Goal: Task Accomplishment & Management: Manage account settings

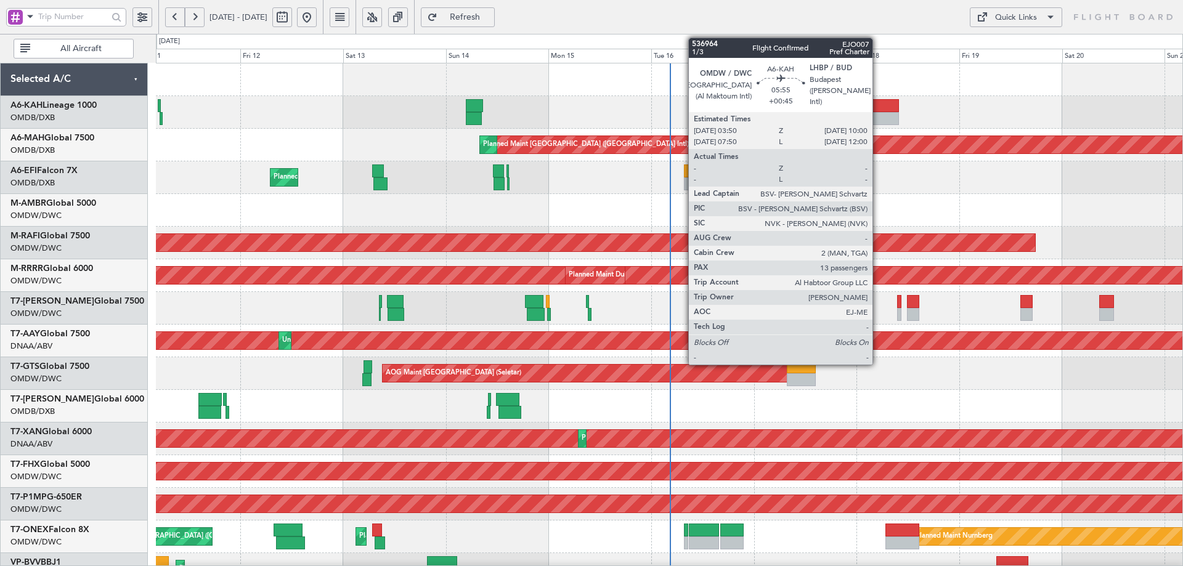
click at [882, 112] on div at bounding box center [886, 118] width 27 height 13
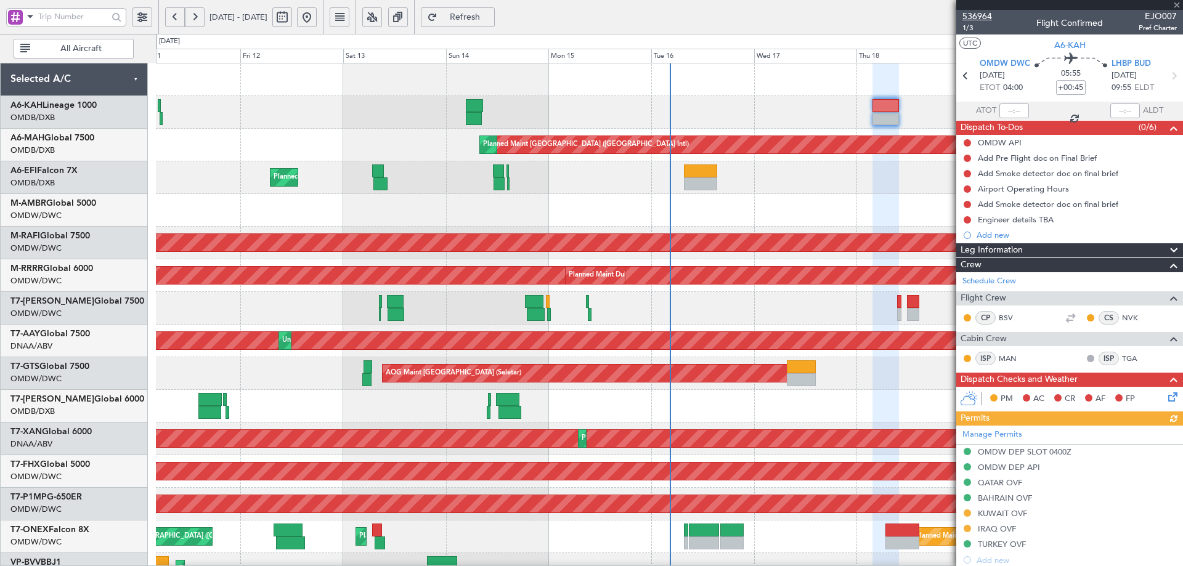
click at [972, 16] on span "536964" at bounding box center [978, 16] width 30 height 13
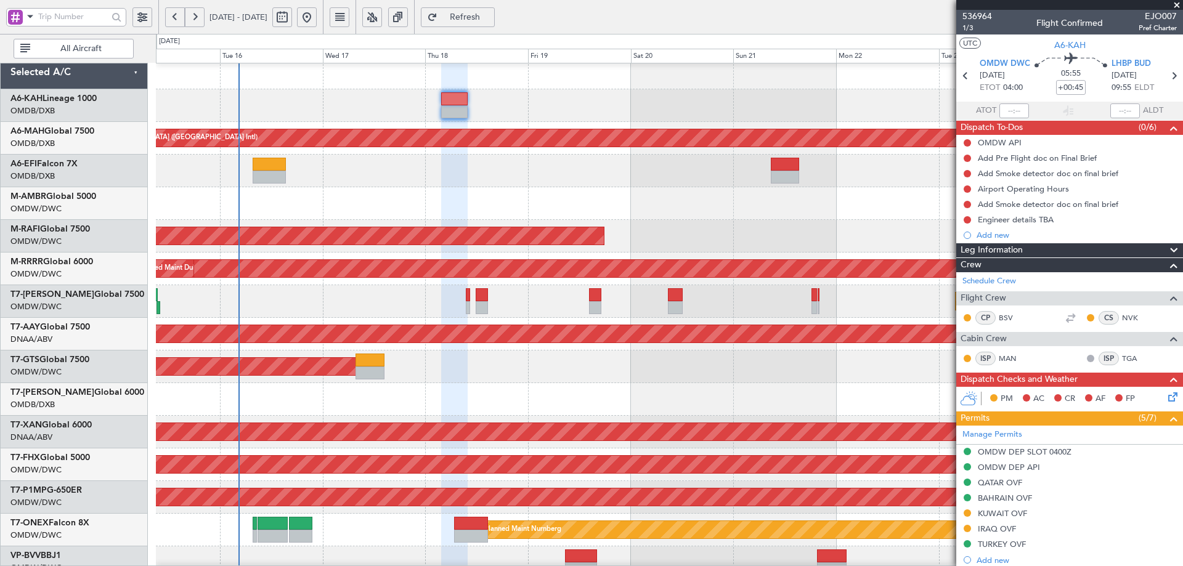
scroll to position [7, 0]
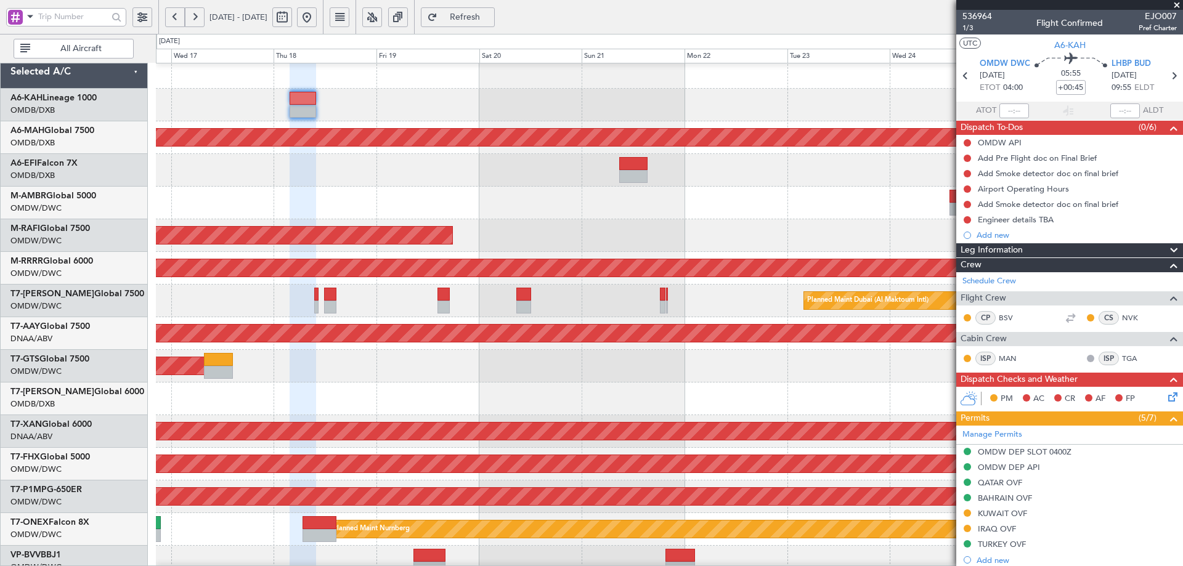
click at [105, 420] on div "Planned Maint [GEOGRAPHIC_DATA] ([GEOGRAPHIC_DATA] Intl) Planned Maint [GEOGRAP…" at bounding box center [591, 300] width 1183 height 533
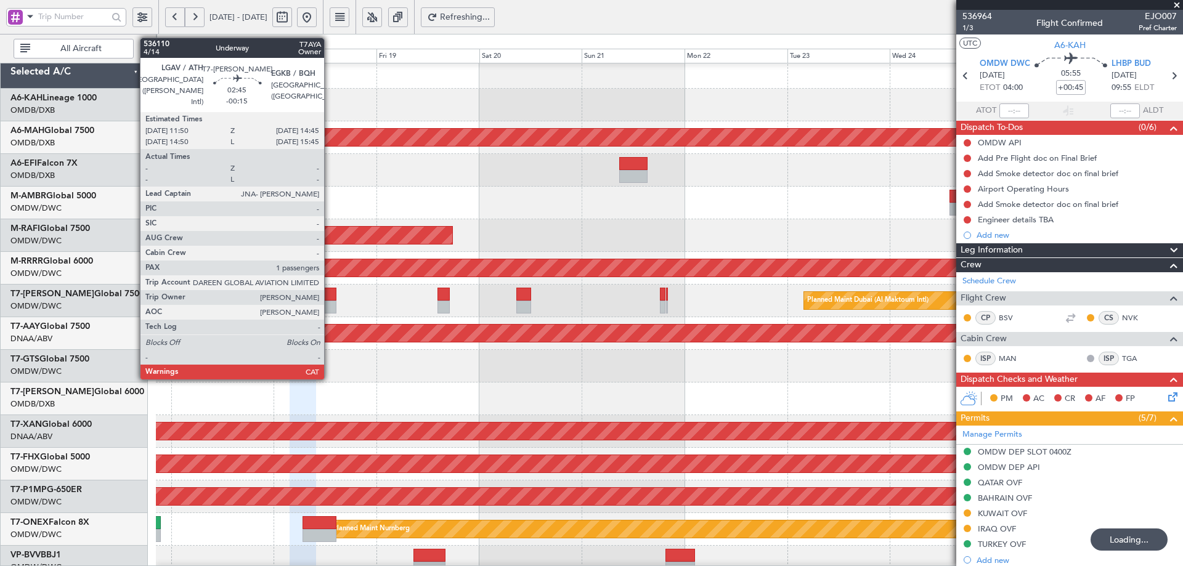
click at [330, 295] on div at bounding box center [330, 294] width 13 height 13
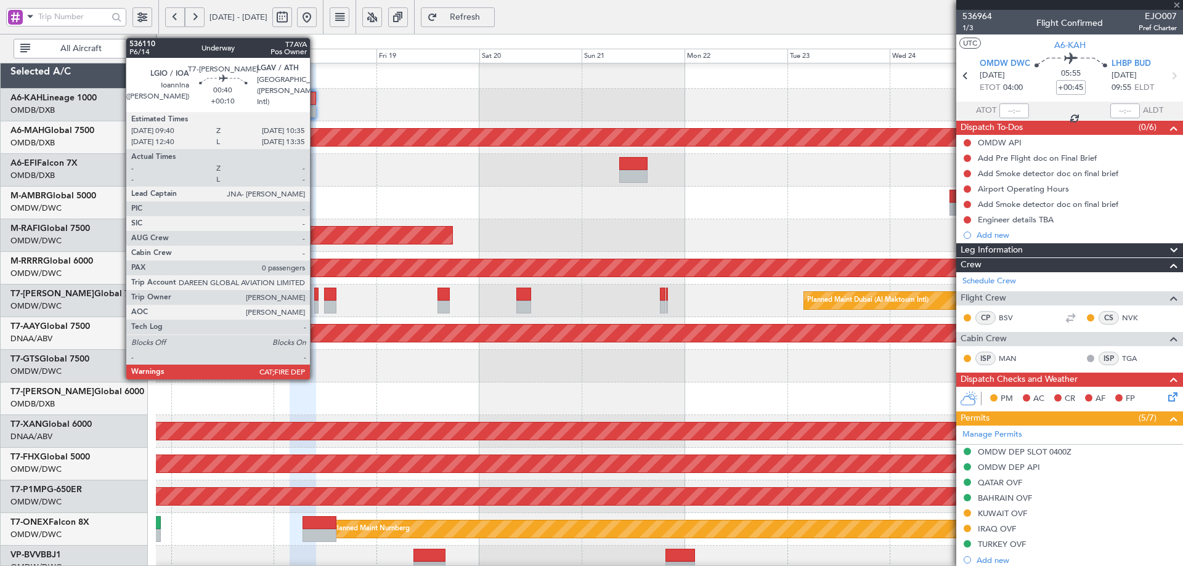
type input "-00:15"
type input "1"
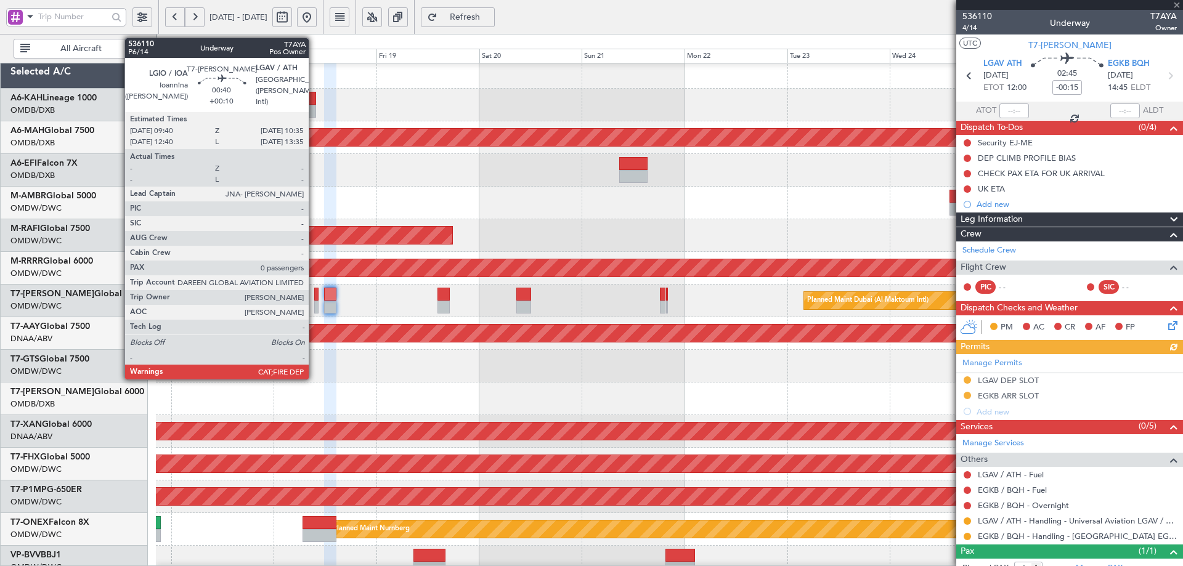
click at [314, 298] on div at bounding box center [316, 294] width 4 height 13
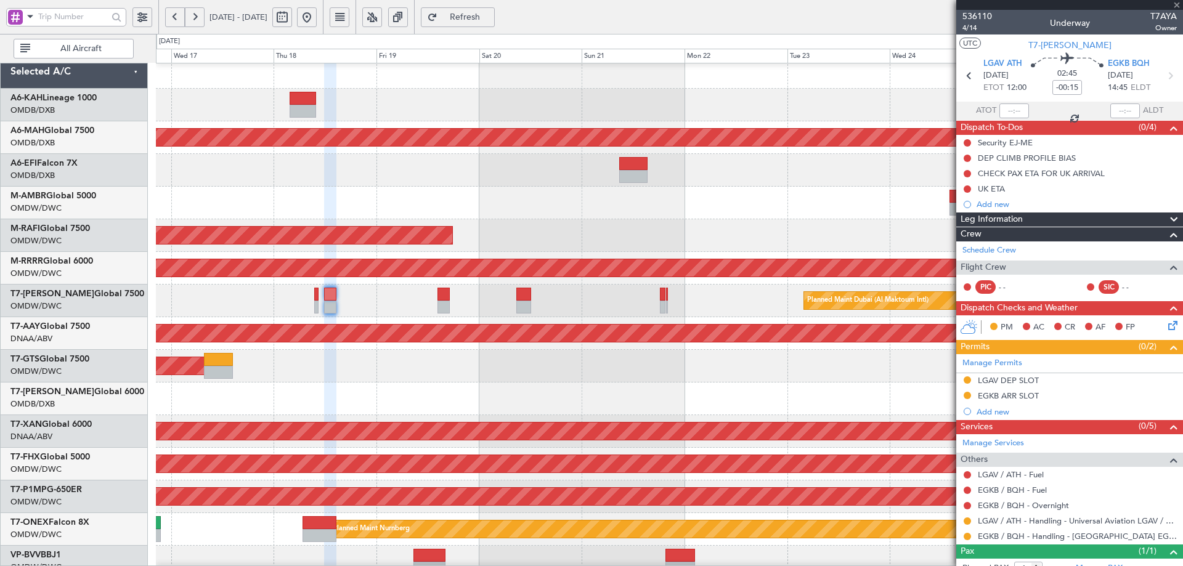
type input "+00:10"
type input "0"
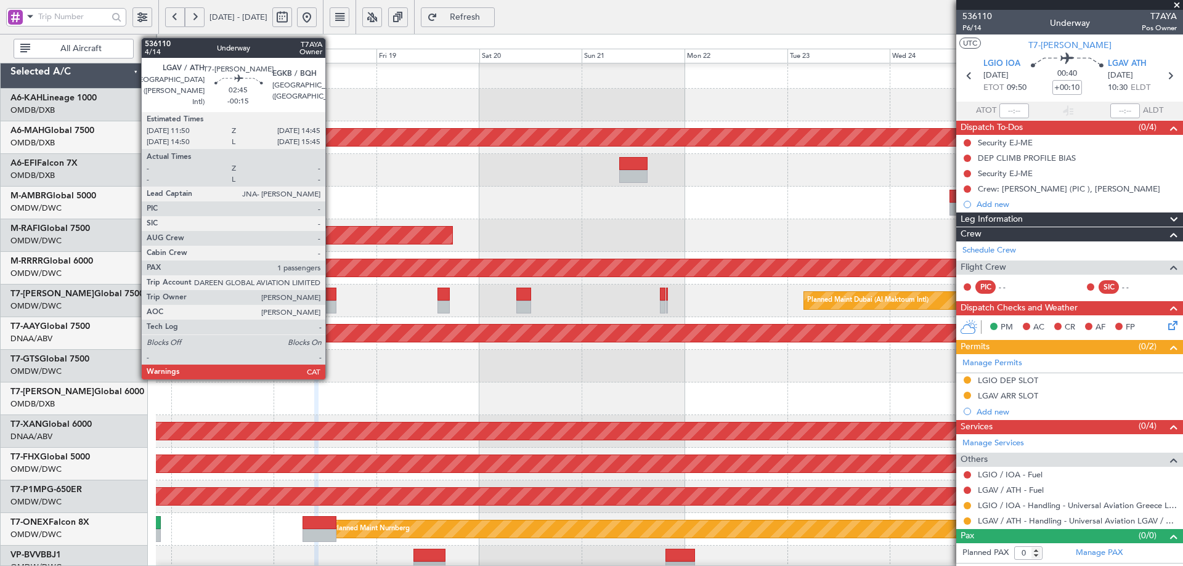
click at [331, 299] on div at bounding box center [330, 294] width 13 height 13
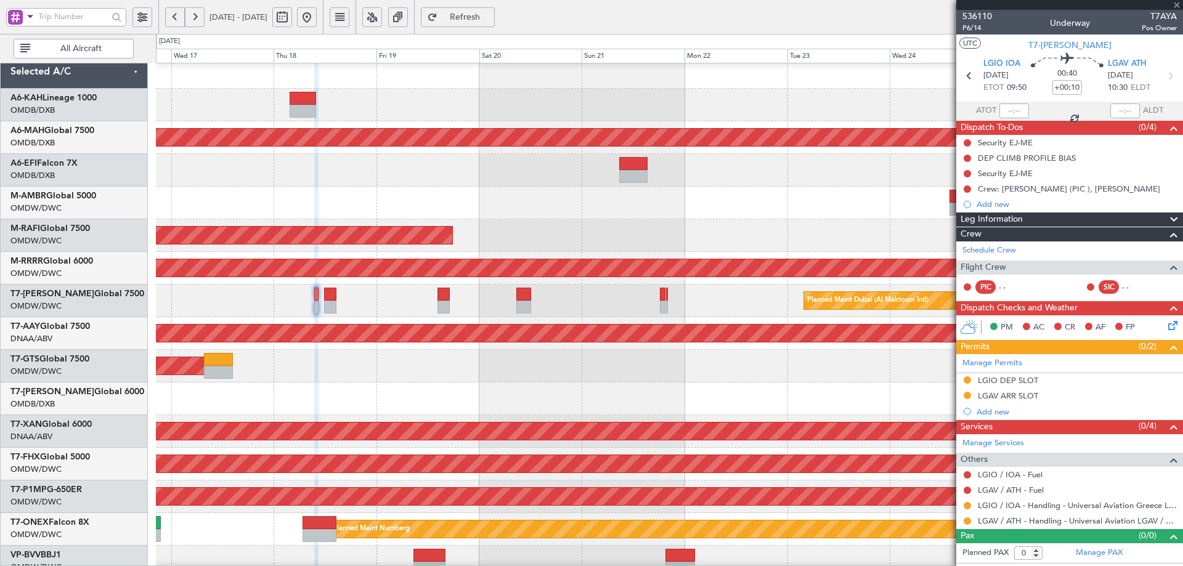
type input "-00:15"
type input "1"
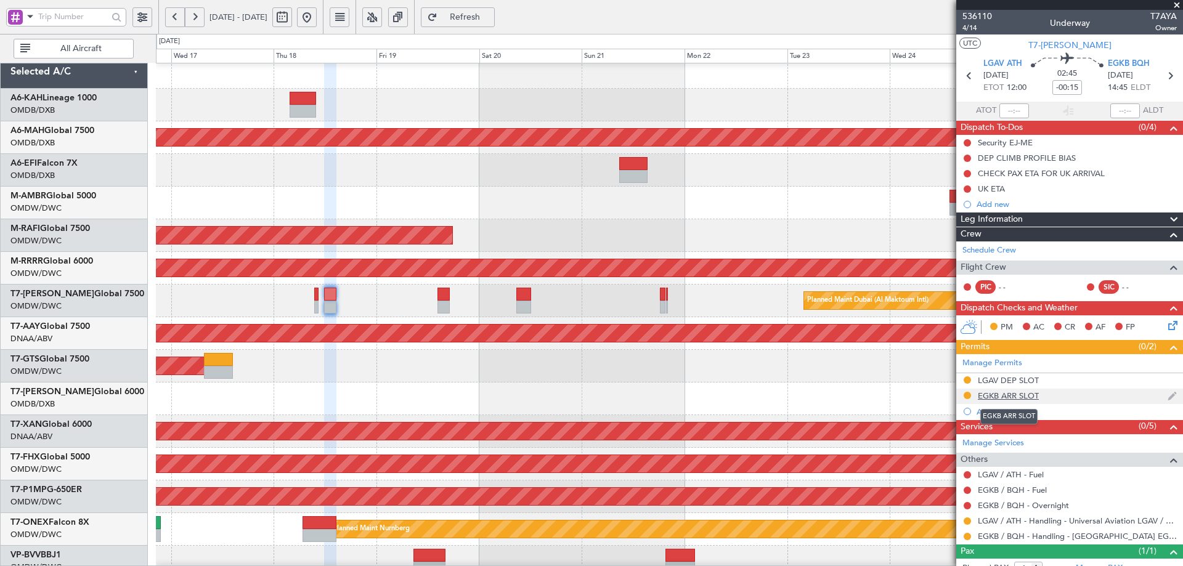
click at [1001, 393] on div "EGKB ARR SLOT" at bounding box center [1008, 396] width 61 height 10
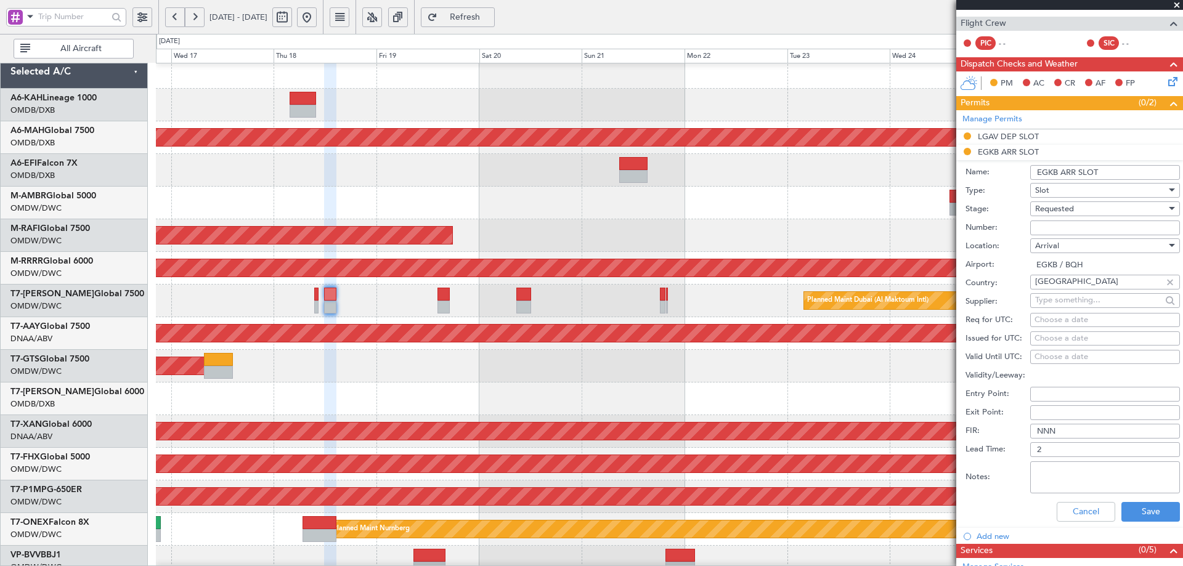
scroll to position [247, 0]
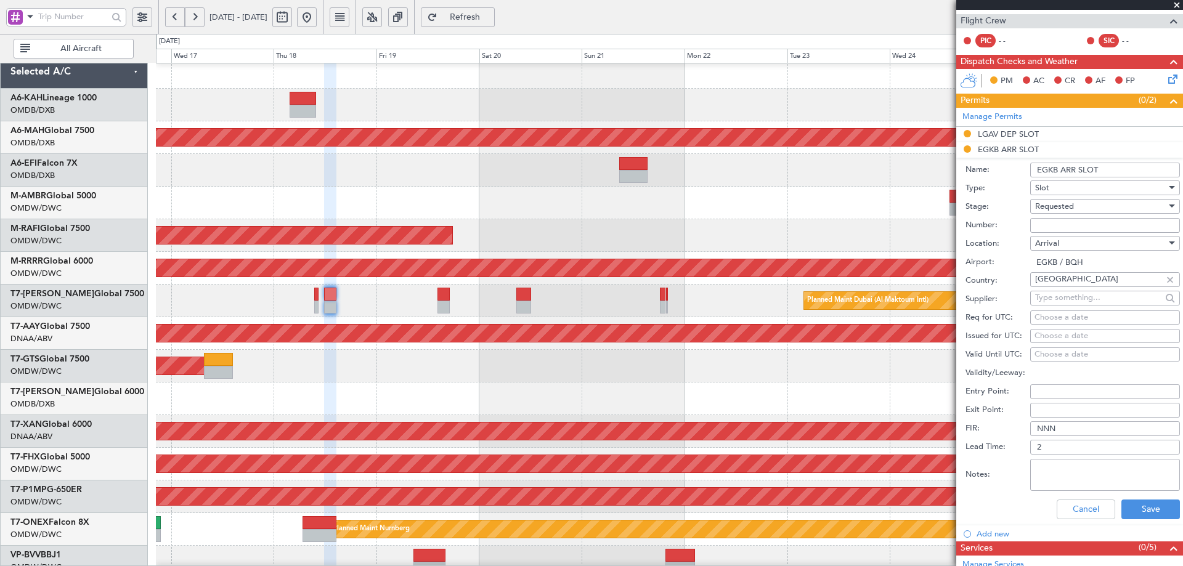
click at [1047, 202] on span "Requested" at bounding box center [1055, 206] width 39 height 11
click at [1055, 300] on span "Received OK" at bounding box center [1100, 299] width 129 height 18
click at [1042, 315] on div "Choose a date" at bounding box center [1105, 318] width 141 height 12
select select "9"
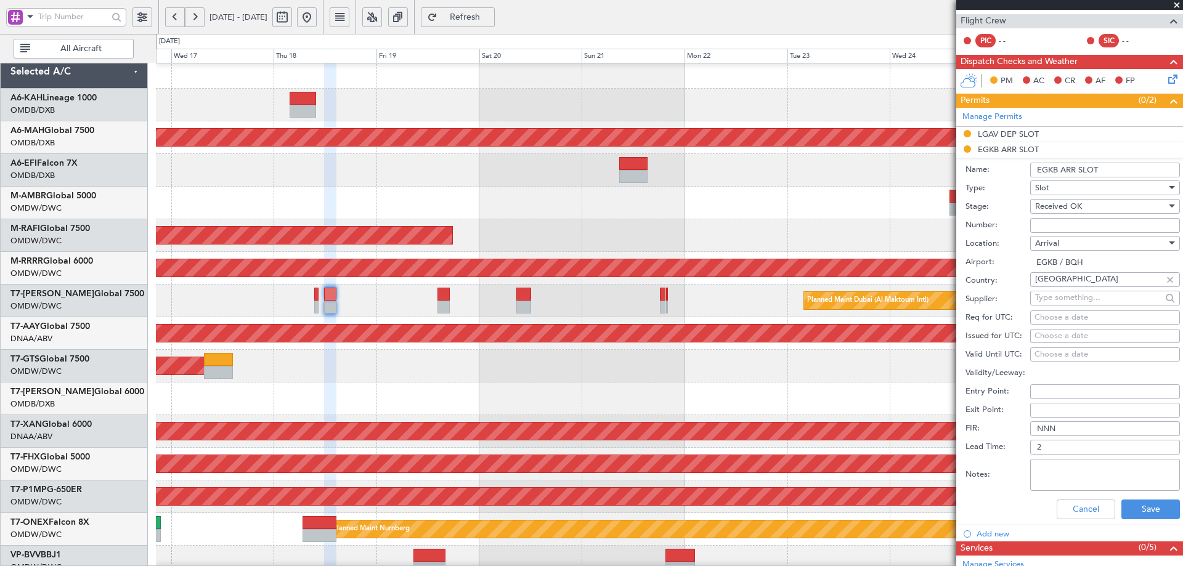
select select "2025"
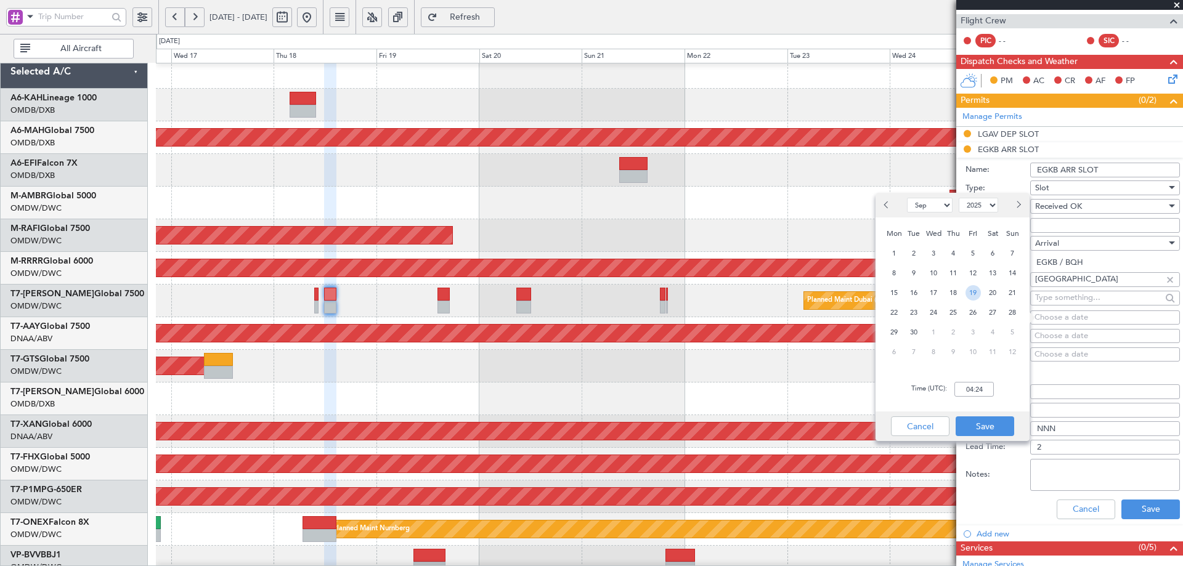
click at [976, 298] on span "19" at bounding box center [973, 292] width 15 height 15
click at [985, 391] on input "00:00" at bounding box center [974, 389] width 39 height 15
type input "14:30"
click at [987, 425] on button "Save" at bounding box center [985, 427] width 59 height 20
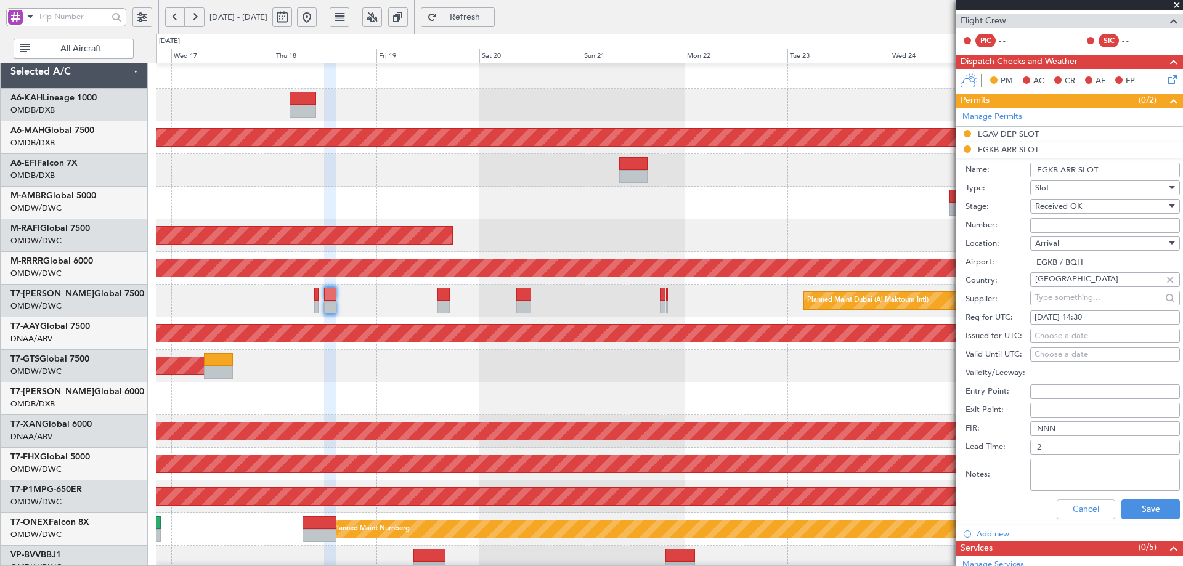
click at [1058, 333] on div "Choose a date" at bounding box center [1105, 336] width 141 height 12
select select "9"
select select "2025"
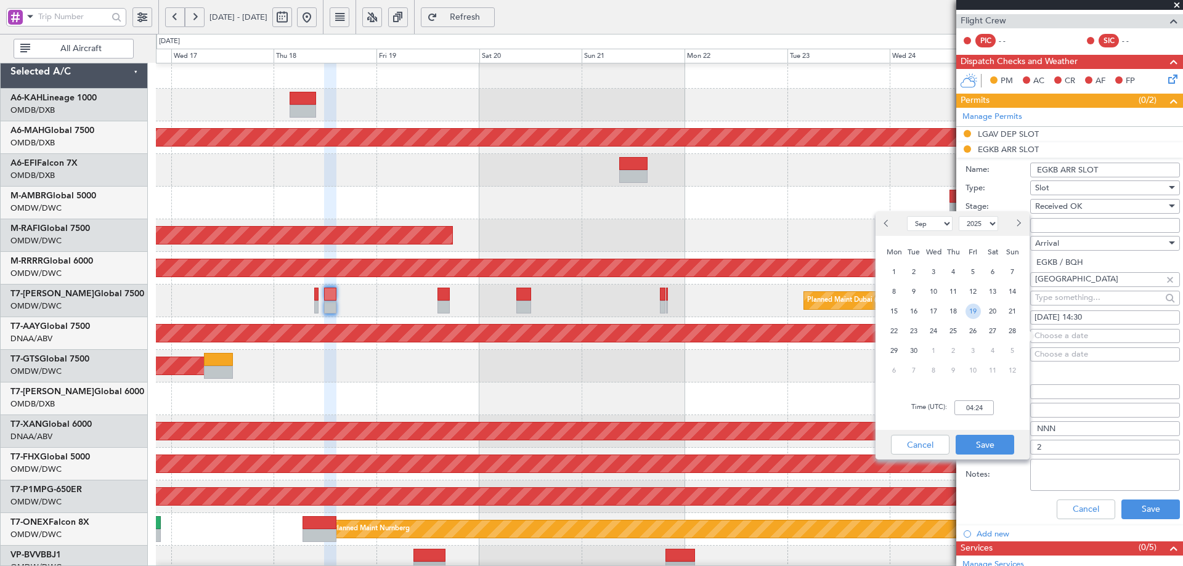
click at [977, 310] on span "19" at bounding box center [973, 311] width 15 height 15
click at [977, 404] on input "00:00" at bounding box center [974, 408] width 39 height 15
type input "14:30"
click at [964, 446] on button "Save" at bounding box center [985, 445] width 59 height 20
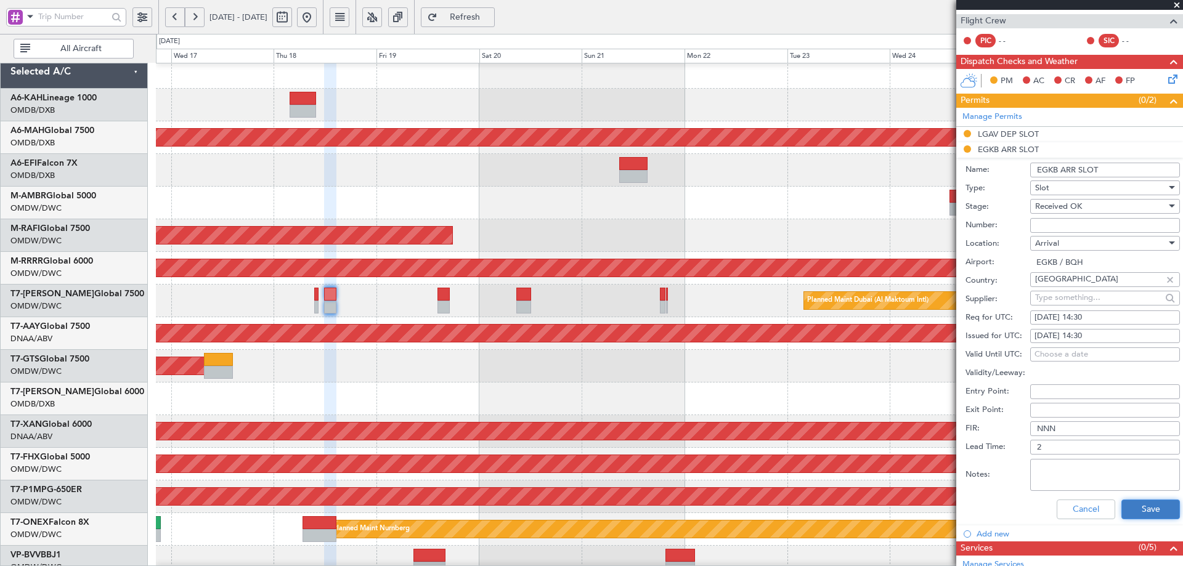
click at [1137, 510] on button "Save" at bounding box center [1151, 510] width 59 height 20
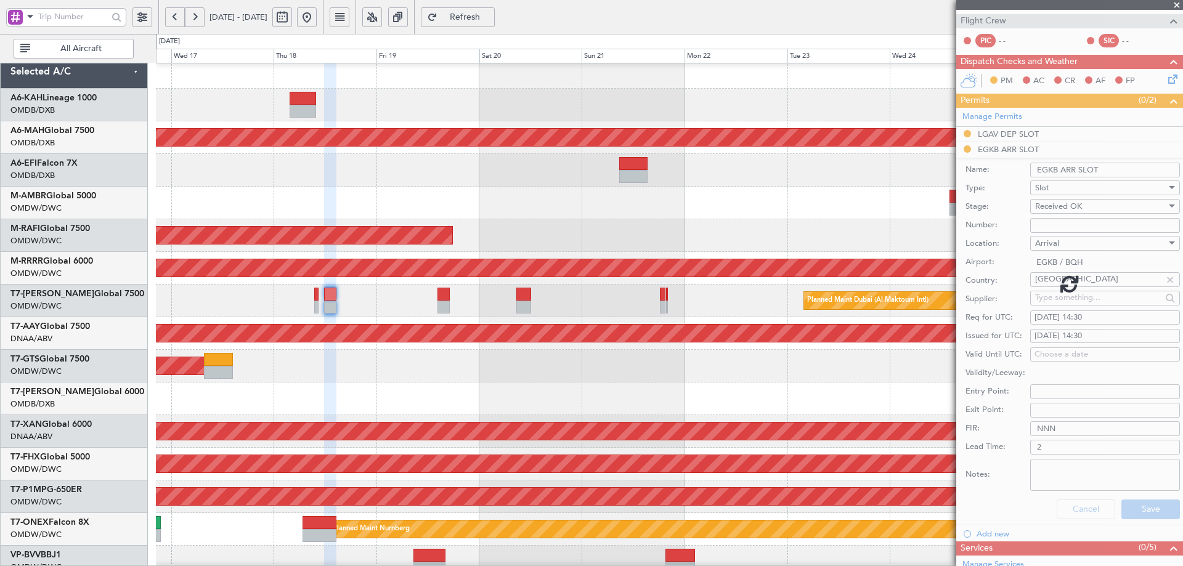
scroll to position [40, 0]
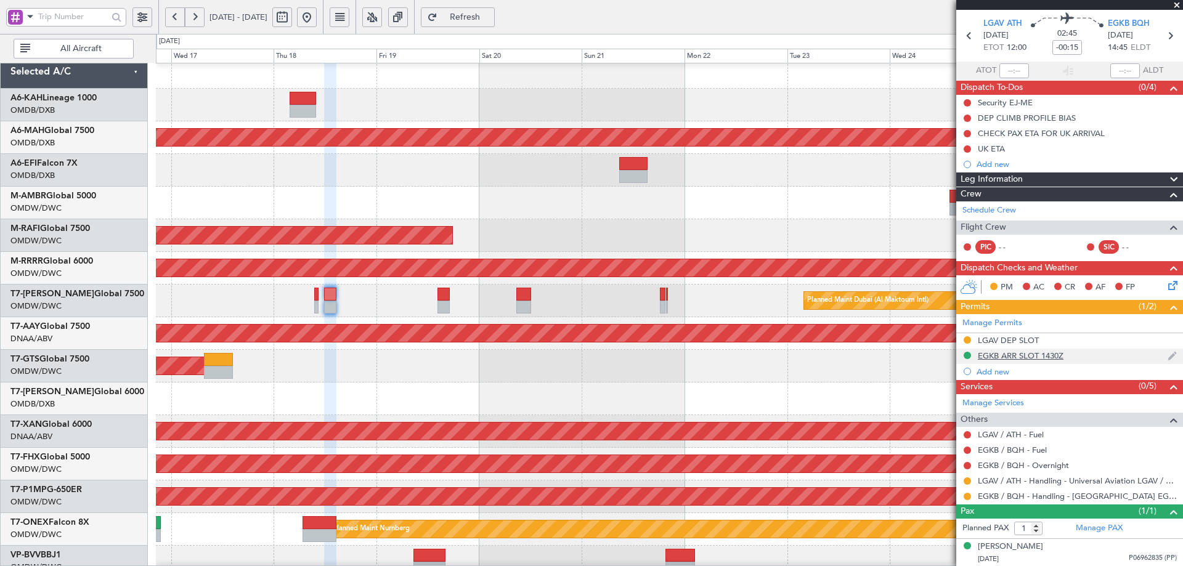
click at [998, 359] on div "EGKB ARR SLOT 1430Z" at bounding box center [1021, 356] width 86 height 10
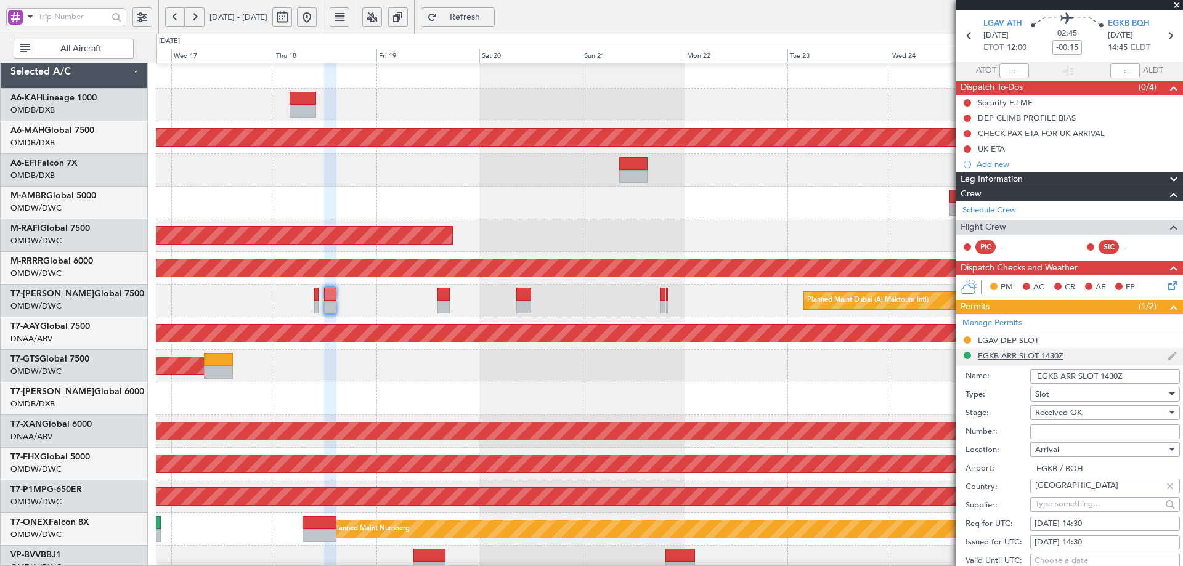
scroll to position [247, 0]
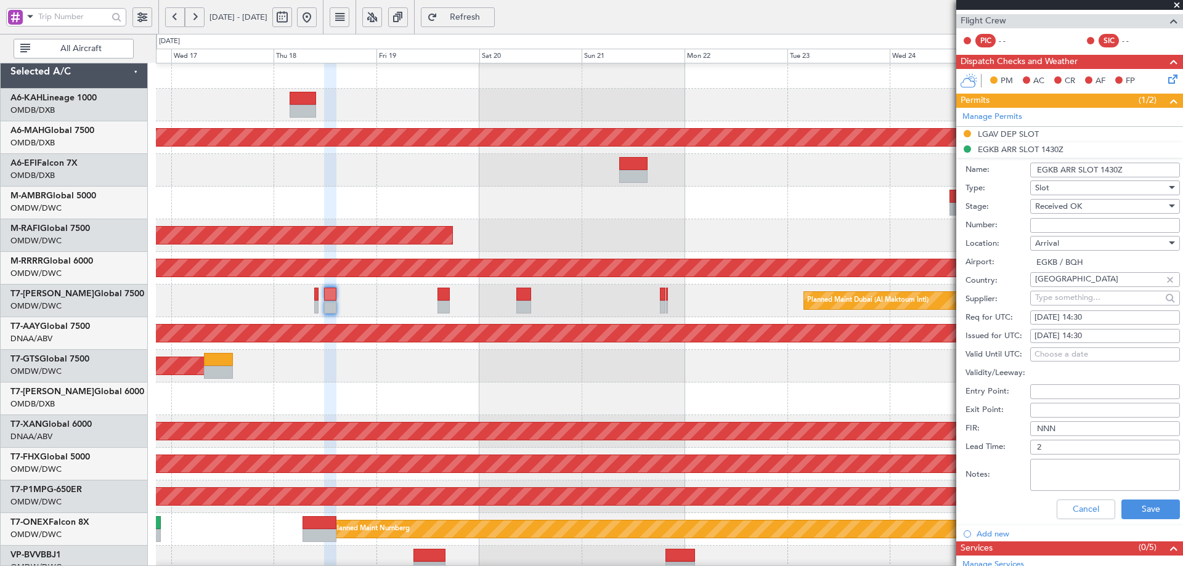
click at [1044, 319] on div "[DATE] 14:30" at bounding box center [1105, 318] width 141 height 12
select select "9"
select select "2025"
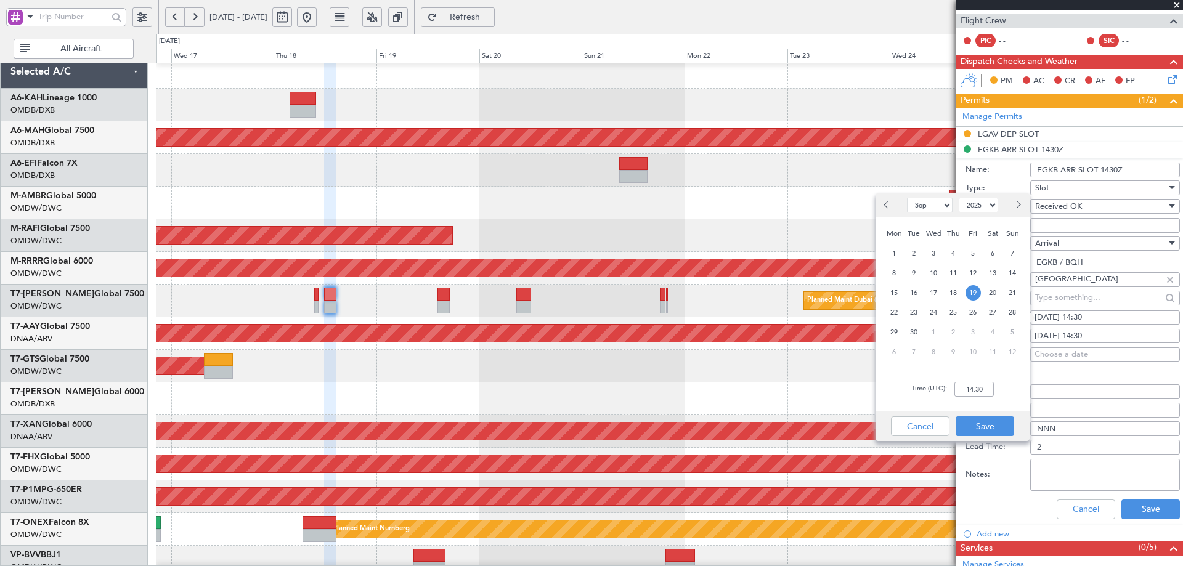
click at [962, 293] on div "18" at bounding box center [954, 293] width 20 height 20
click at [983, 388] on input "00:00" at bounding box center [974, 389] width 39 height 15
type input "14:45"
click at [983, 423] on button "Save" at bounding box center [985, 427] width 59 height 20
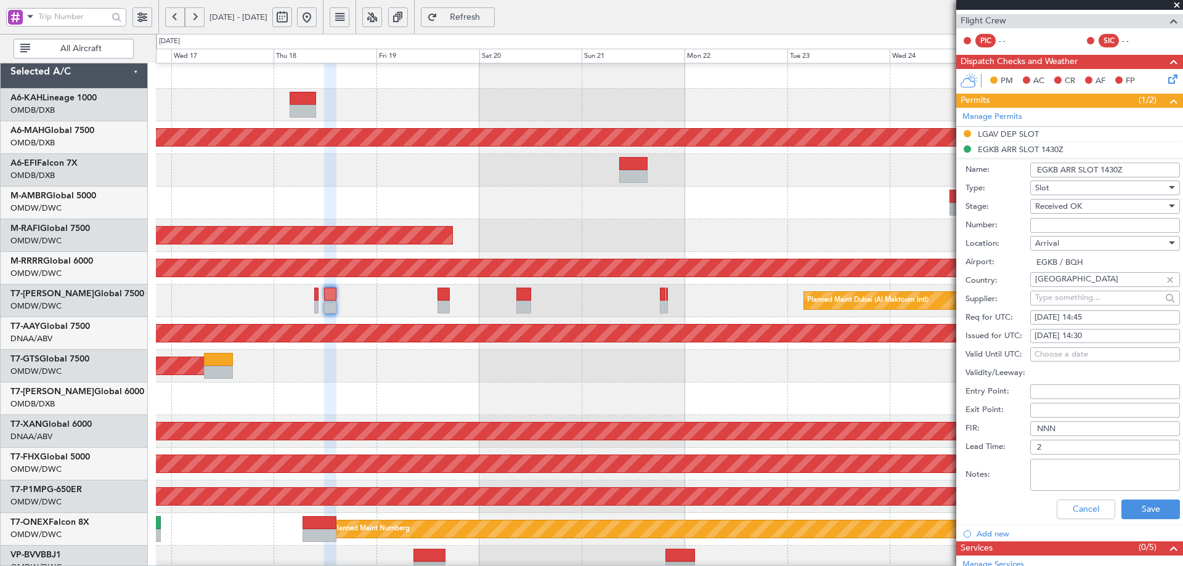
click at [1076, 335] on div "[DATE] 14:30" at bounding box center [1105, 336] width 141 height 12
select select "9"
select select "2025"
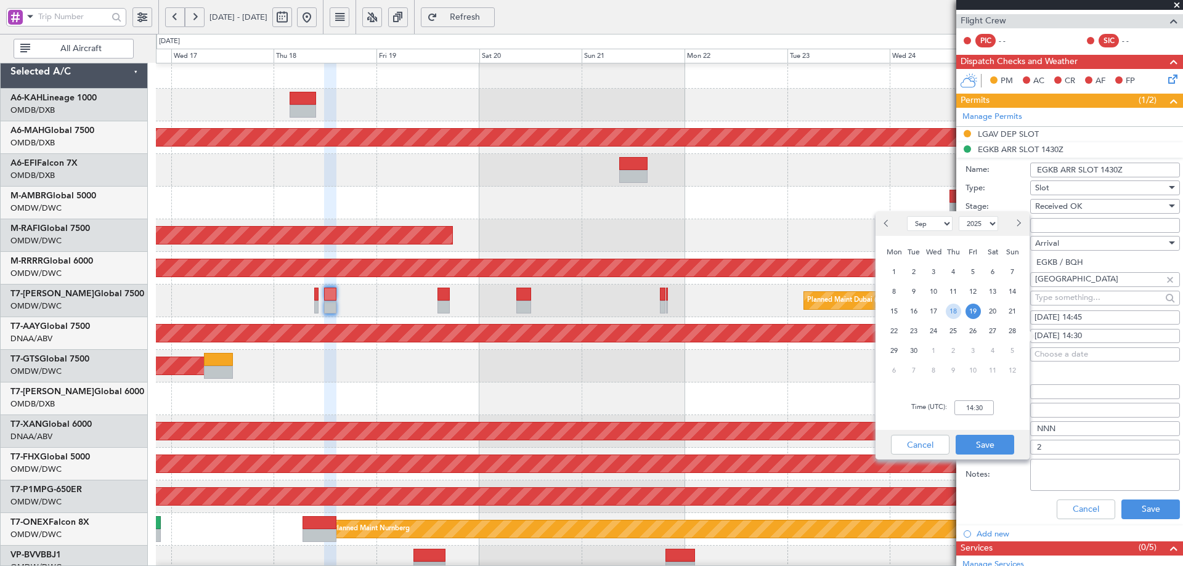
click at [953, 314] on span "18" at bounding box center [953, 311] width 15 height 15
click at [987, 411] on input "00:00" at bounding box center [974, 408] width 39 height 15
type input "14:45"
click at [962, 441] on button "Save" at bounding box center [985, 445] width 59 height 20
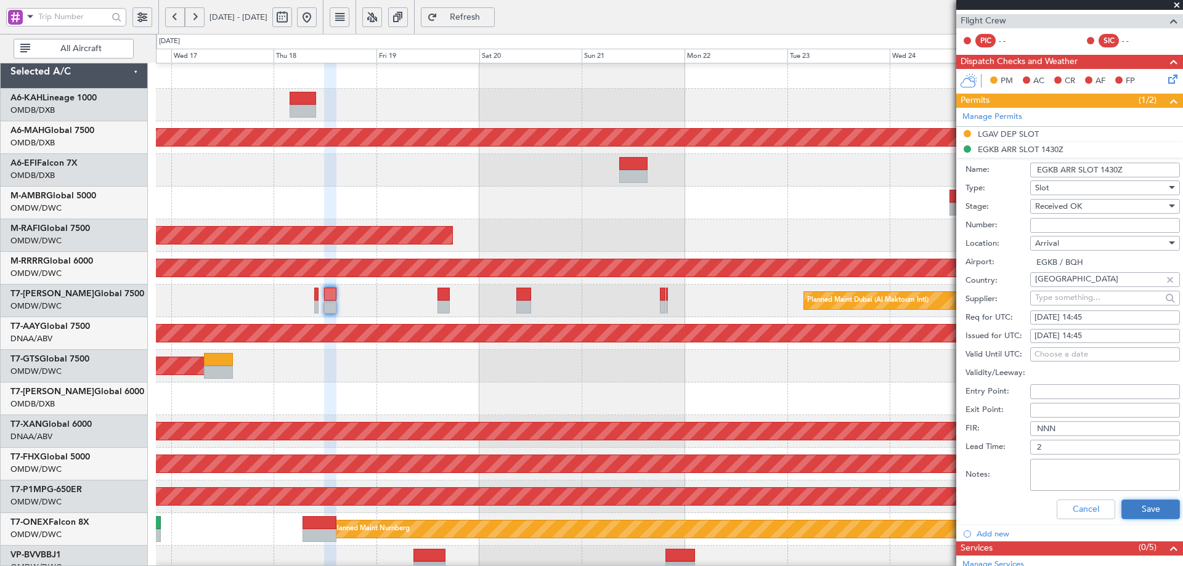
click at [1143, 510] on button "Save" at bounding box center [1151, 510] width 59 height 20
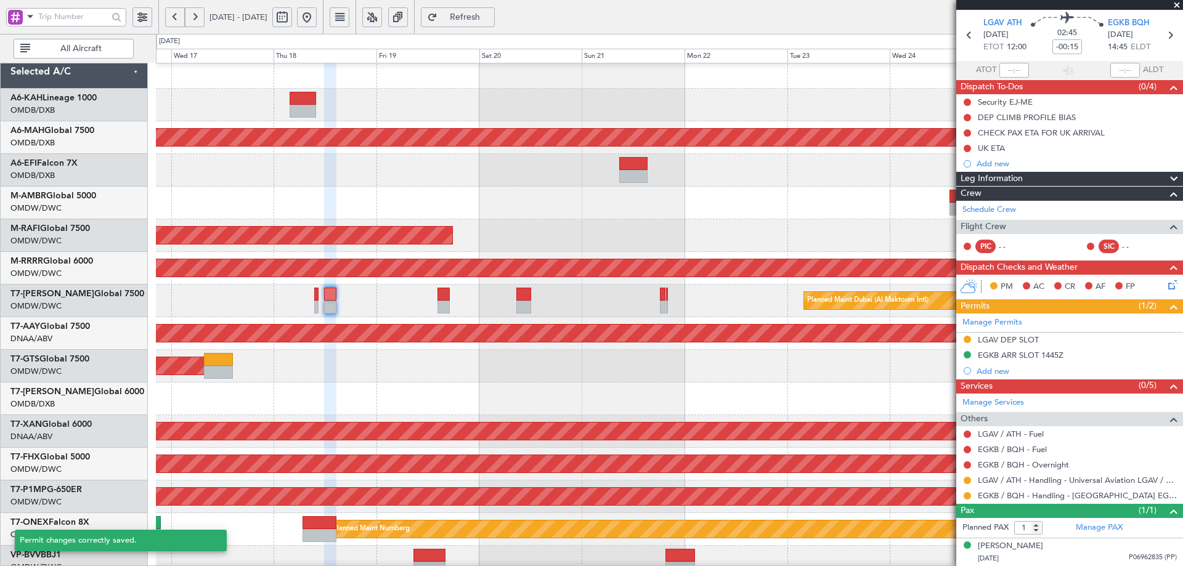
scroll to position [40, 0]
click at [965, 497] on div "Requested" at bounding box center [968, 500] width 38 height 15
click at [967, 496] on button at bounding box center [967, 496] width 7 height 7
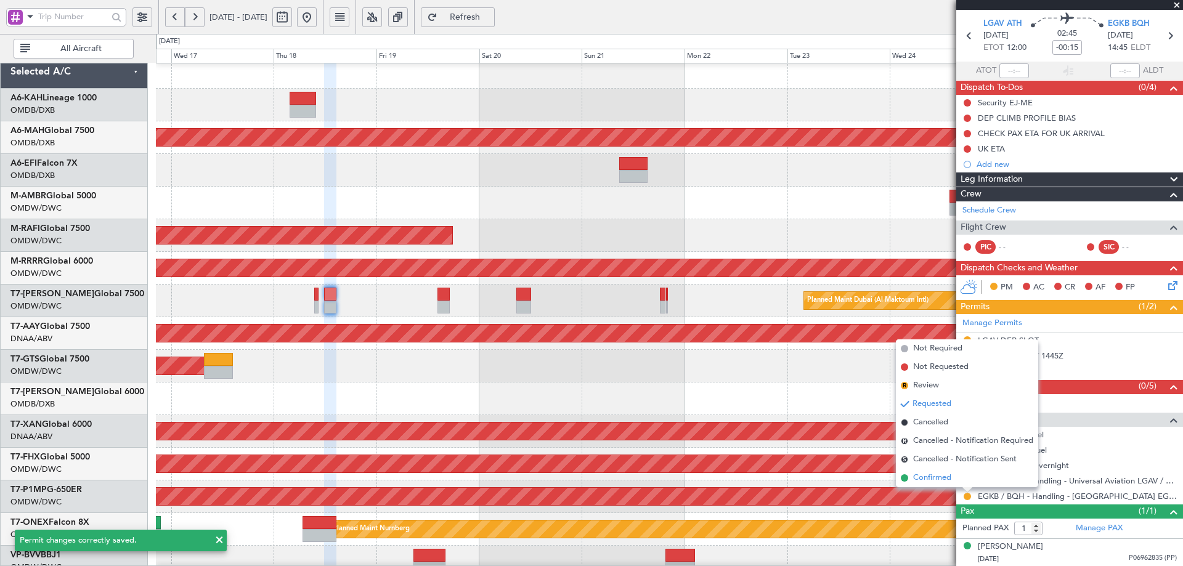
click at [938, 480] on span "Confirmed" at bounding box center [932, 478] width 38 height 12
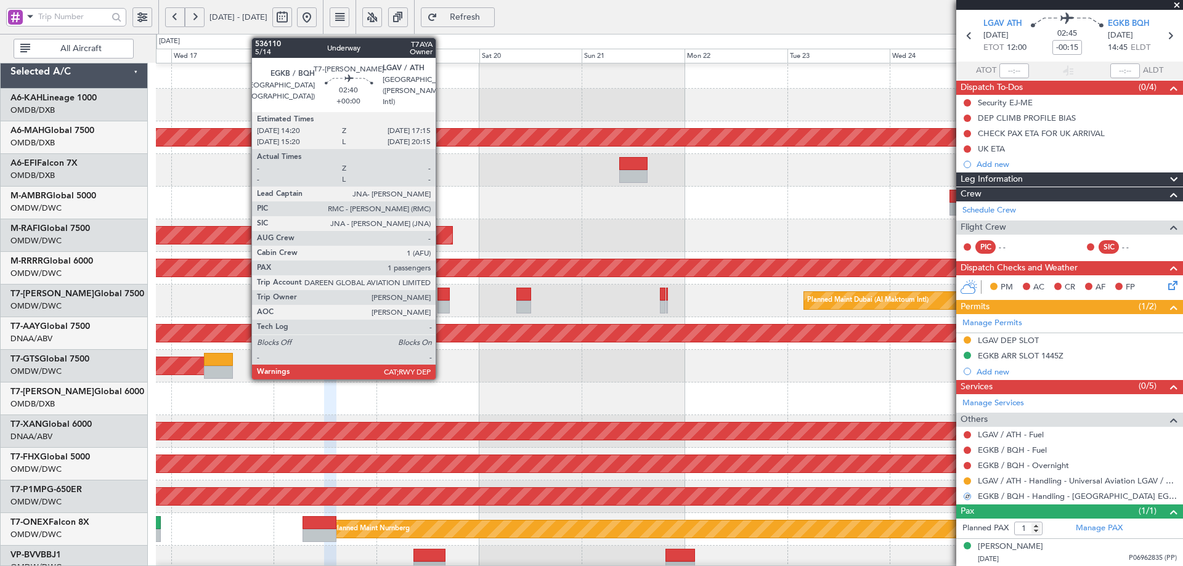
click at [441, 293] on div at bounding box center [444, 294] width 13 height 13
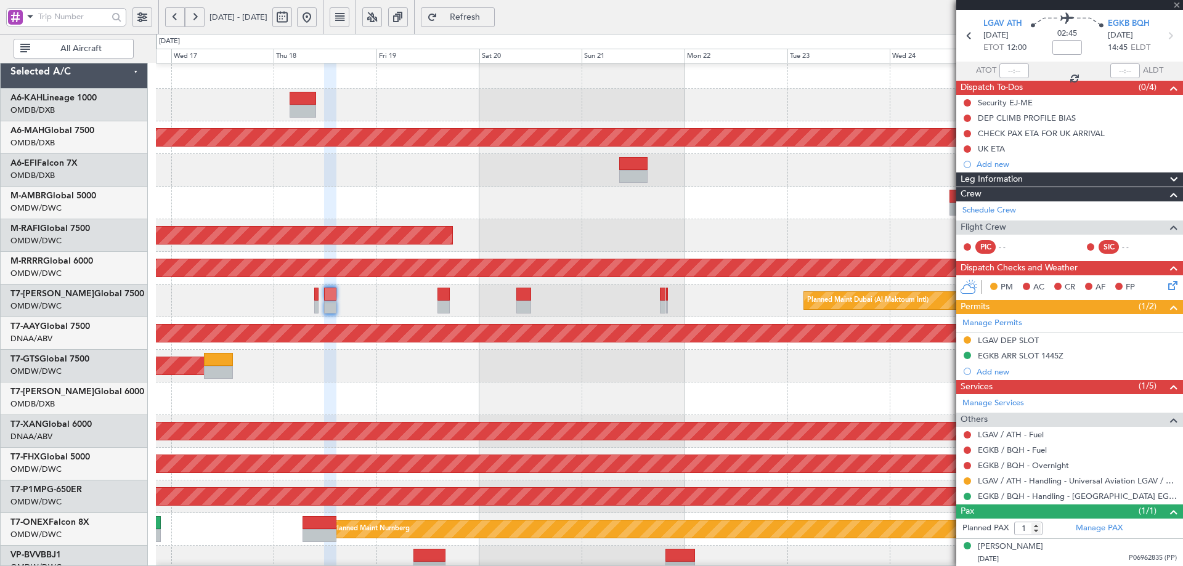
scroll to position [0, 0]
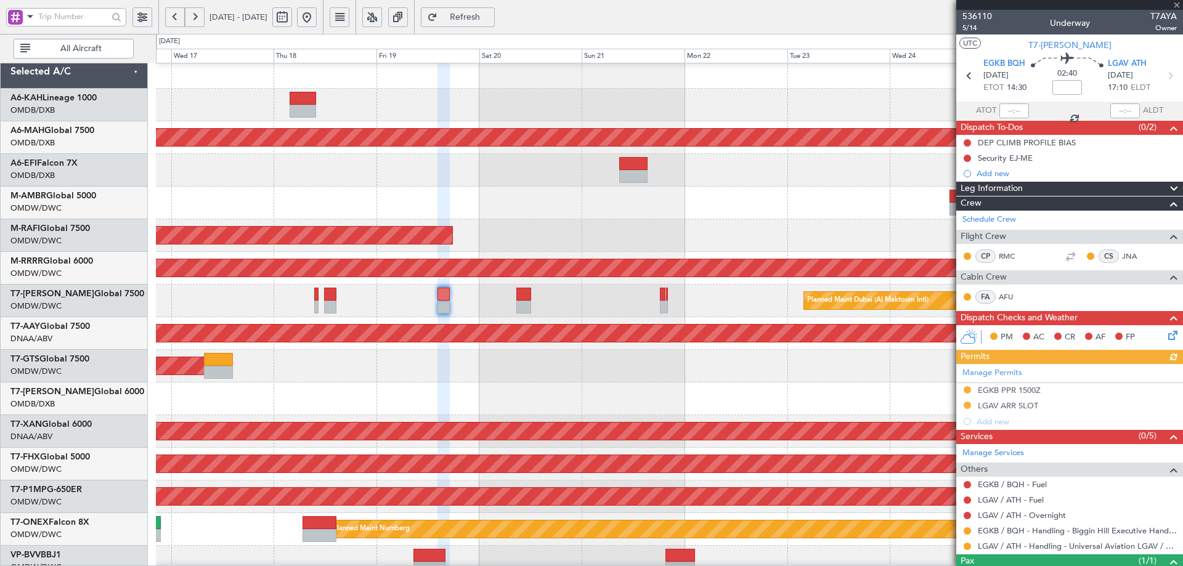
click at [1031, 391] on div "Manage Permits EGKB PPR 1500Z LGAV ARR SLOT Add new" at bounding box center [1070, 396] width 227 height 65
click at [1012, 391] on div "EGKB PPR 1500Z" at bounding box center [1009, 390] width 63 height 10
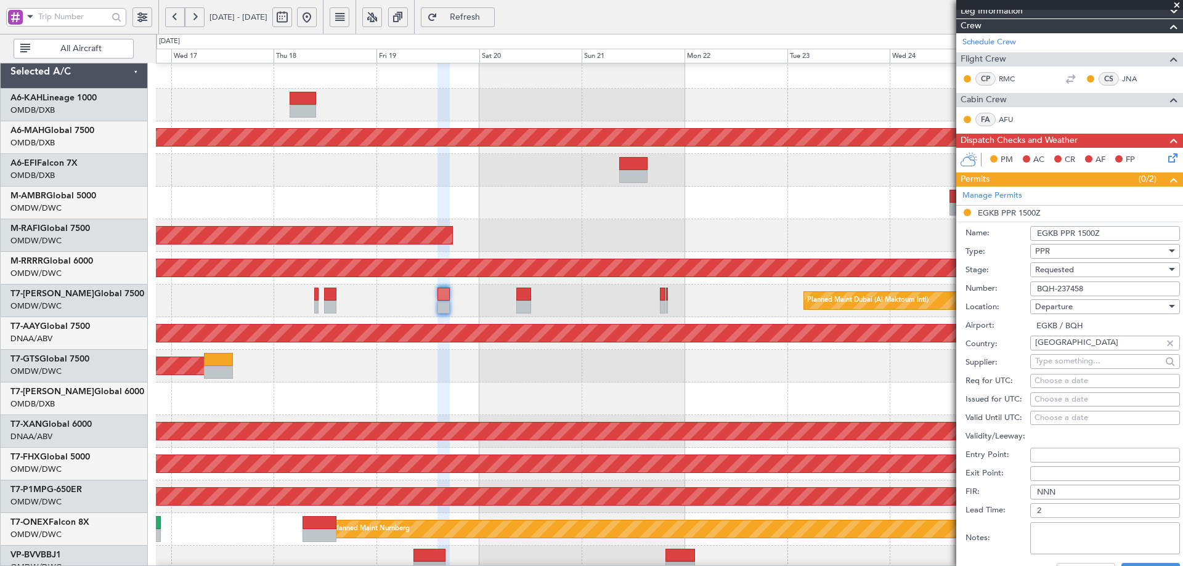
scroll to position [185, 0]
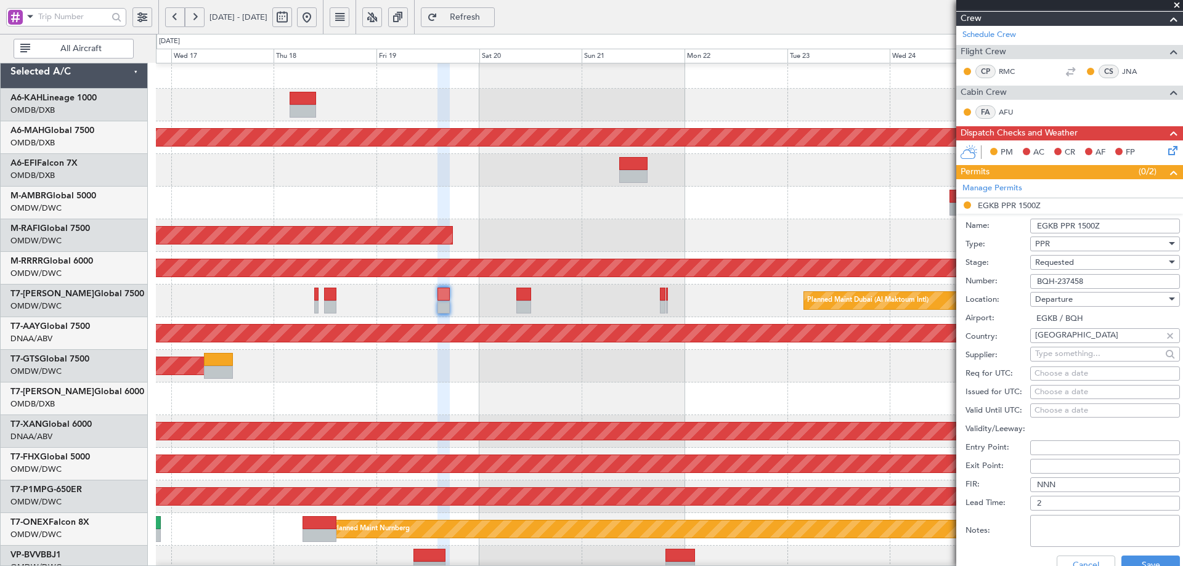
click at [1042, 372] on div "Choose a date" at bounding box center [1105, 374] width 141 height 12
select select "9"
select select "2025"
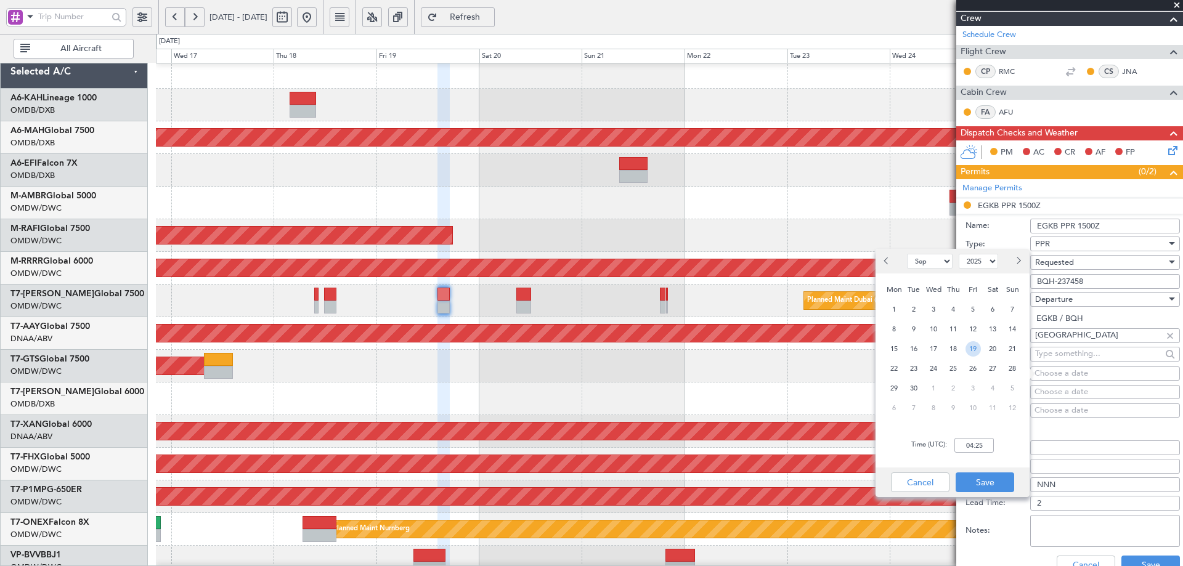
click at [976, 345] on span "19" at bounding box center [973, 348] width 15 height 15
click at [983, 444] on input "00:00" at bounding box center [974, 445] width 39 height 15
type input "14:30"
click at [976, 479] on button "Save" at bounding box center [985, 483] width 59 height 20
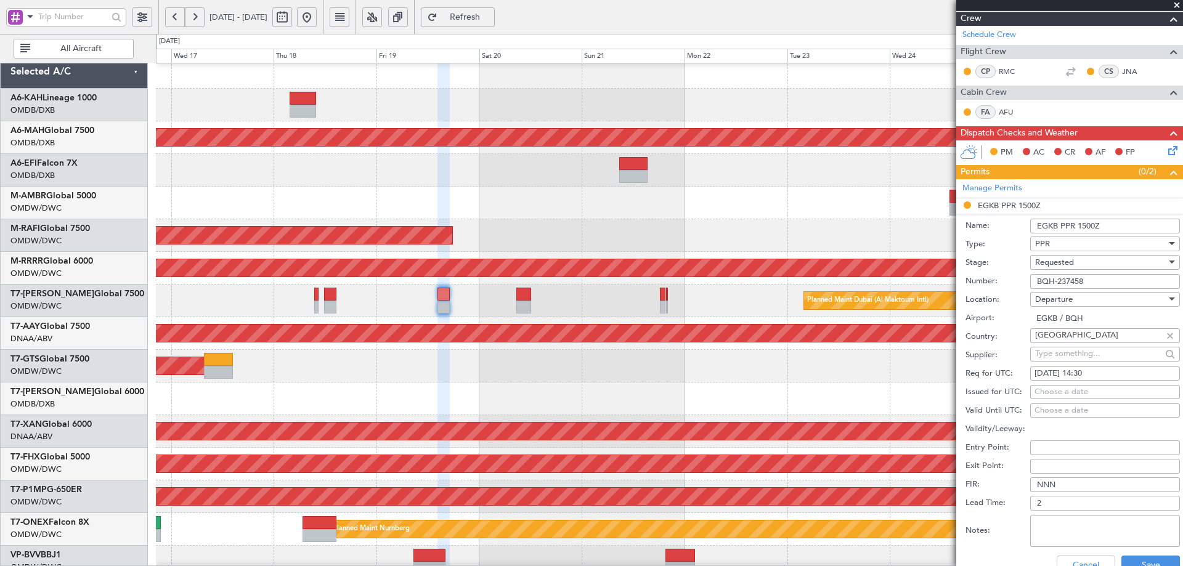
click at [1040, 391] on div "Choose a date" at bounding box center [1105, 392] width 141 height 12
select select "9"
select select "2025"
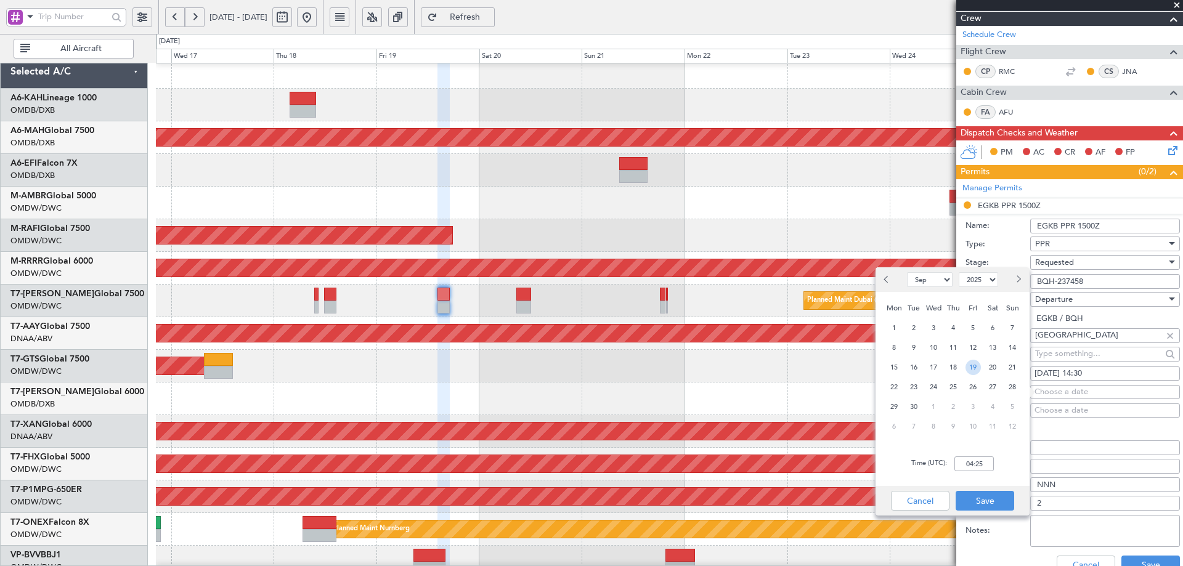
click at [978, 366] on span "19" at bounding box center [973, 367] width 15 height 15
click at [980, 459] on input "00:00" at bounding box center [974, 464] width 39 height 15
type input "14:30"
click at [981, 504] on button "Save" at bounding box center [985, 501] width 59 height 20
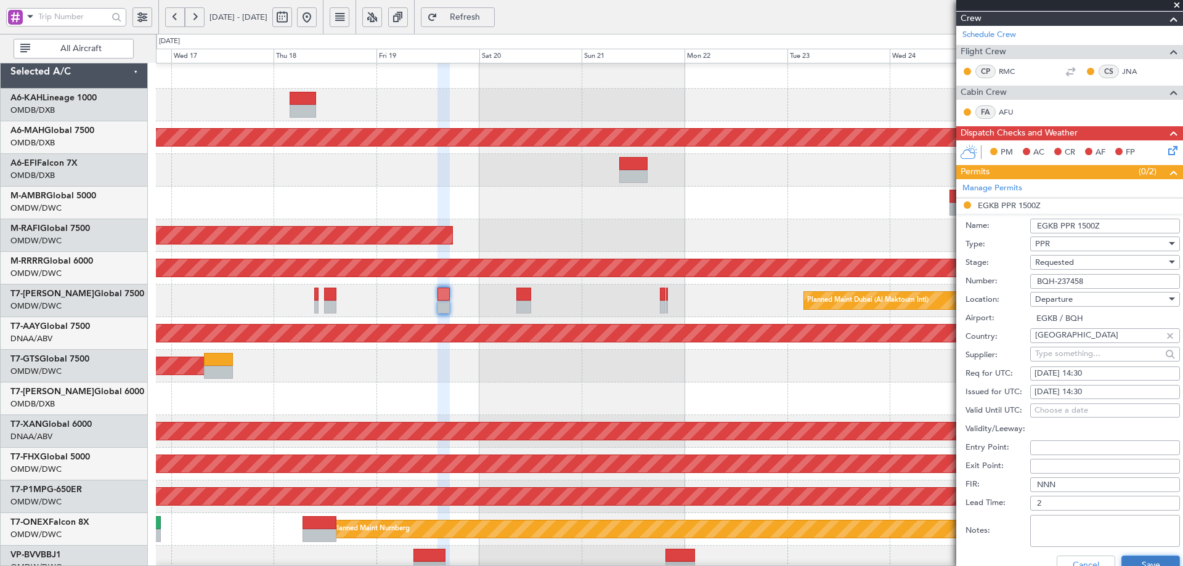
click at [1143, 563] on button "Save" at bounding box center [1151, 566] width 59 height 20
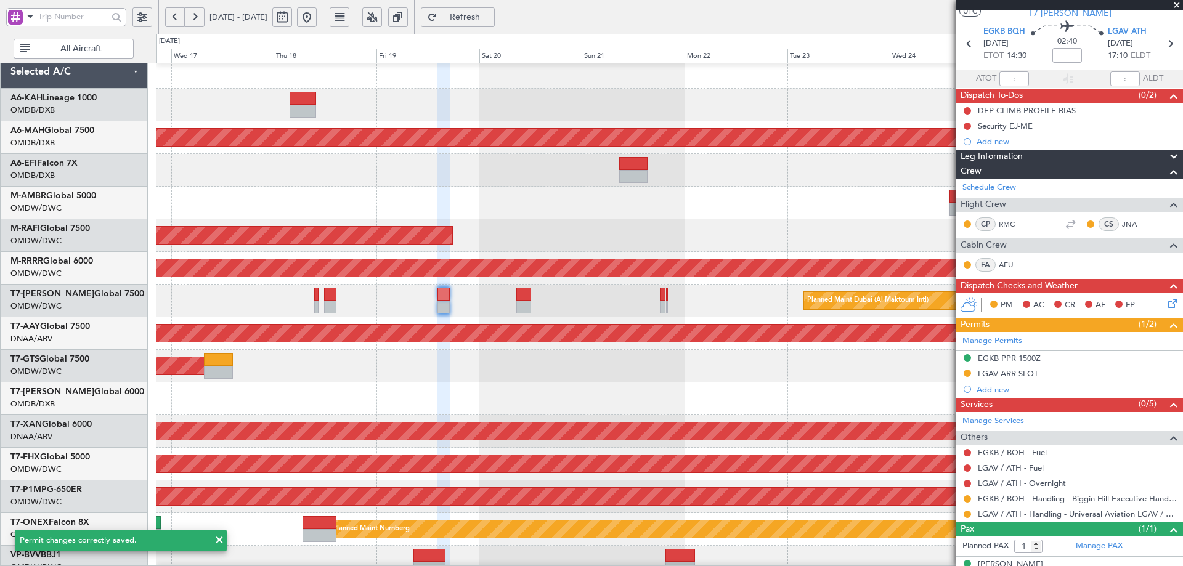
scroll to position [50, 0]
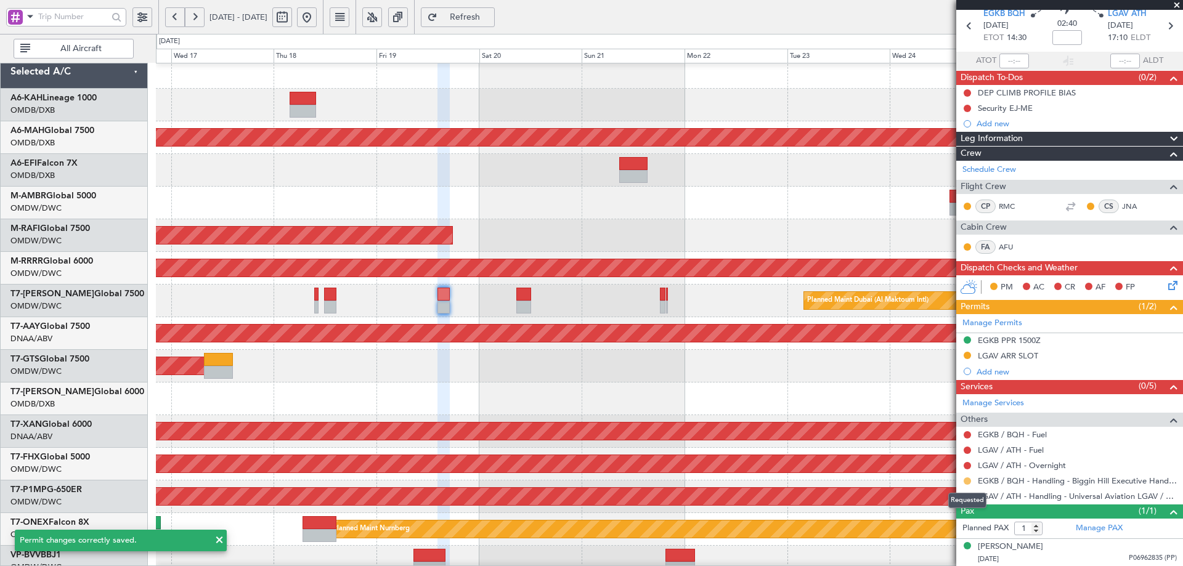
click at [968, 481] on button at bounding box center [967, 481] width 7 height 7
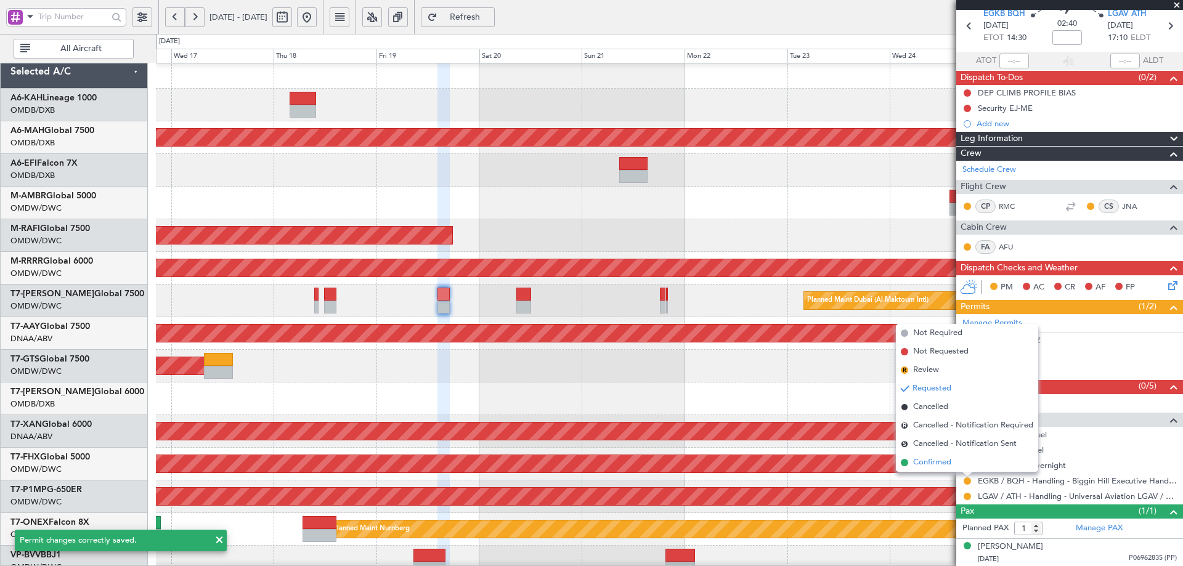
click at [946, 465] on span "Confirmed" at bounding box center [932, 463] width 38 height 12
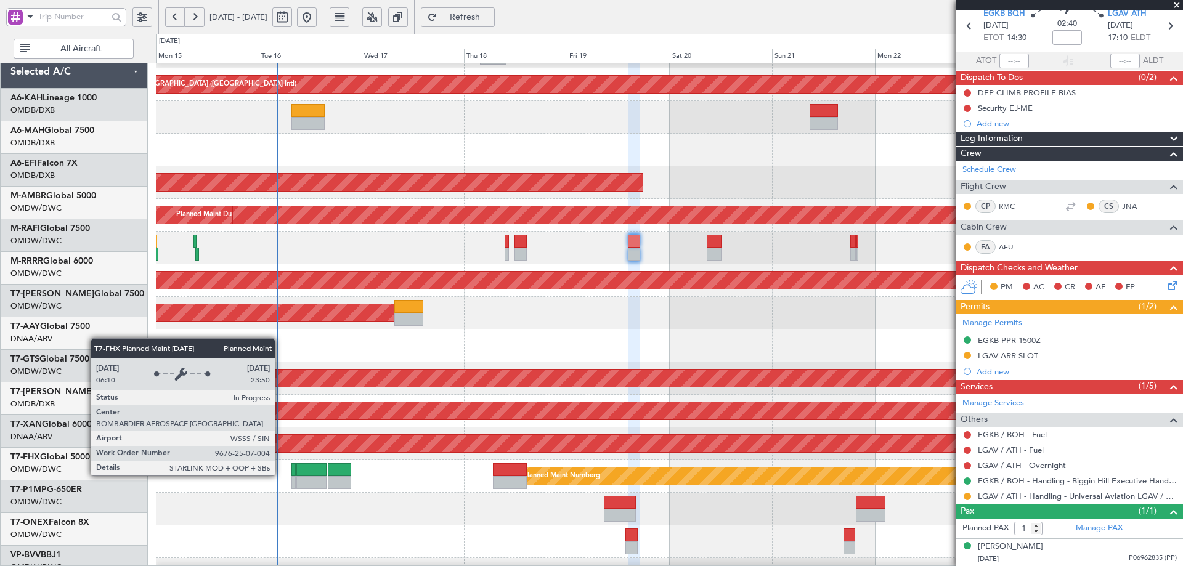
scroll to position [65, 0]
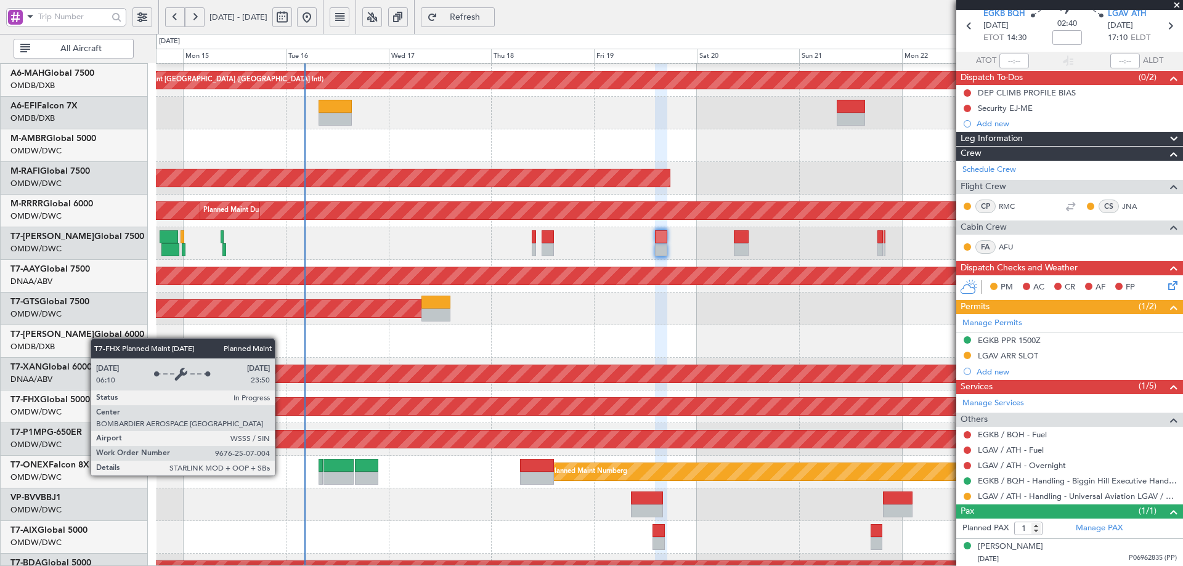
click at [498, 407] on div "Planned Maint [GEOGRAPHIC_DATA] ([GEOGRAPHIC_DATA])" at bounding box center [658, 406] width 2951 height 17
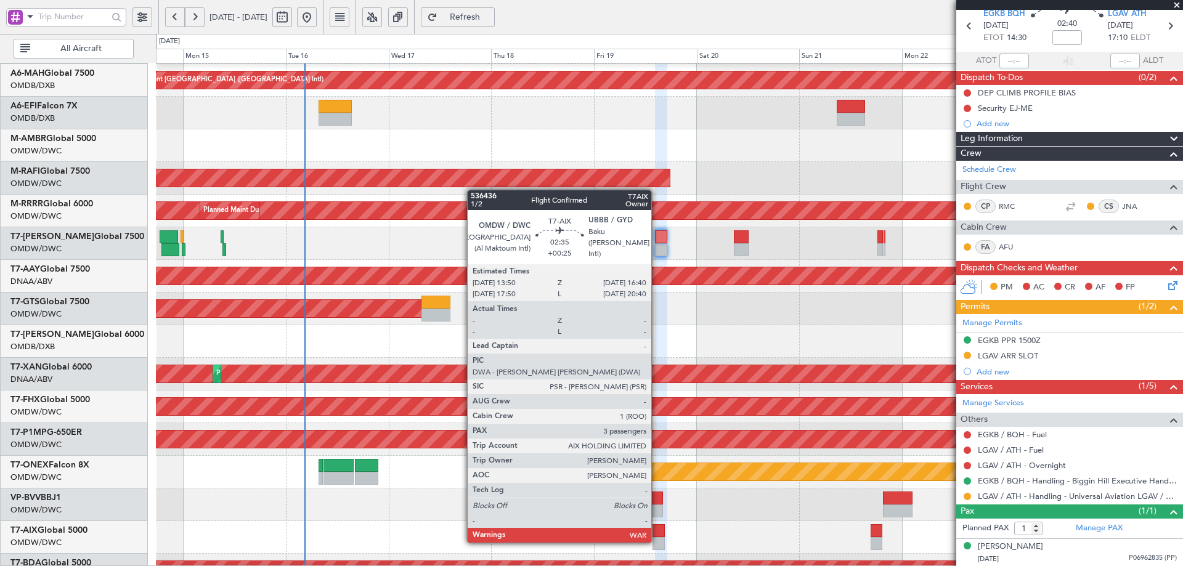
click at [657, 530] on div at bounding box center [659, 531] width 12 height 13
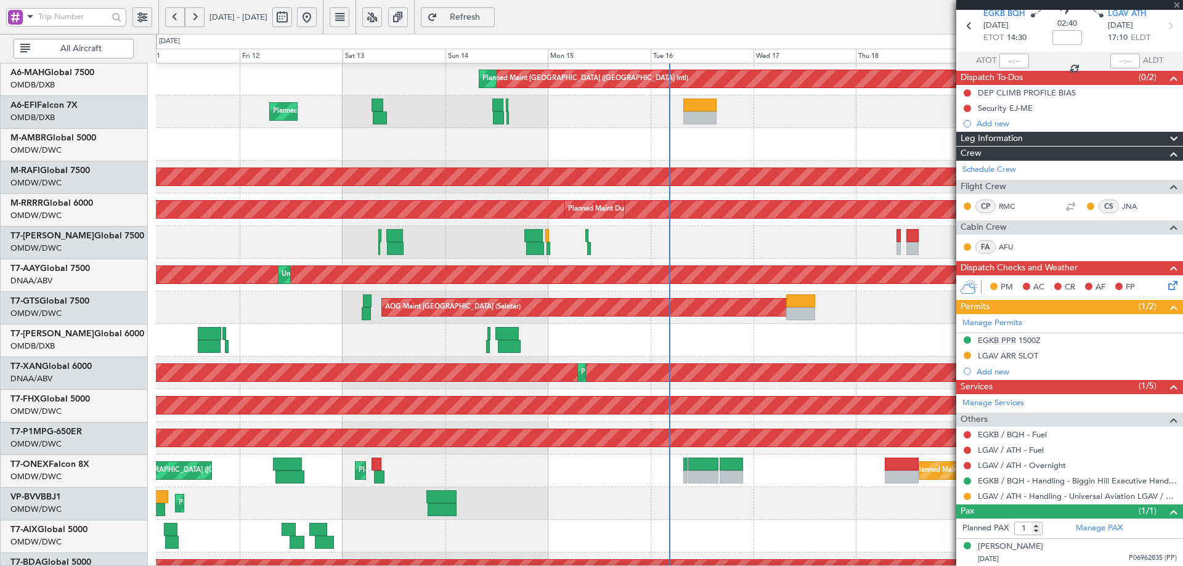
scroll to position [67, 0]
click at [737, 512] on div "Planned Maint Nice ([GEOGRAPHIC_DATA])" at bounding box center [669, 504] width 1027 height 33
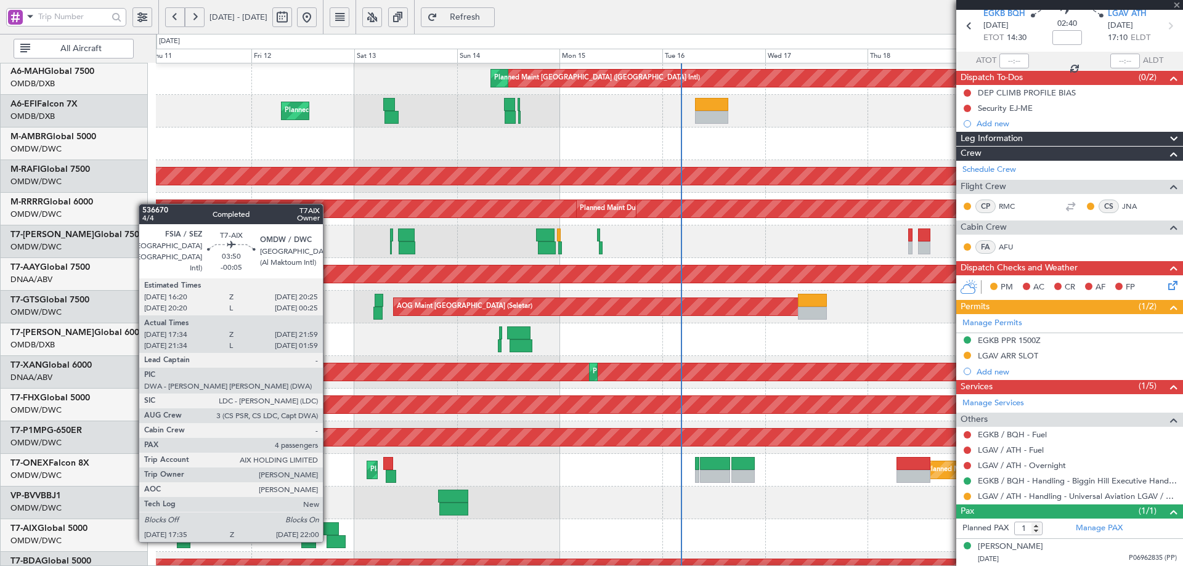
type input "+00:25"
type input "3"
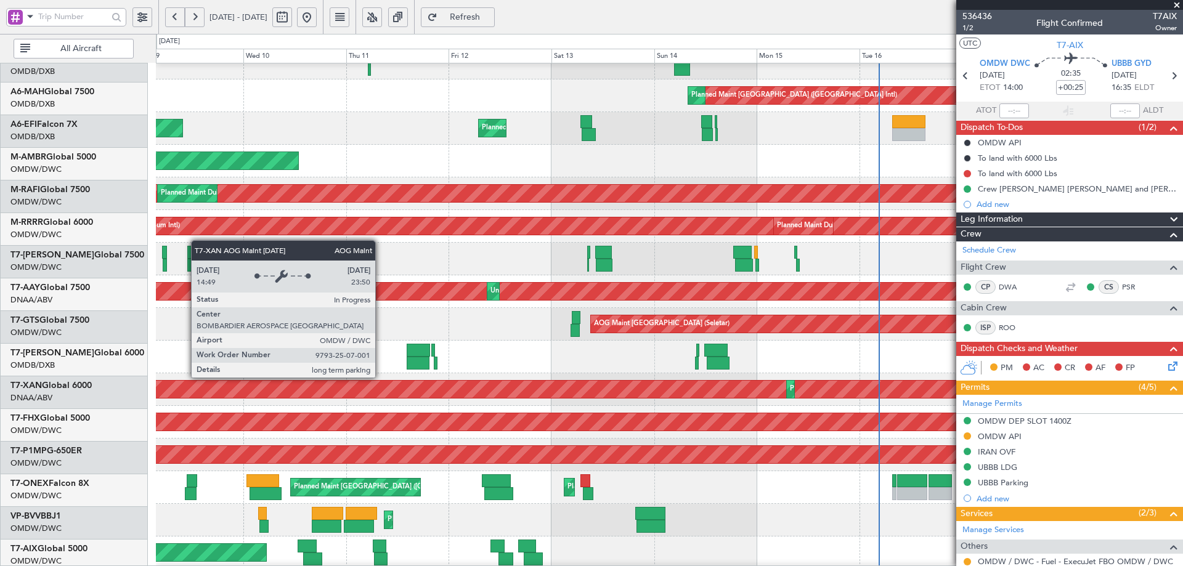
scroll to position [51, 0]
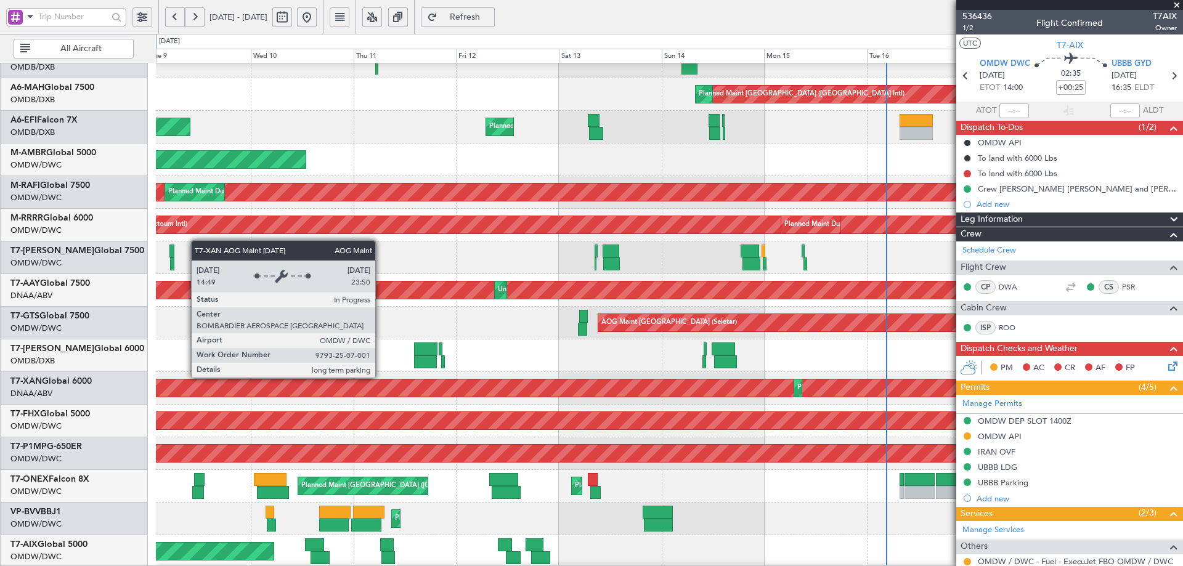
click at [586, 382] on div "AOG Maint Dubai (Al Maktoum Intl)" at bounding box center [670, 388] width 3080 height 17
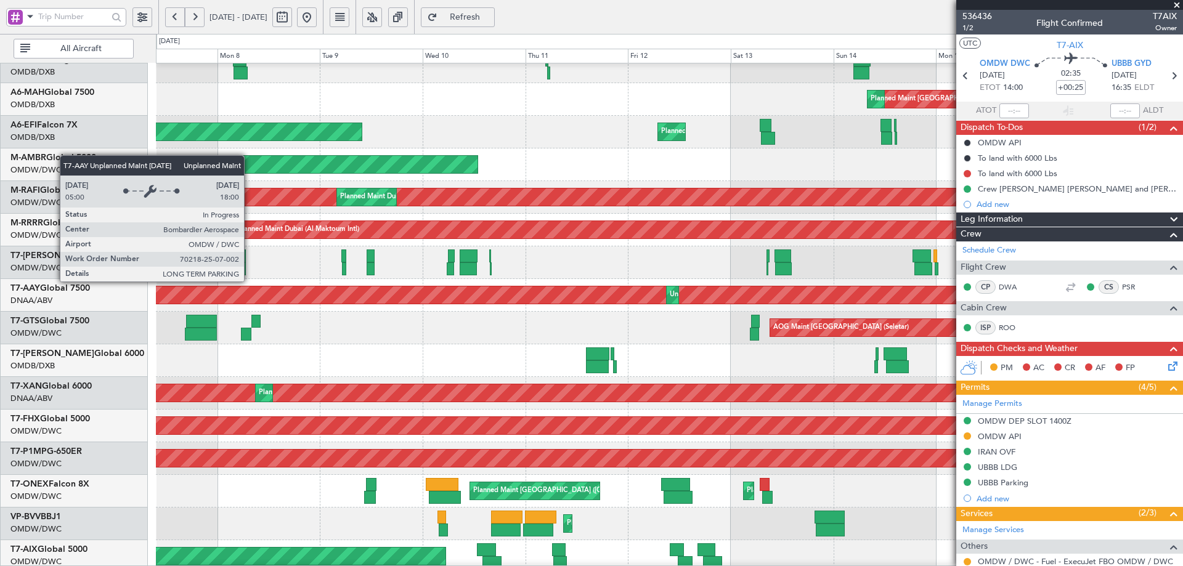
click at [423, 286] on div "Unplanned Maint [GEOGRAPHIC_DATA] (Al Maktoum Intl)" at bounding box center [669, 295] width 3081 height 18
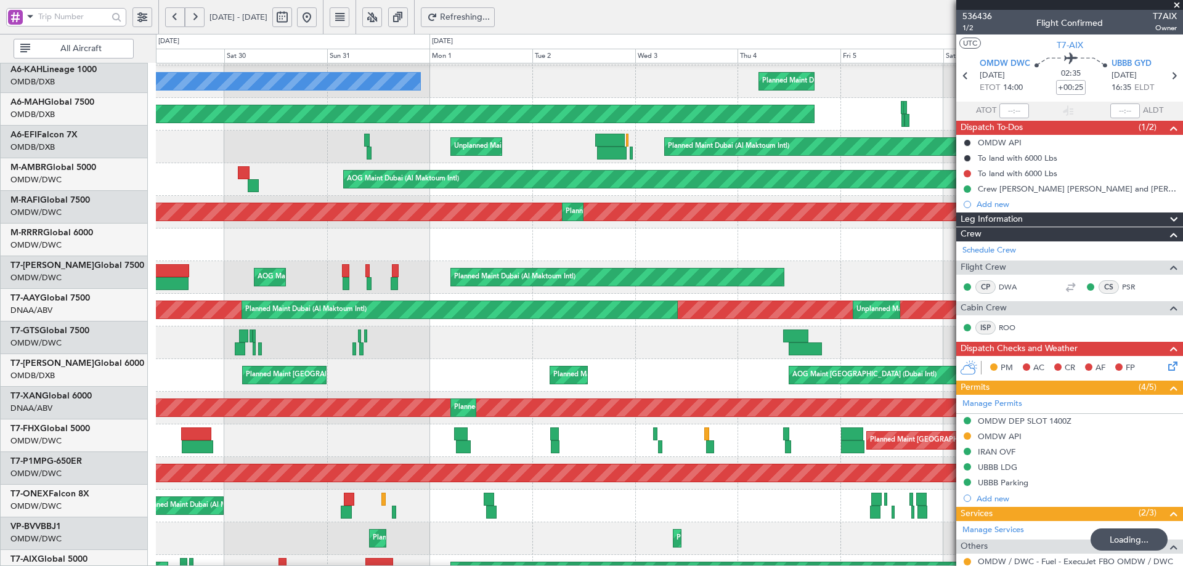
scroll to position [28, 0]
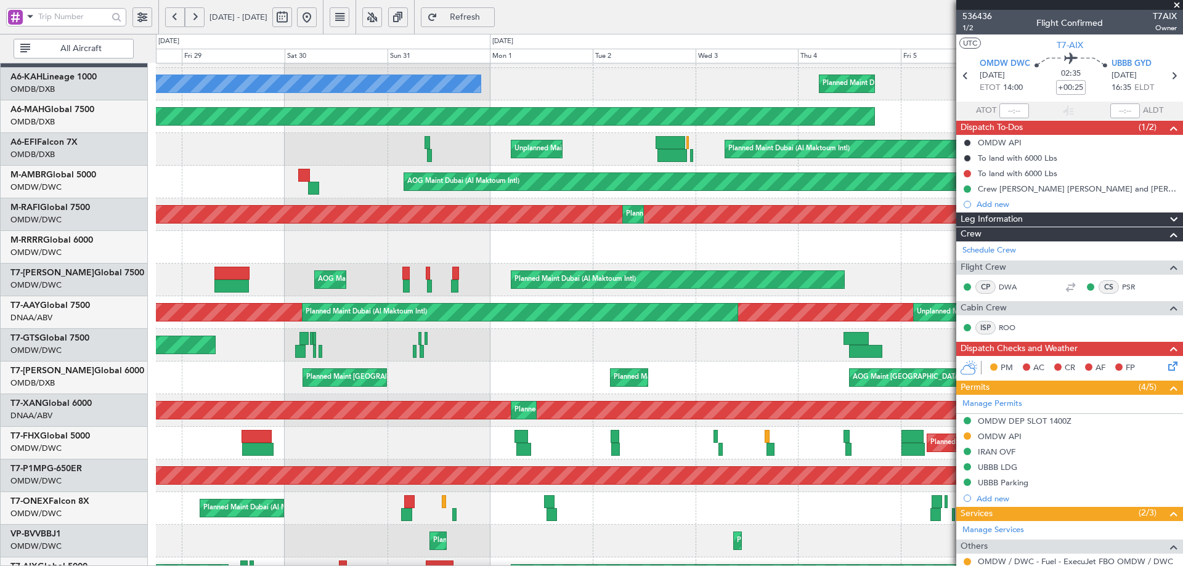
click at [489, 287] on div "Planned Maint Dubai (Al Maktoum Intl) AOG Maint [GEOGRAPHIC_DATA] (Al Maktoum I…" at bounding box center [669, 280] width 1027 height 33
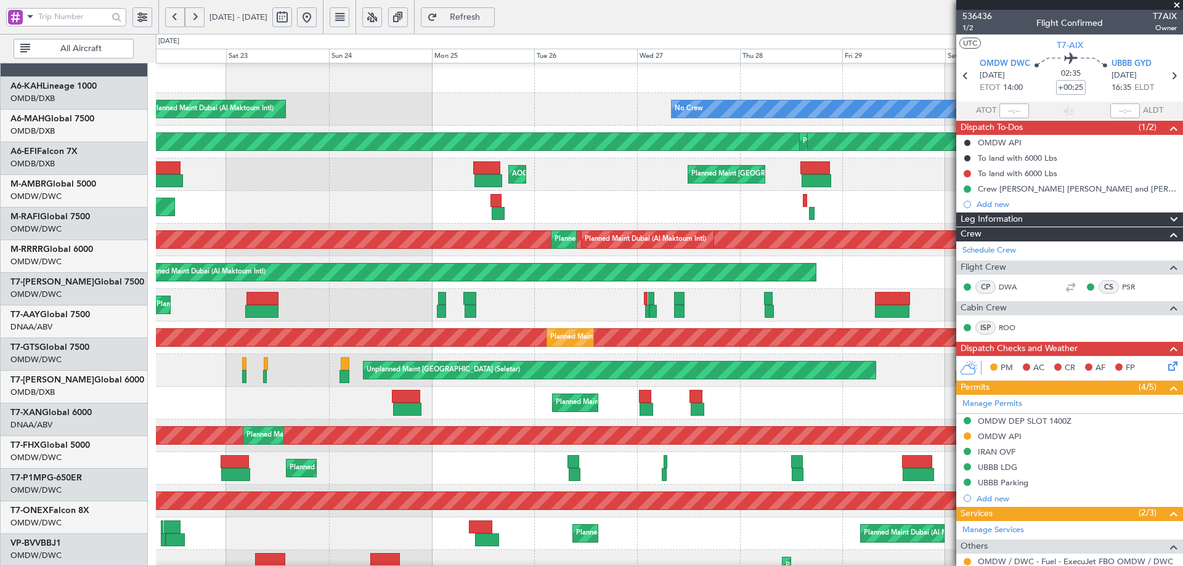
scroll to position [3, 0]
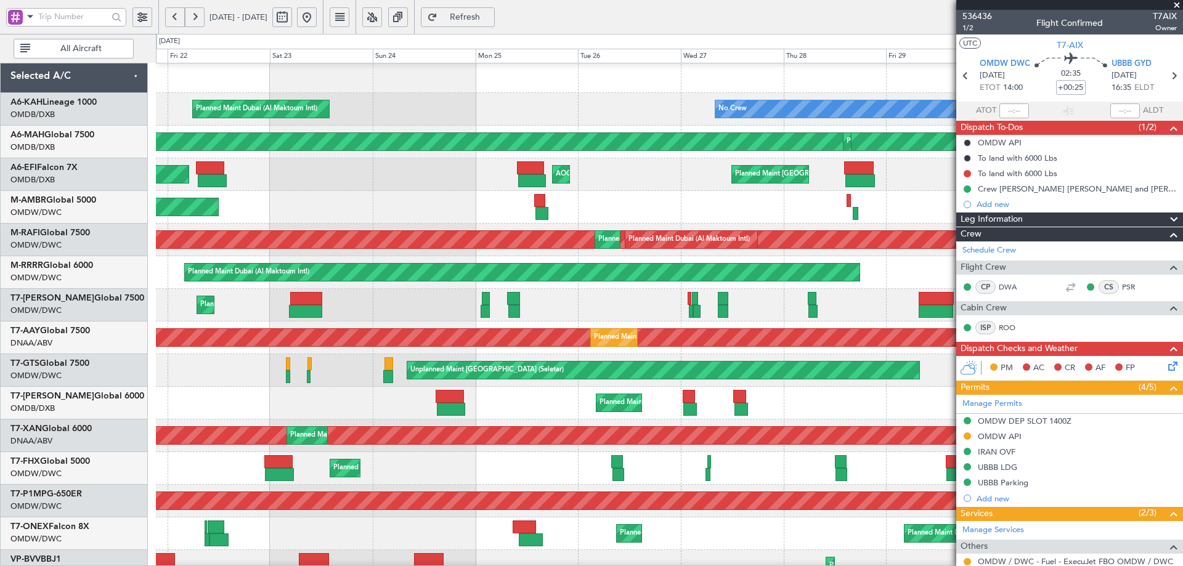
click at [664, 296] on div "AOG Maint Dubai (Al Maktoum Intl) Planned Maint [GEOGRAPHIC_DATA] (Al Maktoum I…" at bounding box center [669, 305] width 1027 height 33
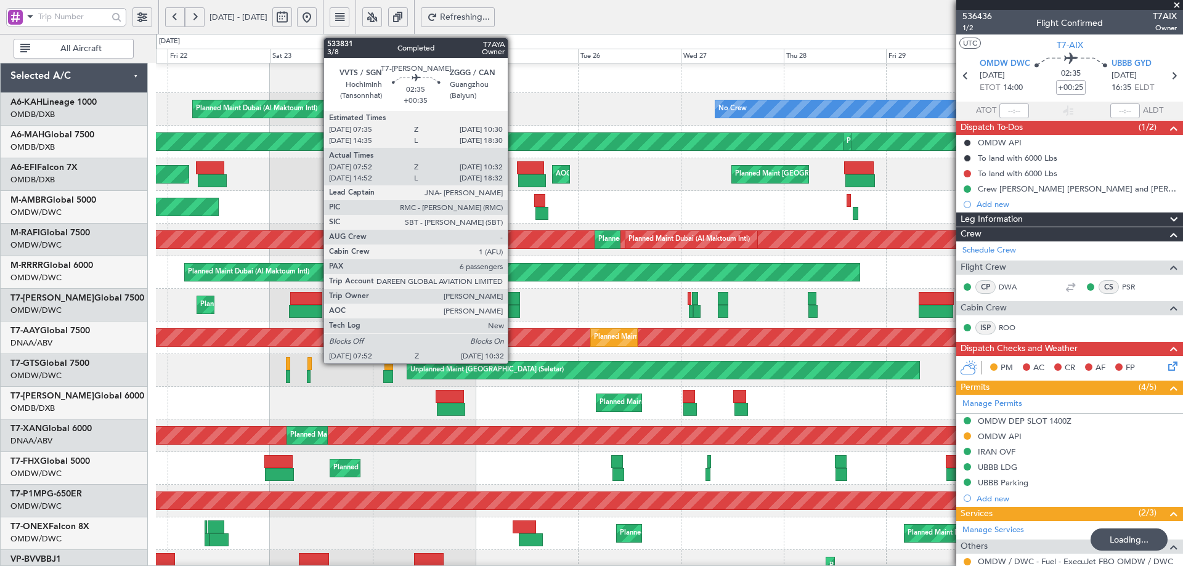
click at [513, 293] on div at bounding box center [513, 298] width 13 height 13
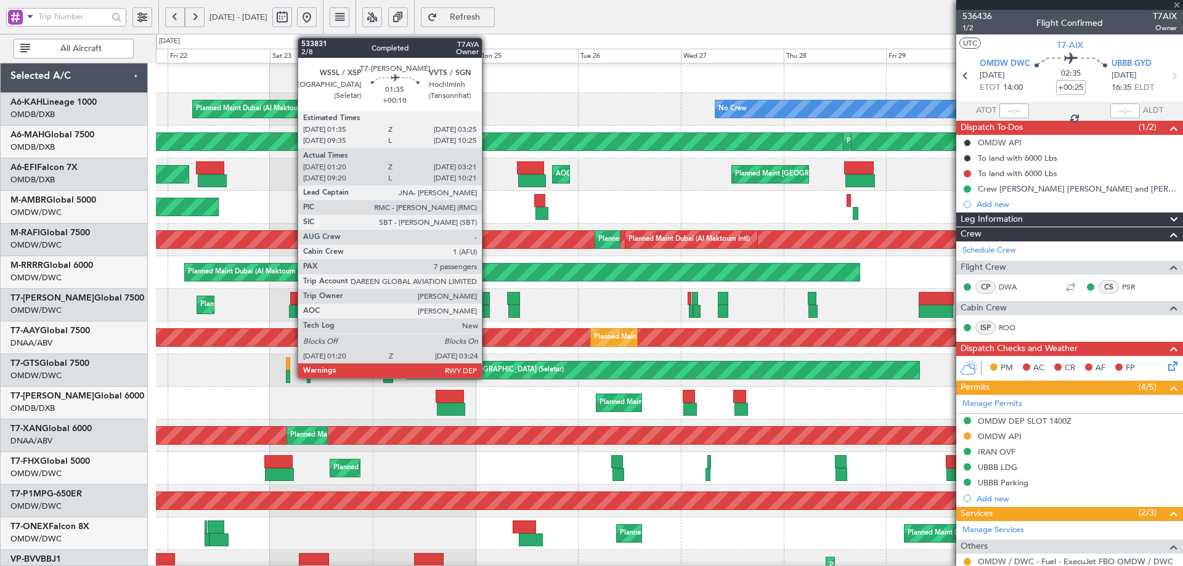
click at [488, 297] on div at bounding box center [486, 298] width 8 height 13
type input "+00:35"
type input "08:02"
type input "10:22"
type input "6"
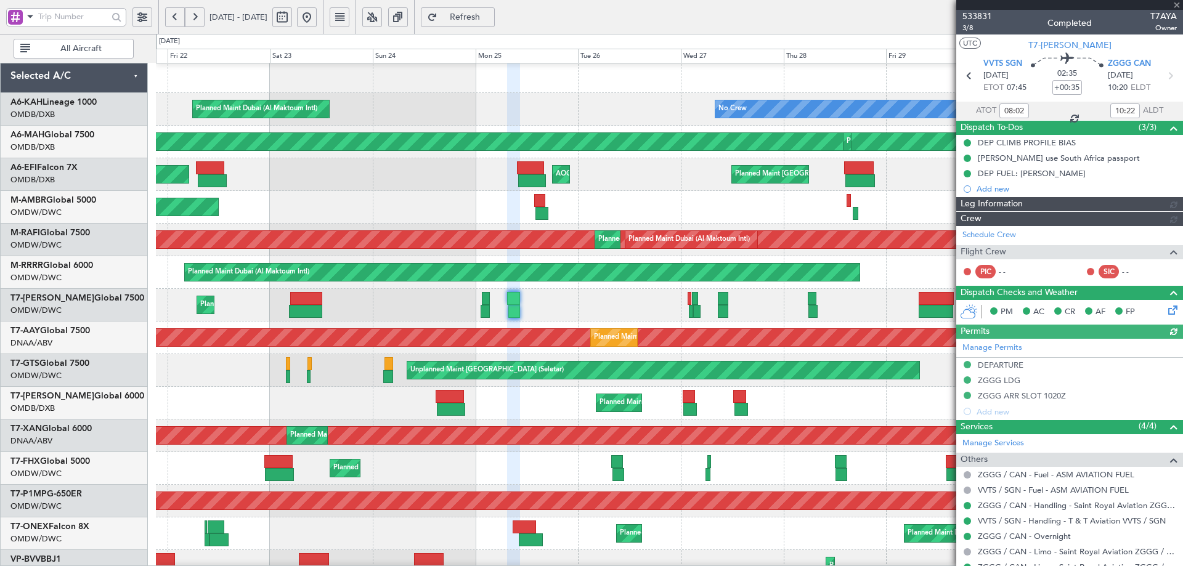
type input "[PERSON_NAME] (ANI)"
type input "7060"
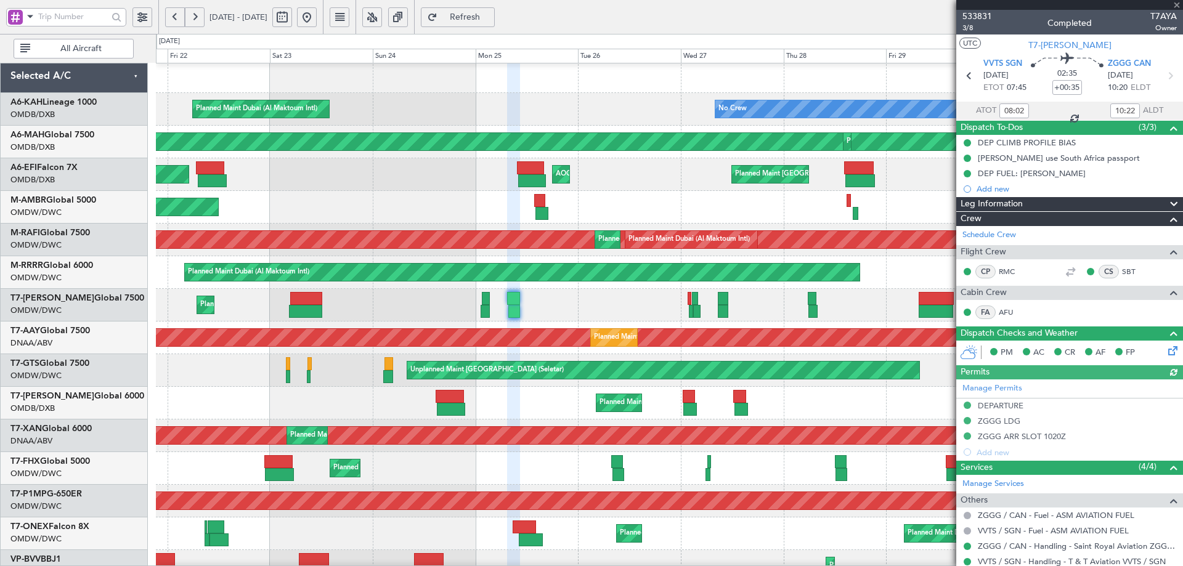
type input "+00:10"
type input "01:30"
type input "03:16"
type input "7"
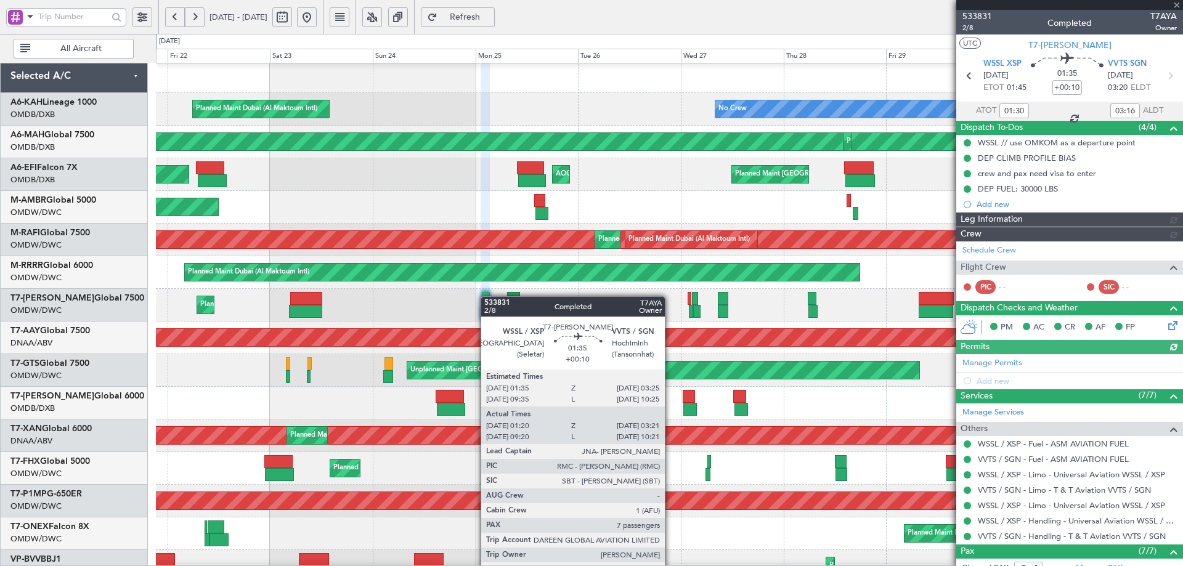
type input "[PERSON_NAME] (ANI)"
type input "6915"
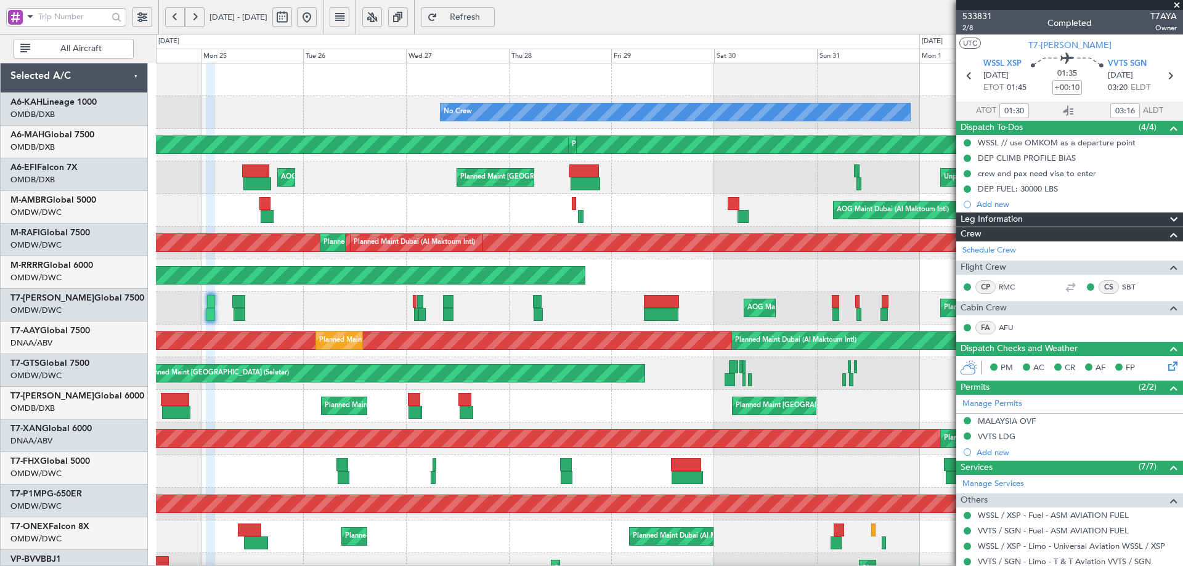
scroll to position [0, 0]
click at [458, 290] on div "Planned Maint Dubai (Al Maktoum Intl)" at bounding box center [669, 276] width 1027 height 33
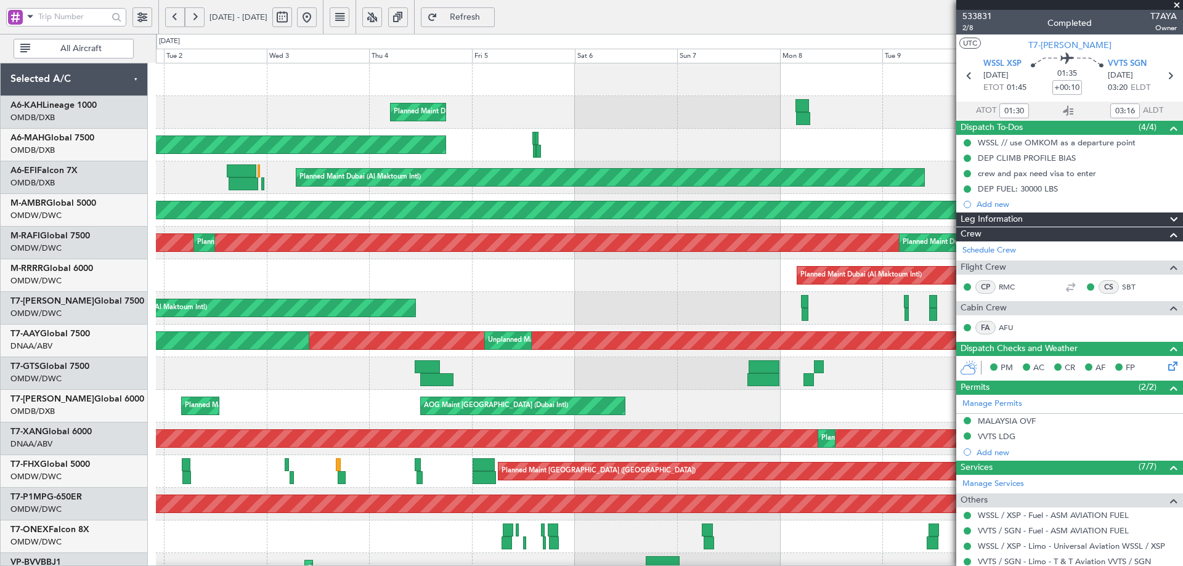
click at [0, 224] on html "[DATE] - [DATE] Refresh Quick Links All Aircraft Planned Maint [GEOGRAPHIC_DATA…" at bounding box center [591, 283] width 1183 height 566
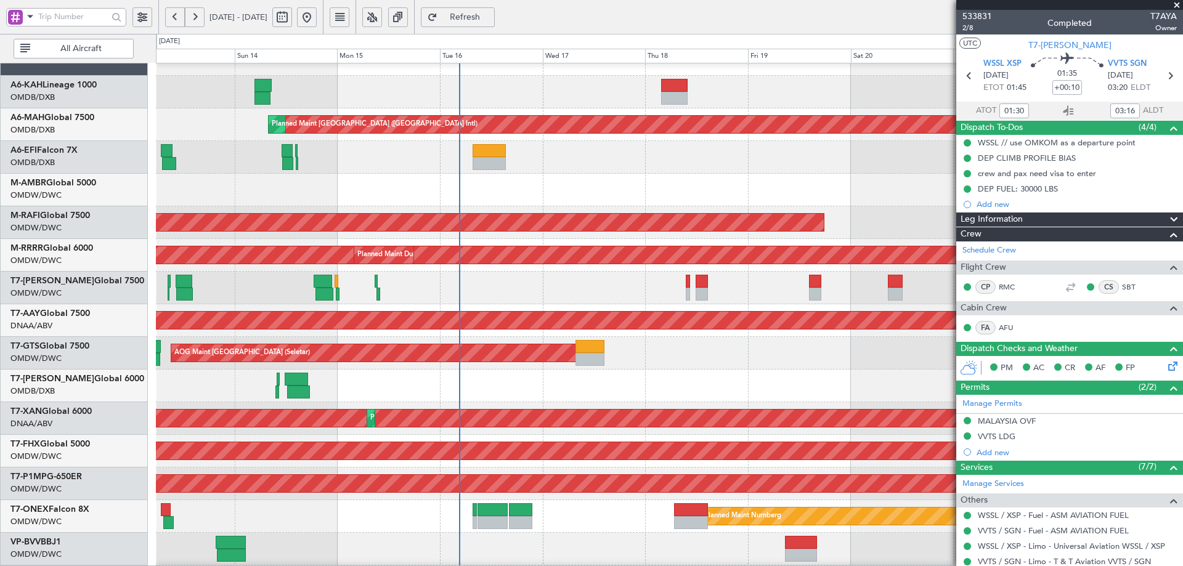
scroll to position [16, 0]
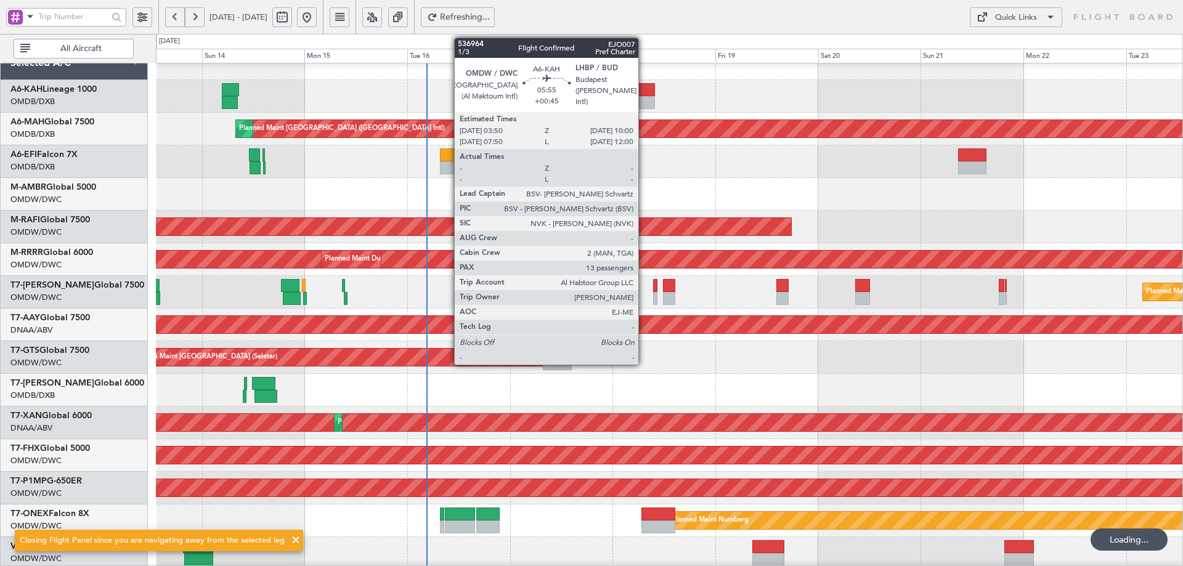
click at [644, 105] on div at bounding box center [642, 102] width 27 height 13
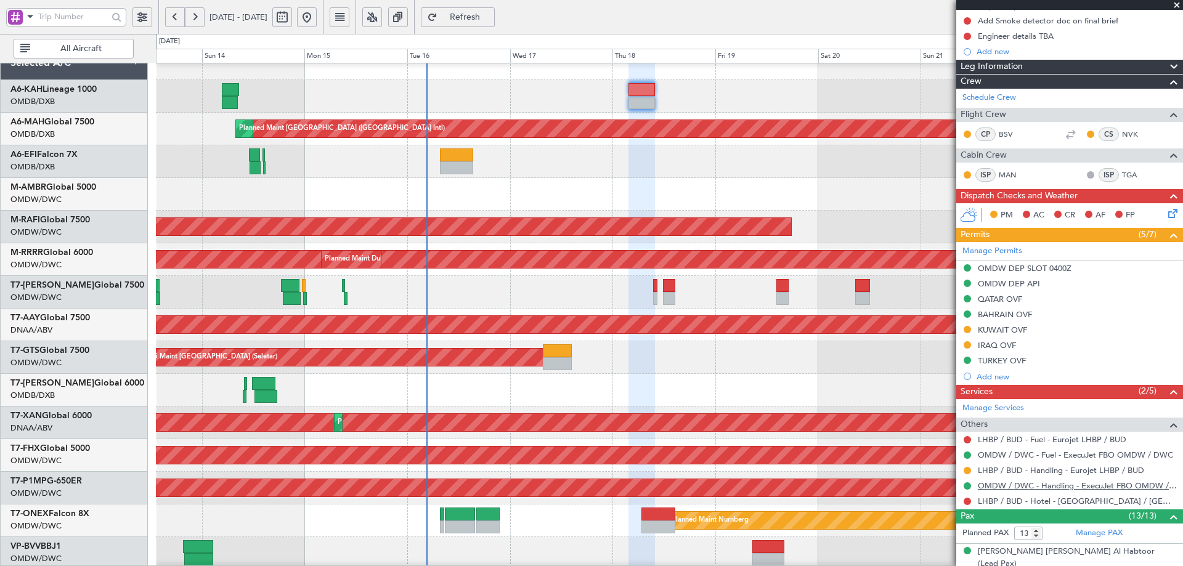
scroll to position [185, 0]
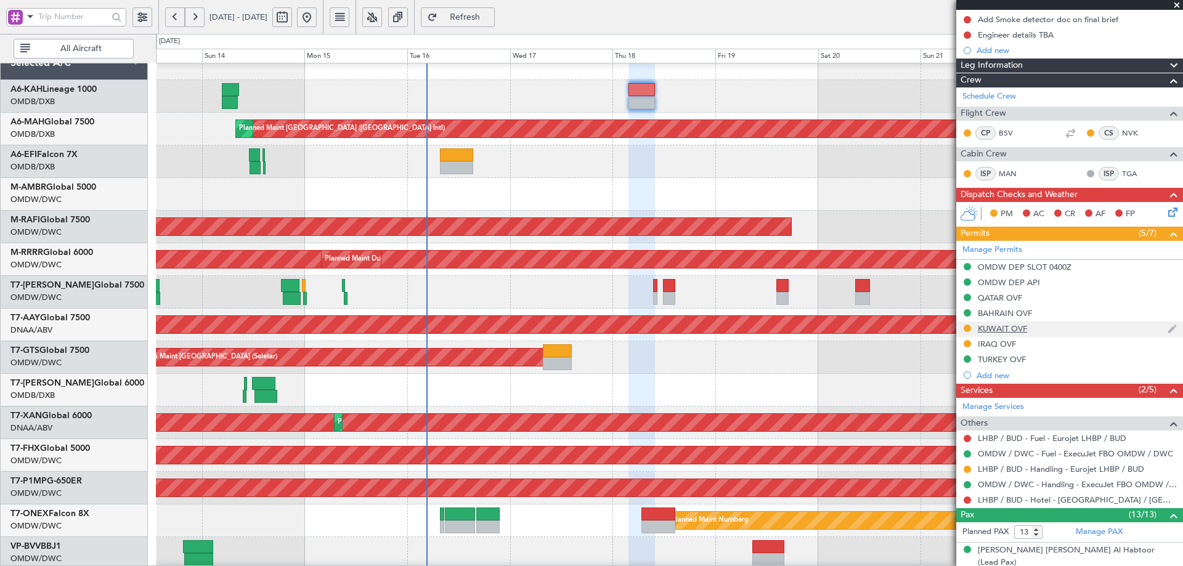
click at [1011, 330] on div "KUWAIT OVF" at bounding box center [1002, 329] width 49 height 10
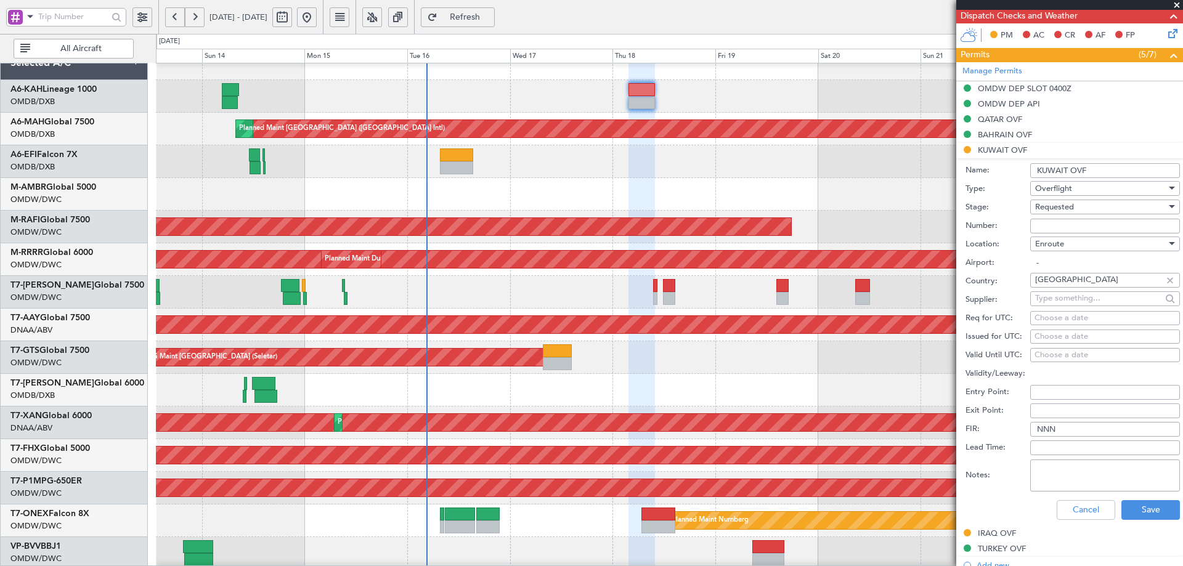
scroll to position [370, 0]
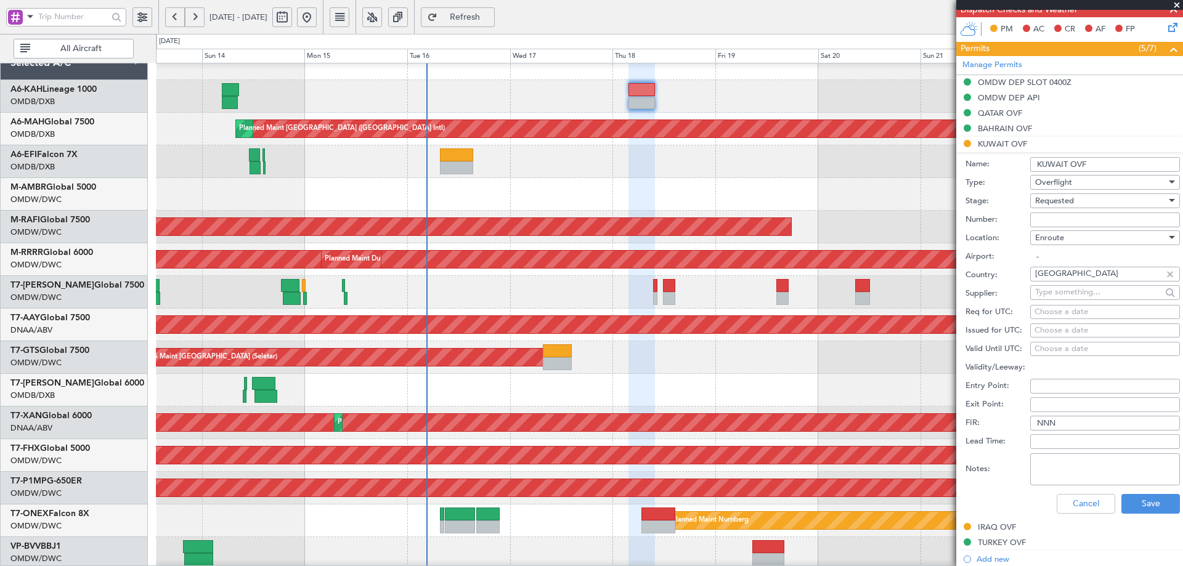
click at [1041, 213] on input "Number:" at bounding box center [1106, 220] width 150 height 15
paste input "7996-ATO/25"
type input "7996-ATO/25"
click at [1069, 203] on span "Requested" at bounding box center [1055, 200] width 39 height 11
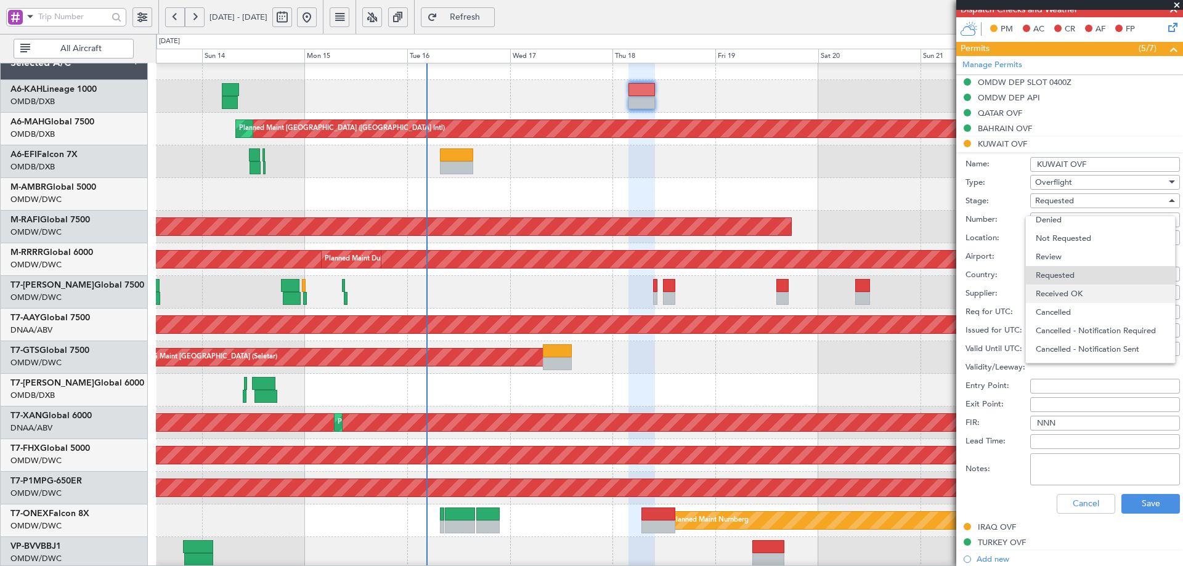
click at [1053, 295] on span "Received OK" at bounding box center [1100, 294] width 129 height 18
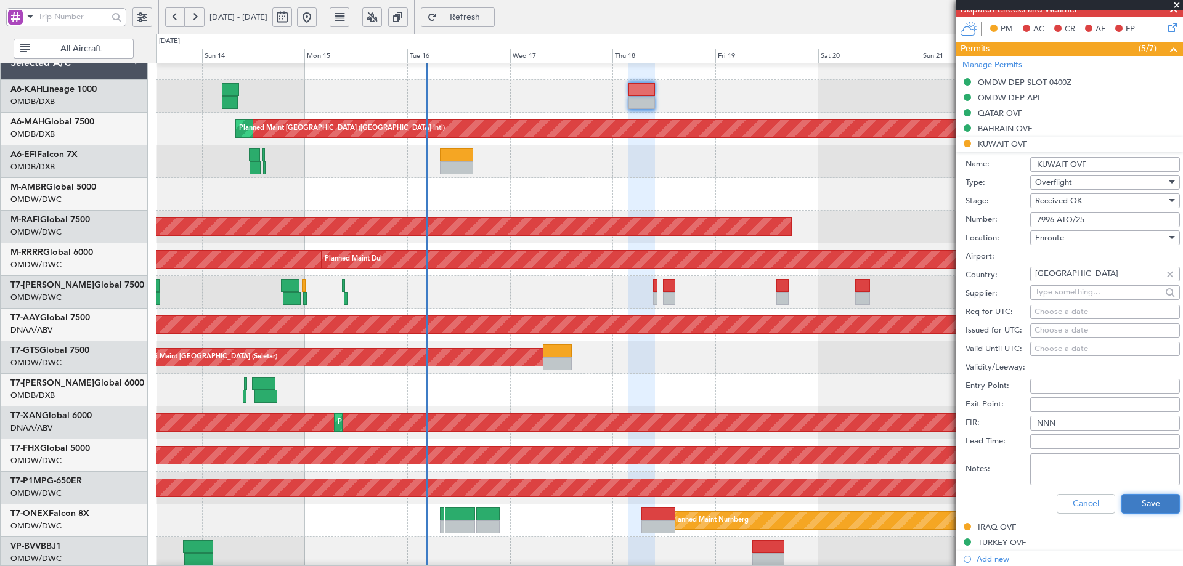
click at [1132, 503] on button "Save" at bounding box center [1151, 504] width 59 height 20
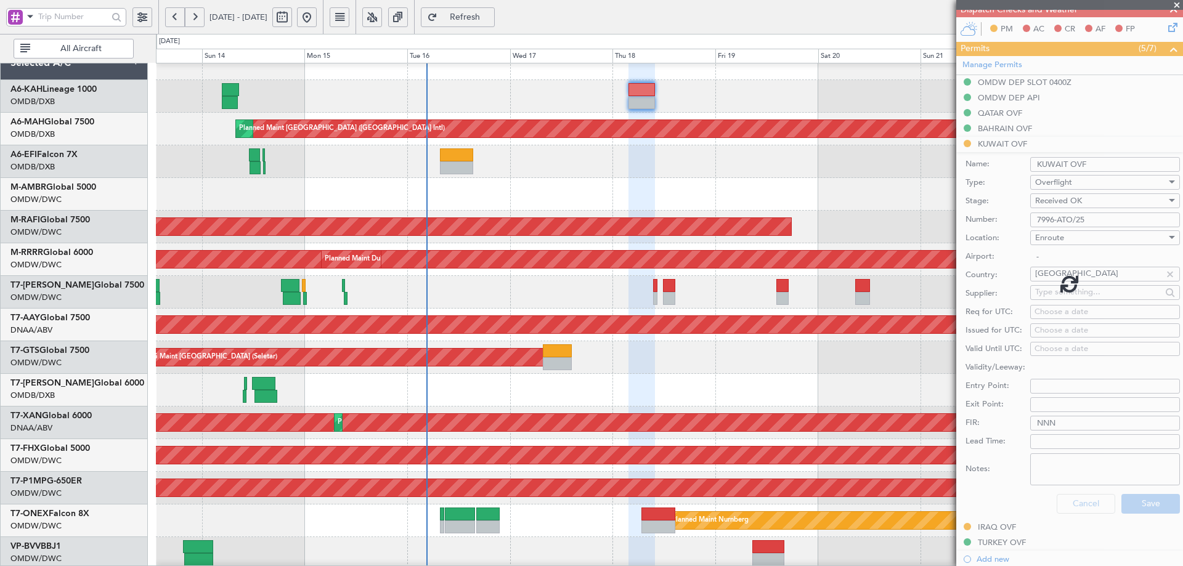
click at [724, 346] on div "AOG Maint [GEOGRAPHIC_DATA] (Seletar)" at bounding box center [669, 357] width 1027 height 33
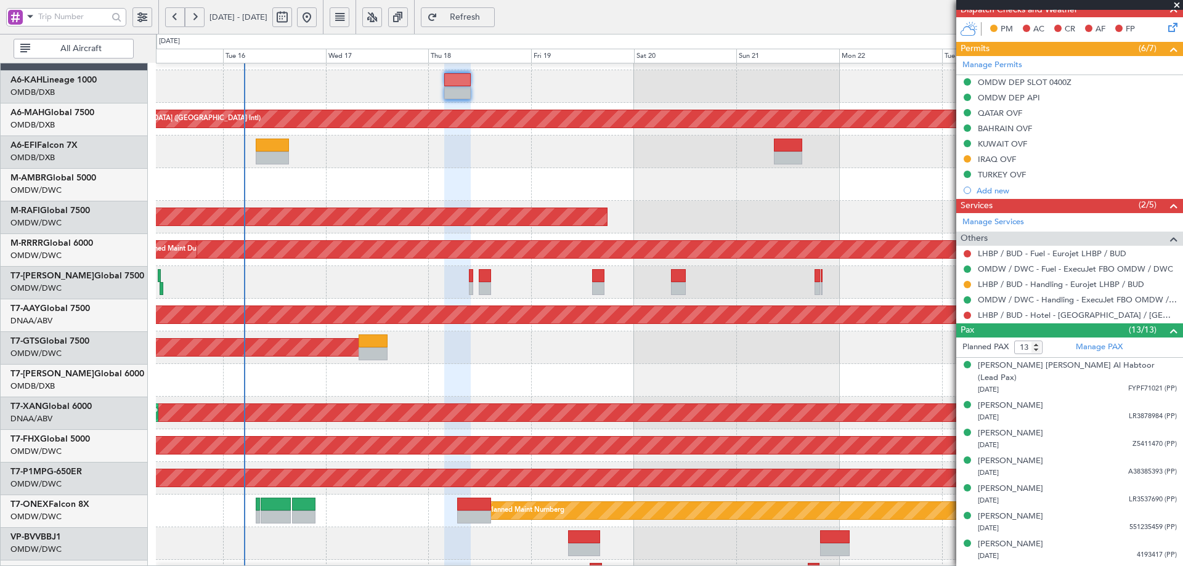
scroll to position [26, 0]
click at [497, 401] on div "AOG Maint Dubai (Al Maktoum Intl) Planned Maint [GEOGRAPHIC_DATA] (Al Maktoum I…" at bounding box center [669, 413] width 1027 height 33
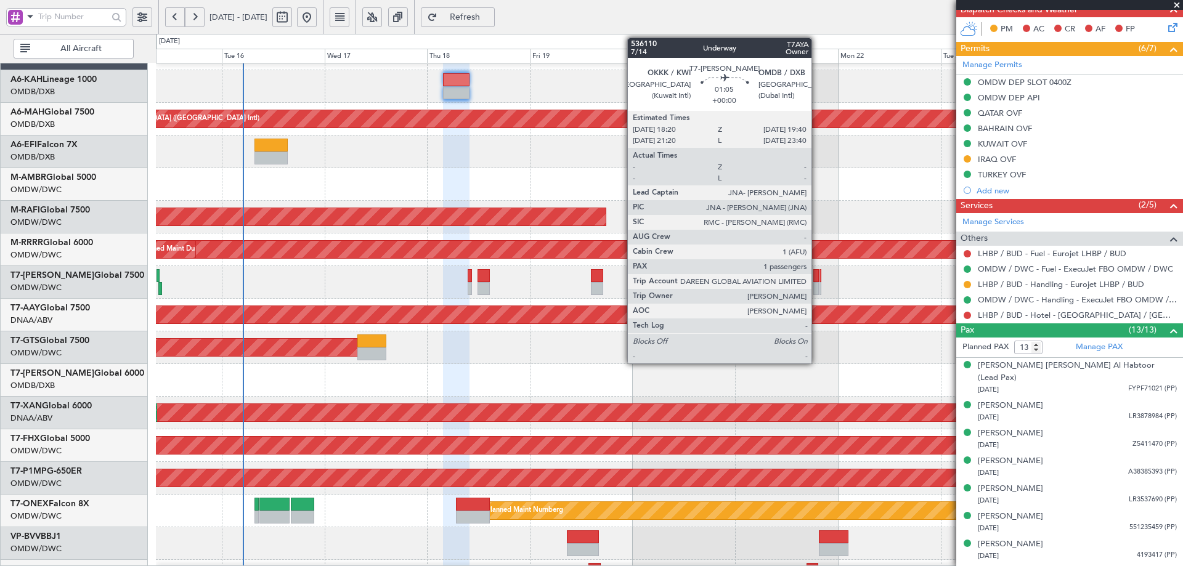
click at [817, 280] on div at bounding box center [817, 275] width 6 height 13
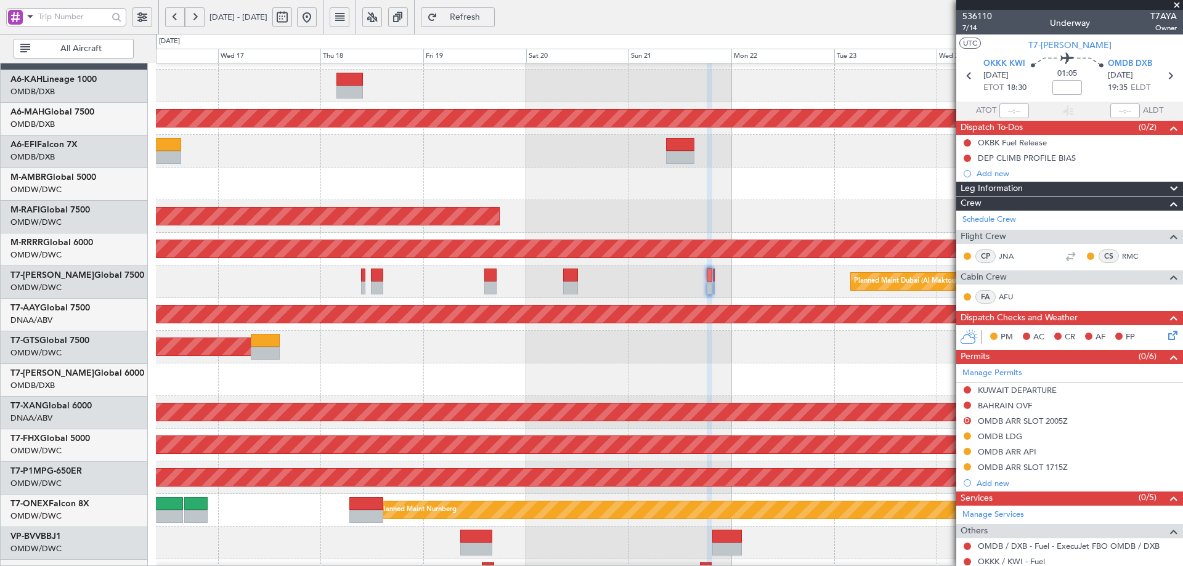
scroll to position [29, 0]
click at [519, 345] on div "AOG Maint [GEOGRAPHIC_DATA] (Seletar)" at bounding box center [669, 347] width 1027 height 33
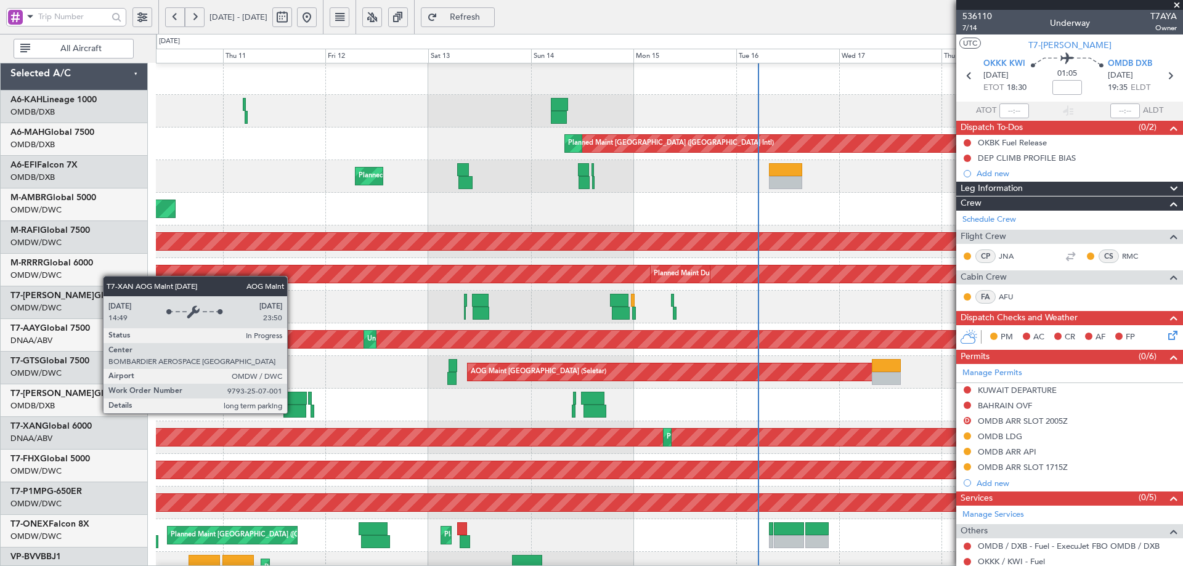
scroll to position [0, 0]
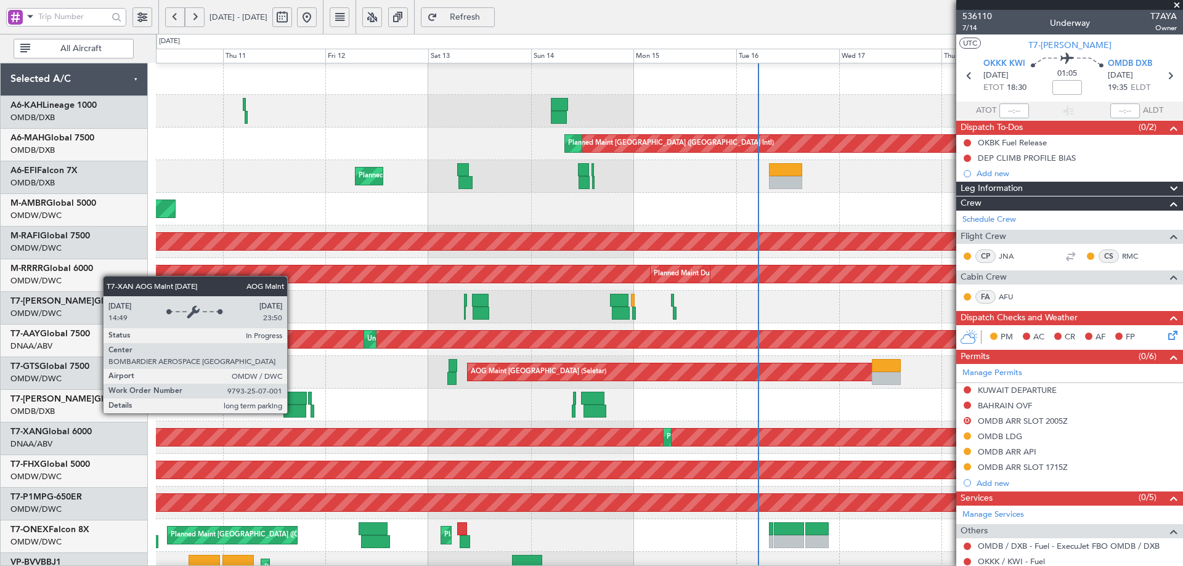
click at [1021, 434] on fb-app "[DATE] - [DATE] Refresh Quick Links All Aircraft Planned Maint [GEOGRAPHIC_DATA…" at bounding box center [591, 291] width 1183 height 552
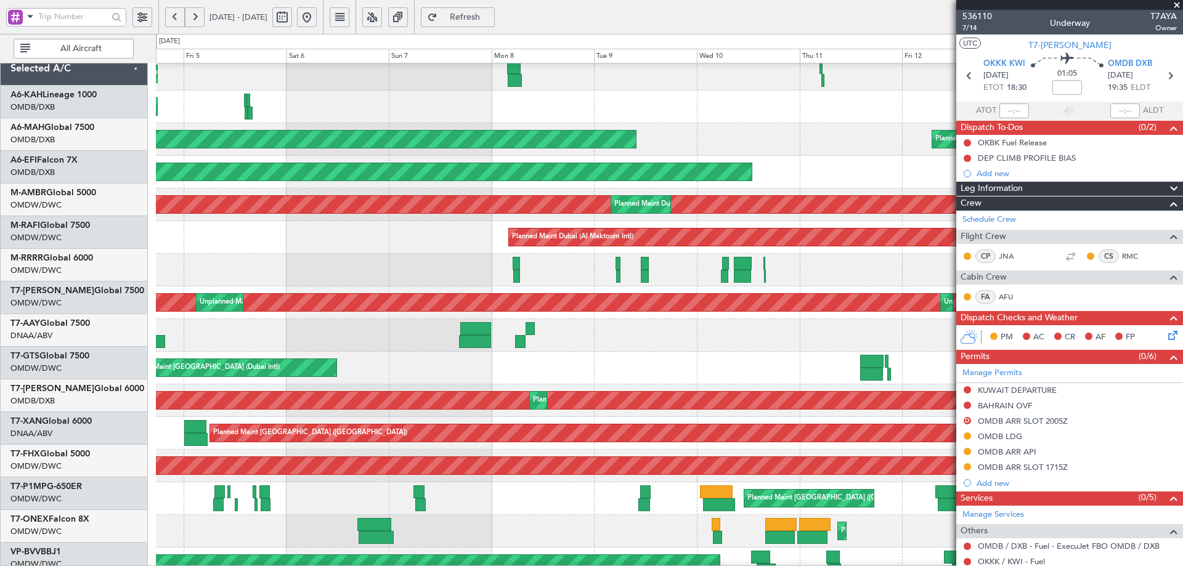
scroll to position [42, 0]
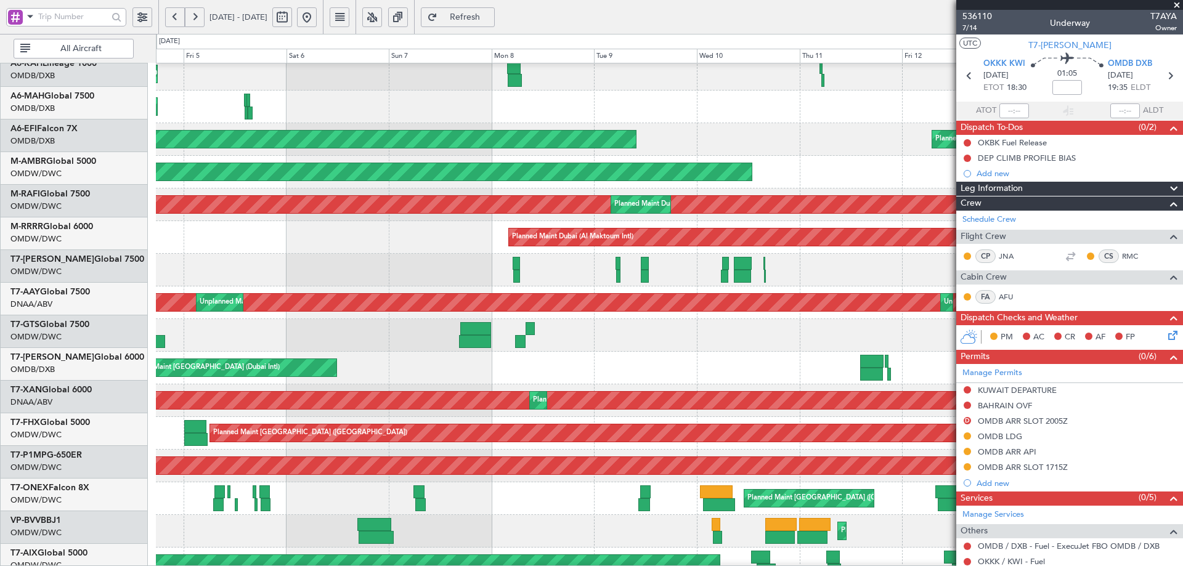
click at [687, 352] on div "AOG Maint [GEOGRAPHIC_DATA] (Dubai Intl) Planned Maint [GEOGRAPHIC_DATA] ([GEOG…" at bounding box center [669, 368] width 1027 height 33
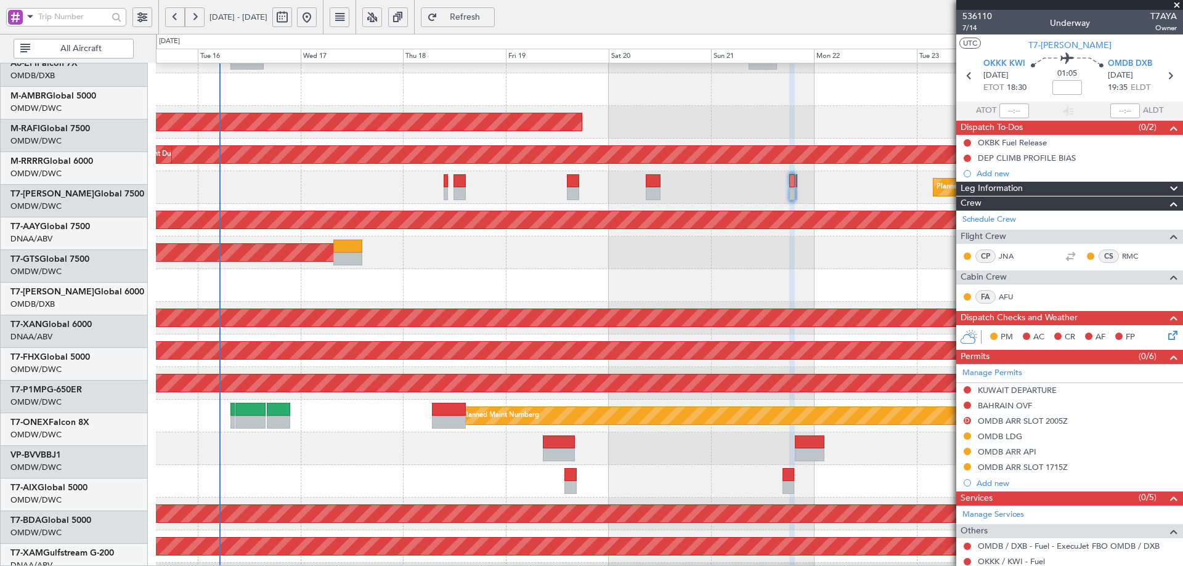
click at [0, 360] on html "[DATE] - [DATE] Refresh Quick Links All Aircraft Planned Maint [GEOGRAPHIC_DATA…" at bounding box center [591, 283] width 1183 height 566
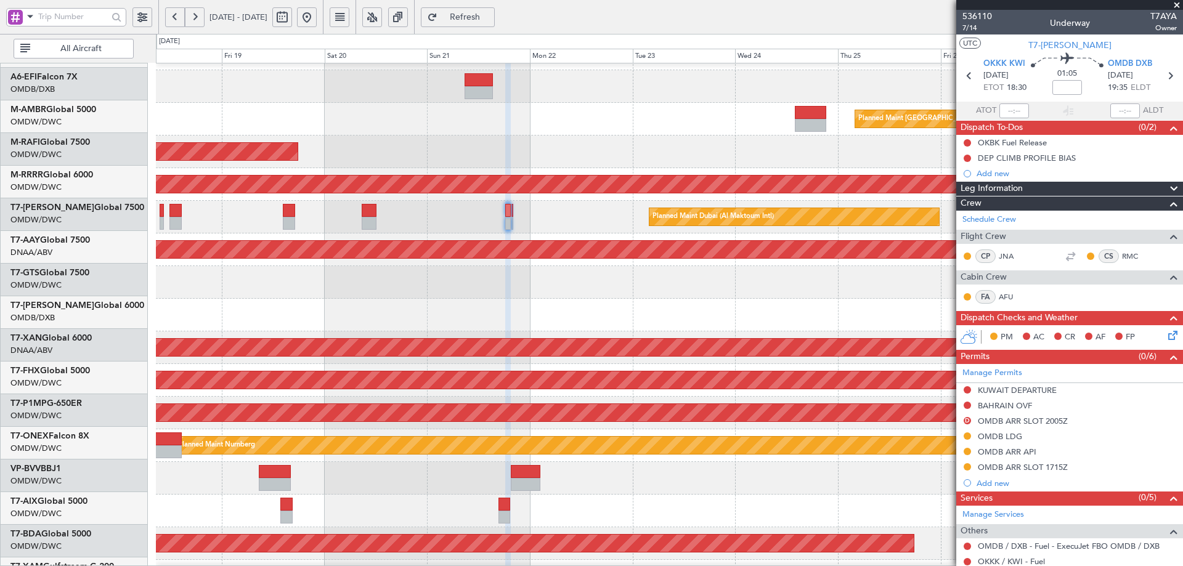
scroll to position [91, 0]
click at [435, 399] on div "Planned Maint Savannah (Savannah/hilton Head Intl)" at bounding box center [669, 413] width 1027 height 33
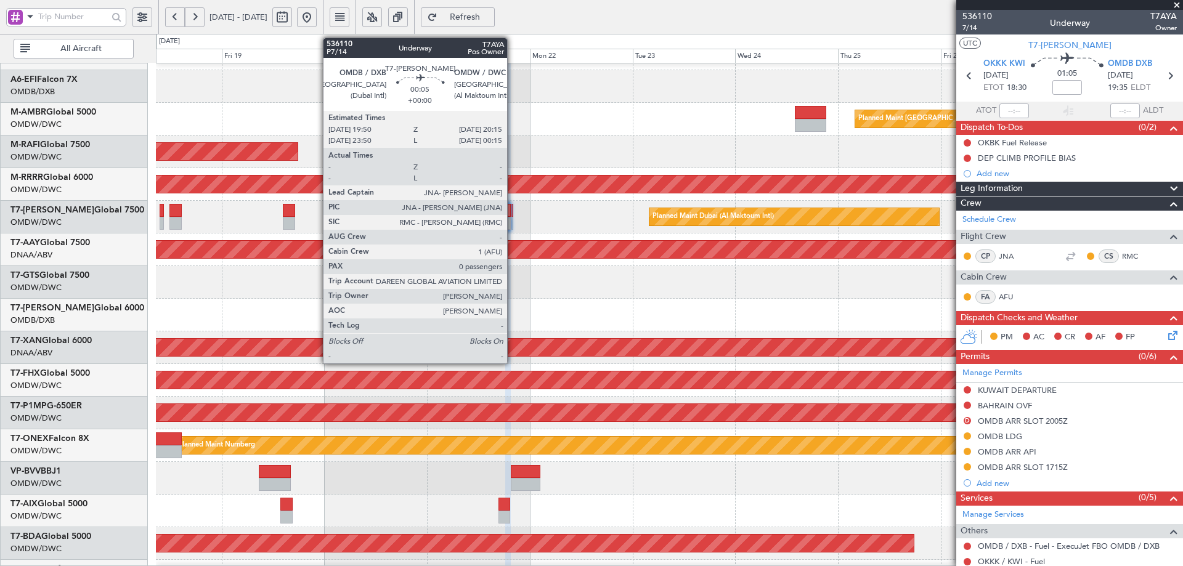
click at [513, 213] on div at bounding box center [513, 210] width 2 height 13
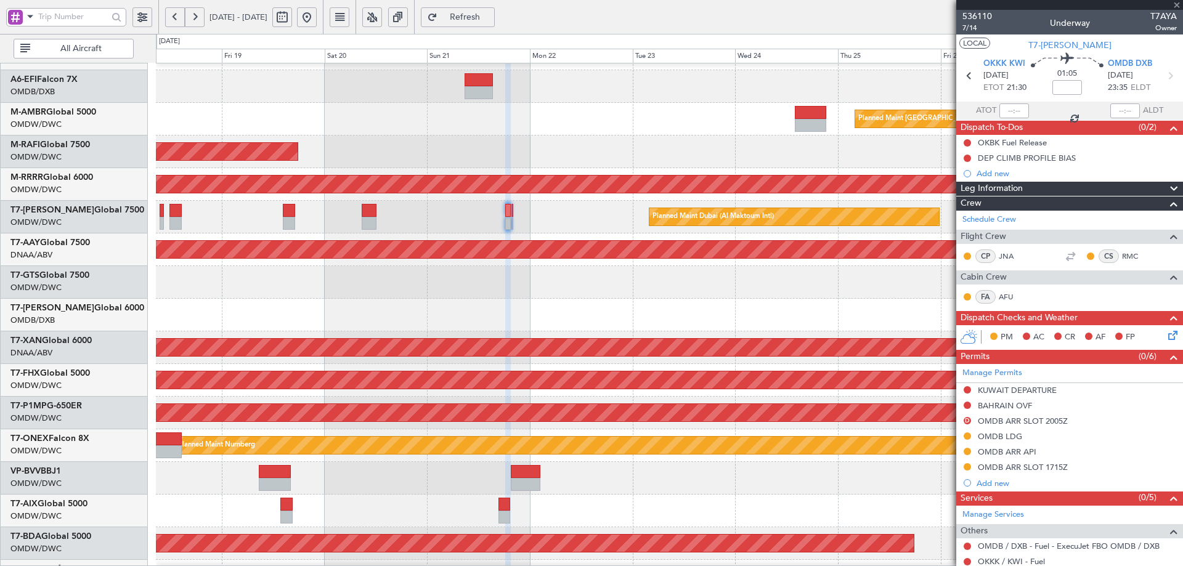
type input "0"
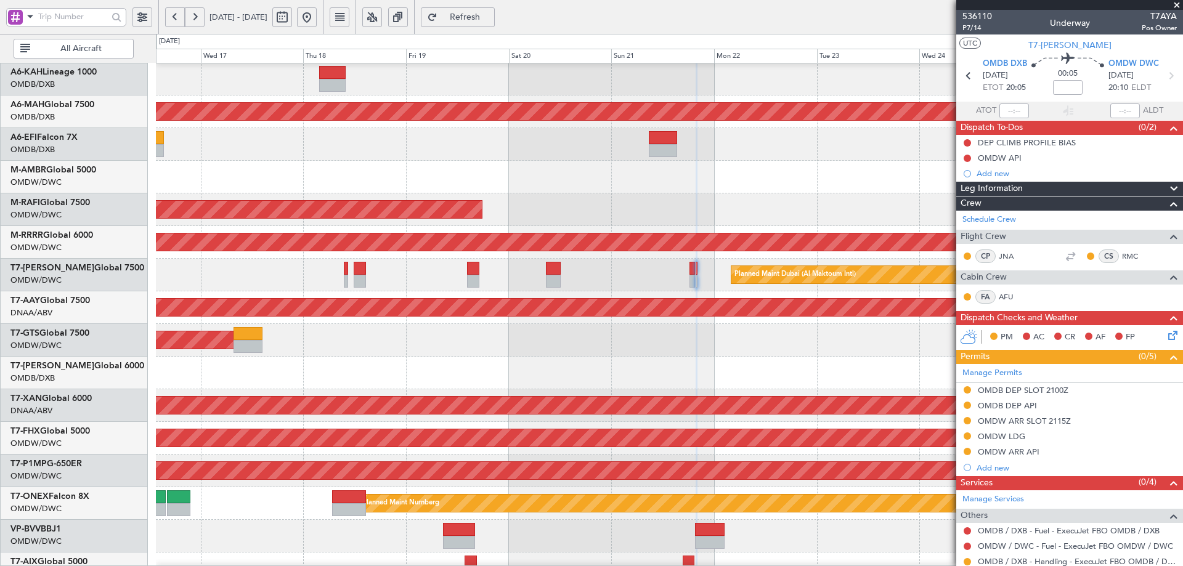
scroll to position [0, 0]
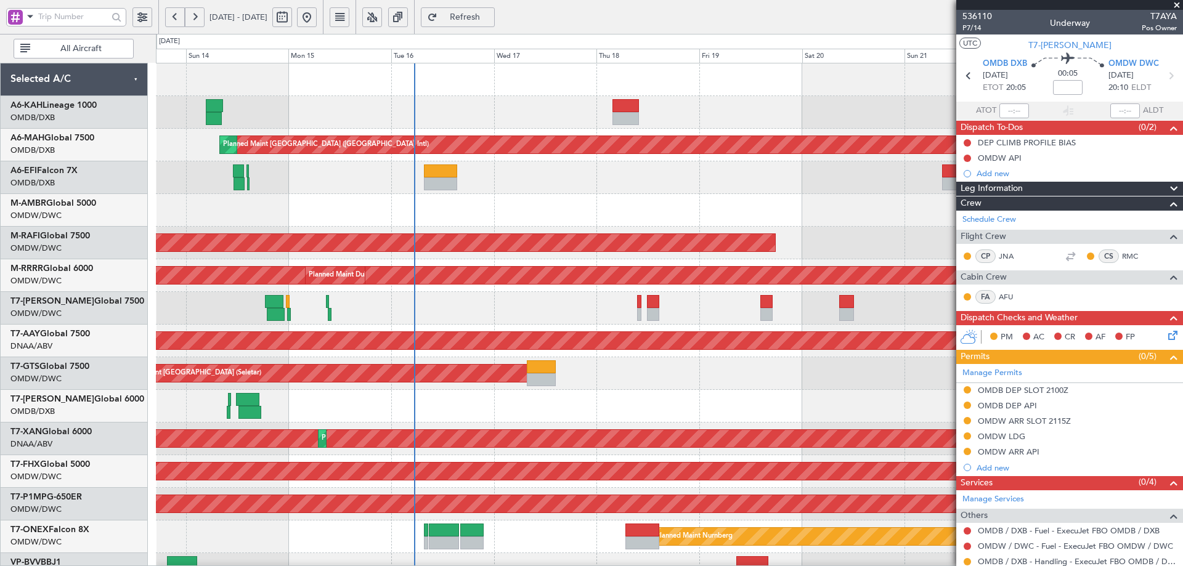
click at [797, 375] on div "AOG Maint [GEOGRAPHIC_DATA] (Seletar)" at bounding box center [669, 374] width 1027 height 33
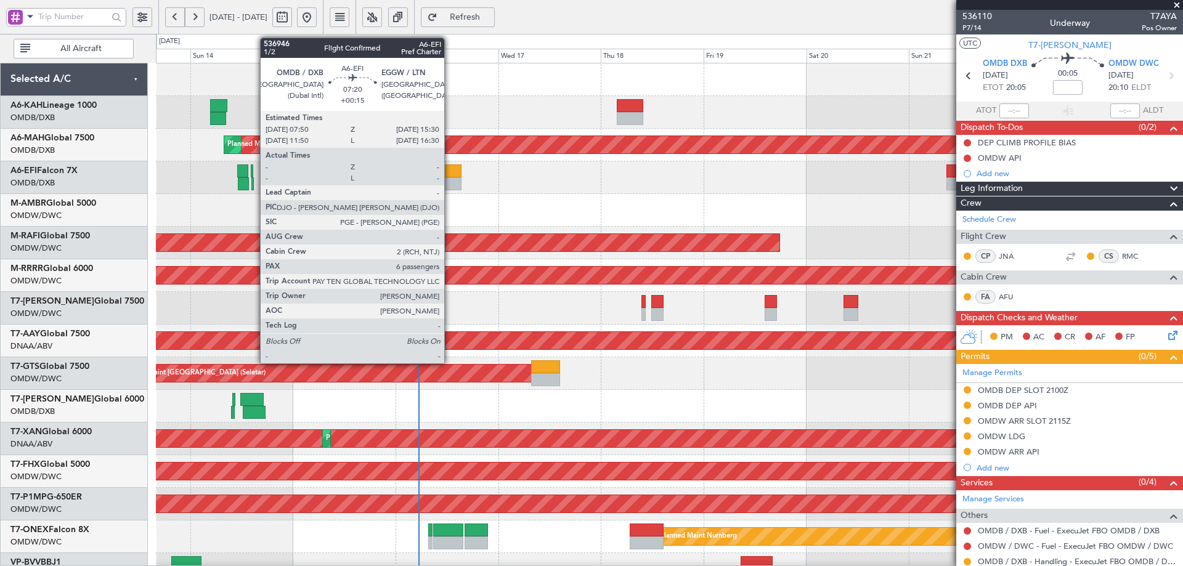
click at [450, 174] on div at bounding box center [444, 171] width 33 height 13
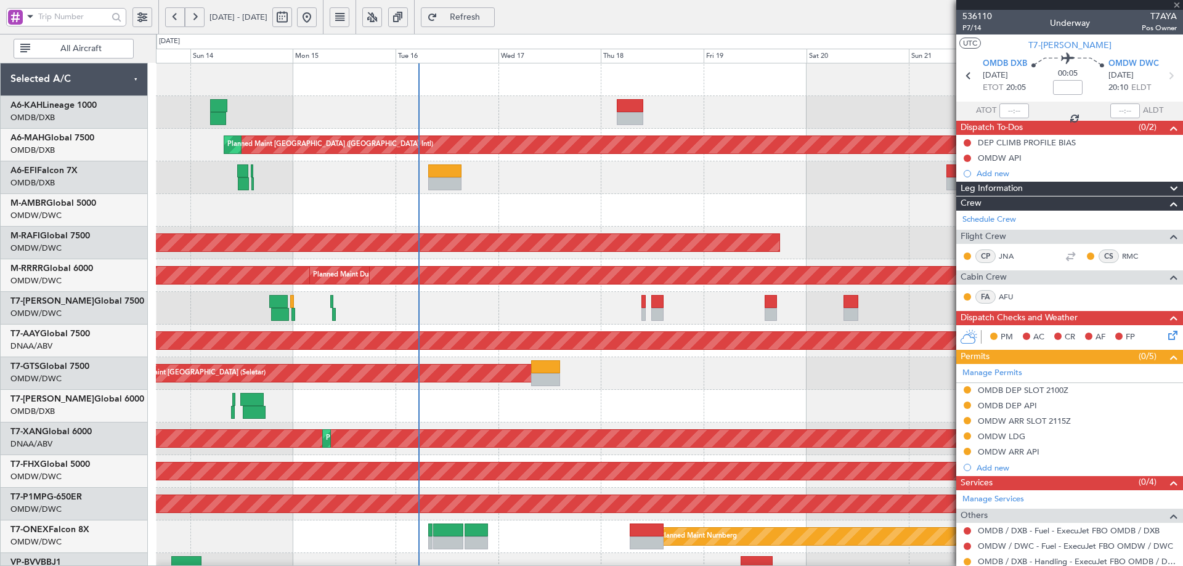
type input "+00:15"
type input "6"
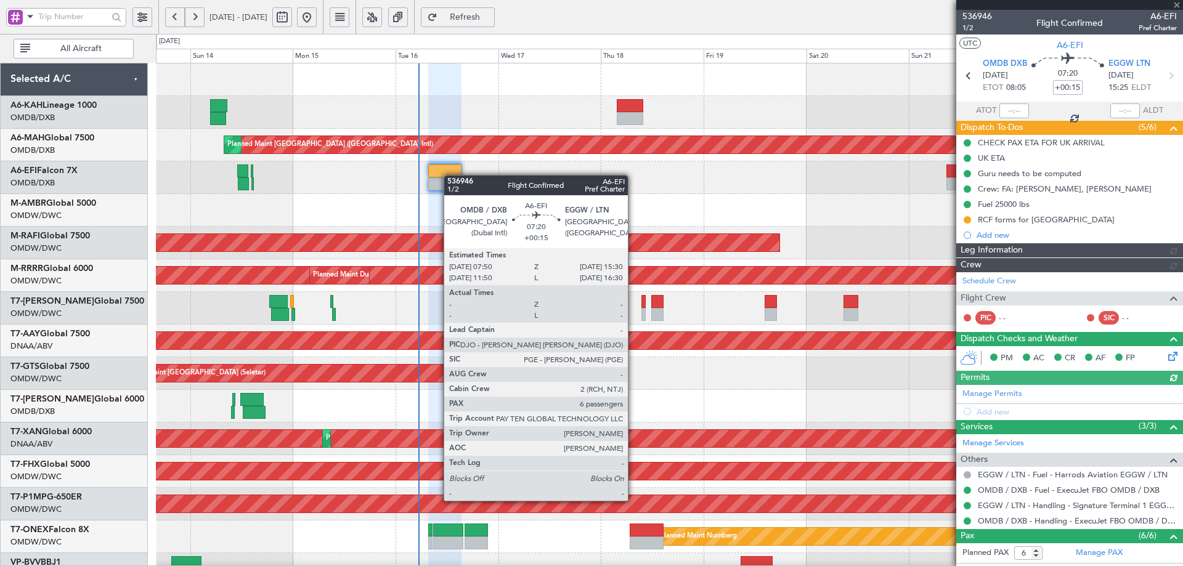
type input "[PERSON_NAME] ([PERSON_NAME])"
type input "7286"
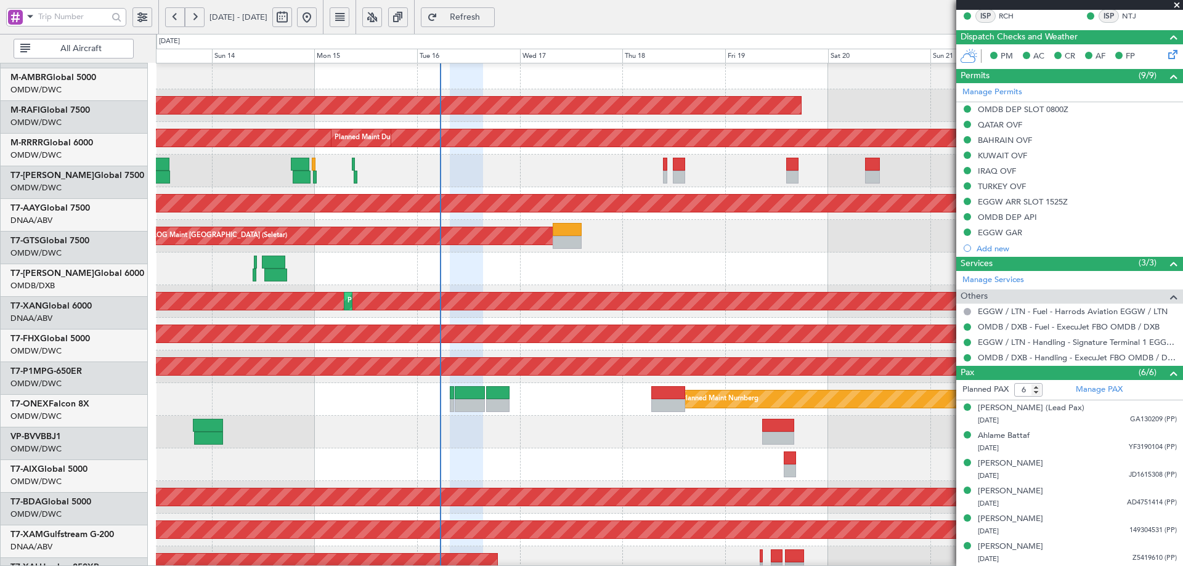
scroll to position [139, 0]
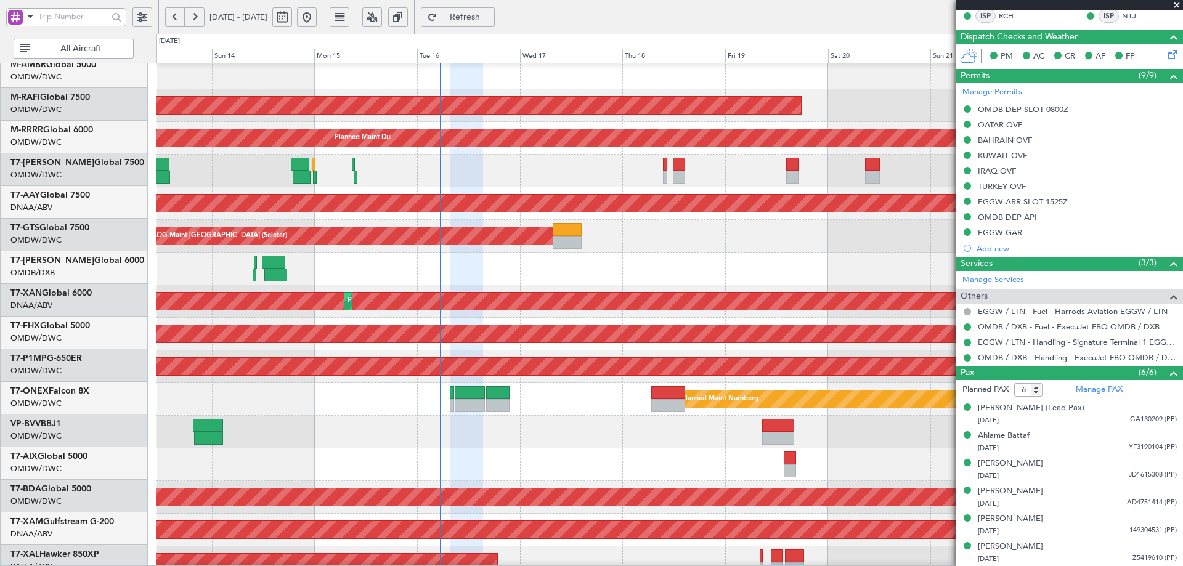
click at [419, 286] on div "AOG Maint Dubai (Al Maktoum Intl) Planned Maint [GEOGRAPHIC_DATA] (Al Maktoum I…" at bounding box center [669, 301] width 1027 height 33
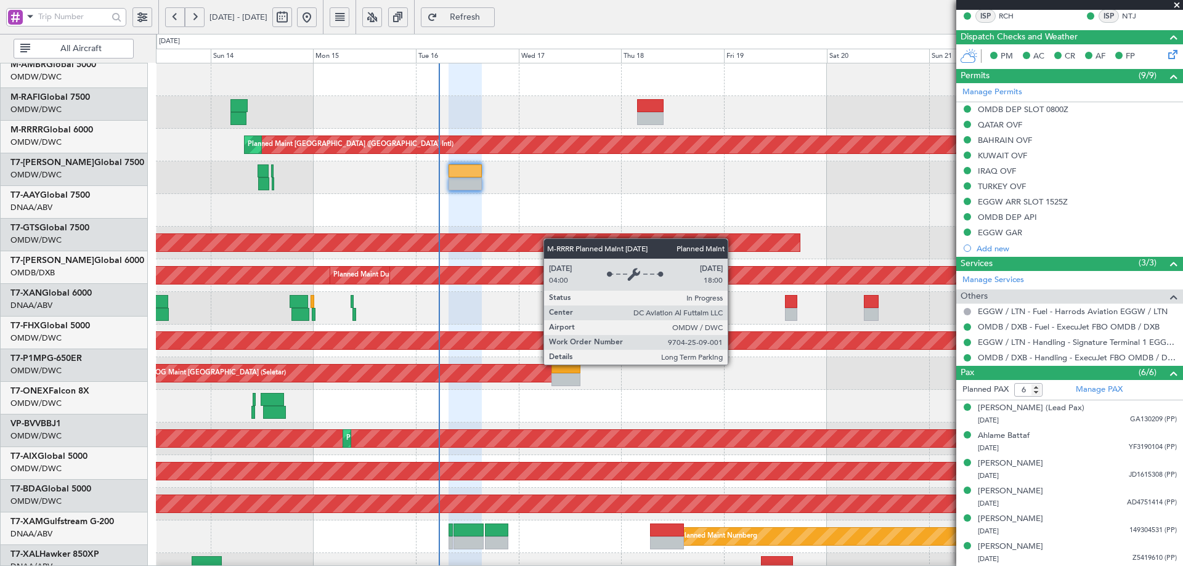
scroll to position [0, 0]
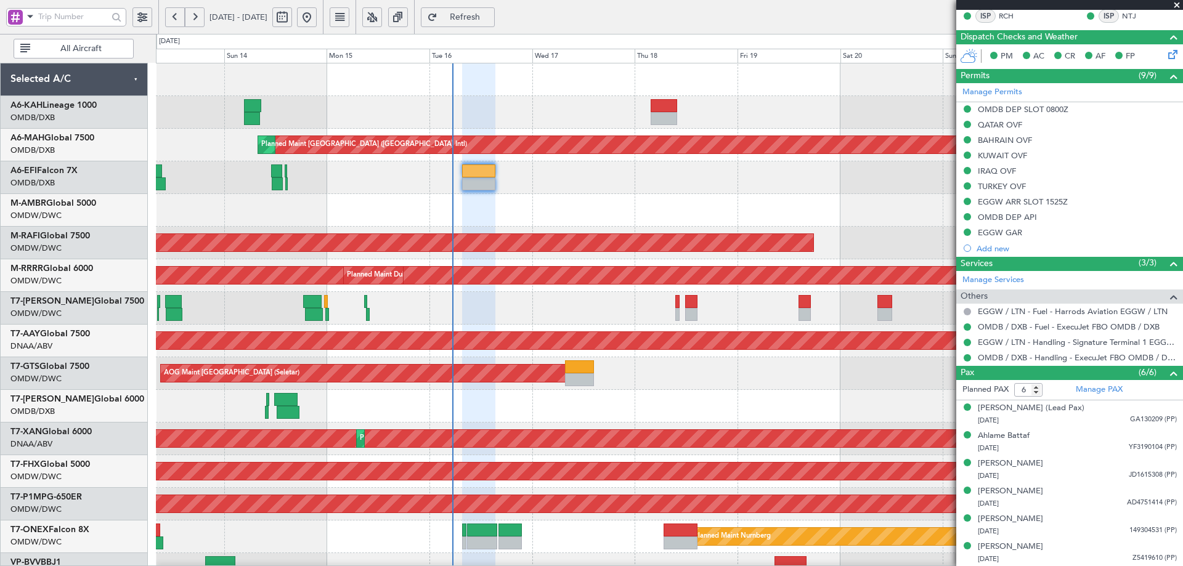
click at [560, 428] on div "Planned Maint [GEOGRAPHIC_DATA] ([GEOGRAPHIC_DATA] Intl) Planned Maint [GEOGRAP…" at bounding box center [669, 422] width 1027 height 719
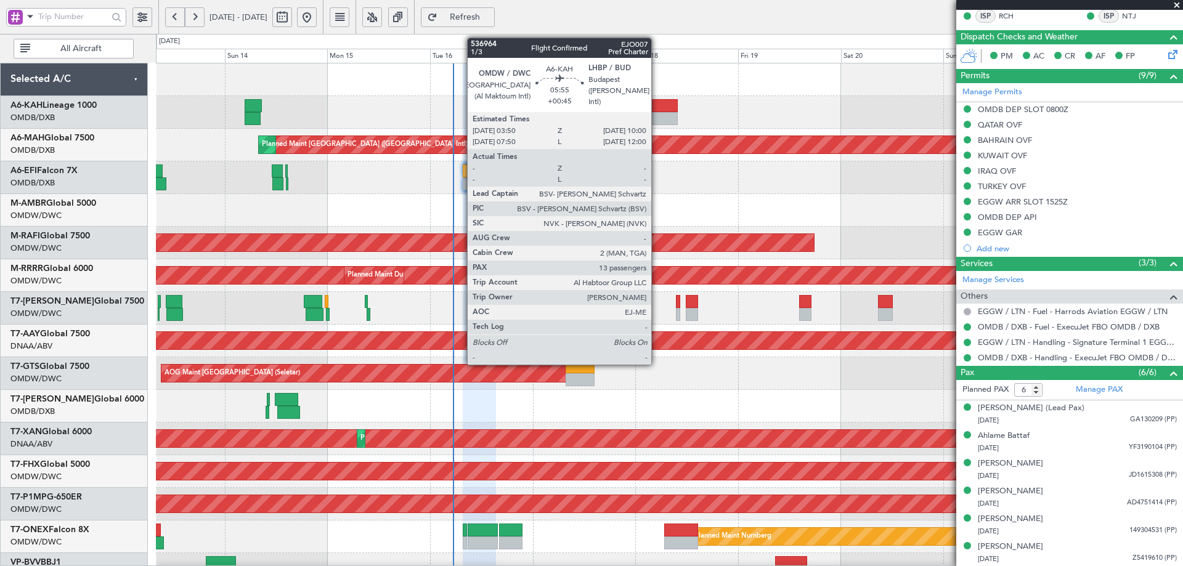
click at [657, 116] on div at bounding box center [665, 118] width 27 height 13
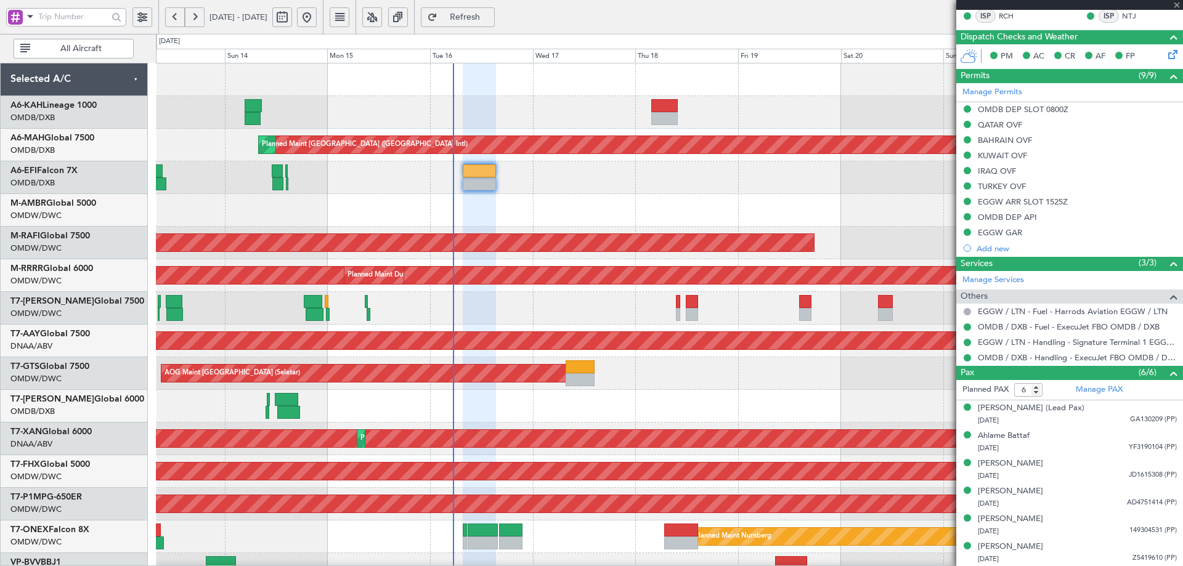
type input "+00:45"
type input "13"
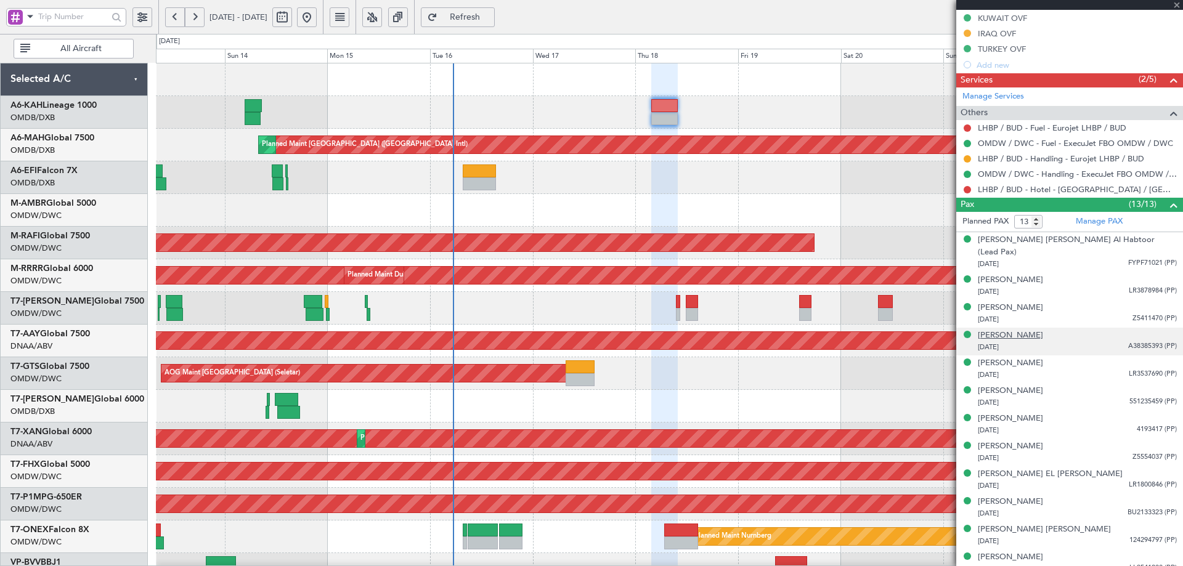
scroll to position [521, 0]
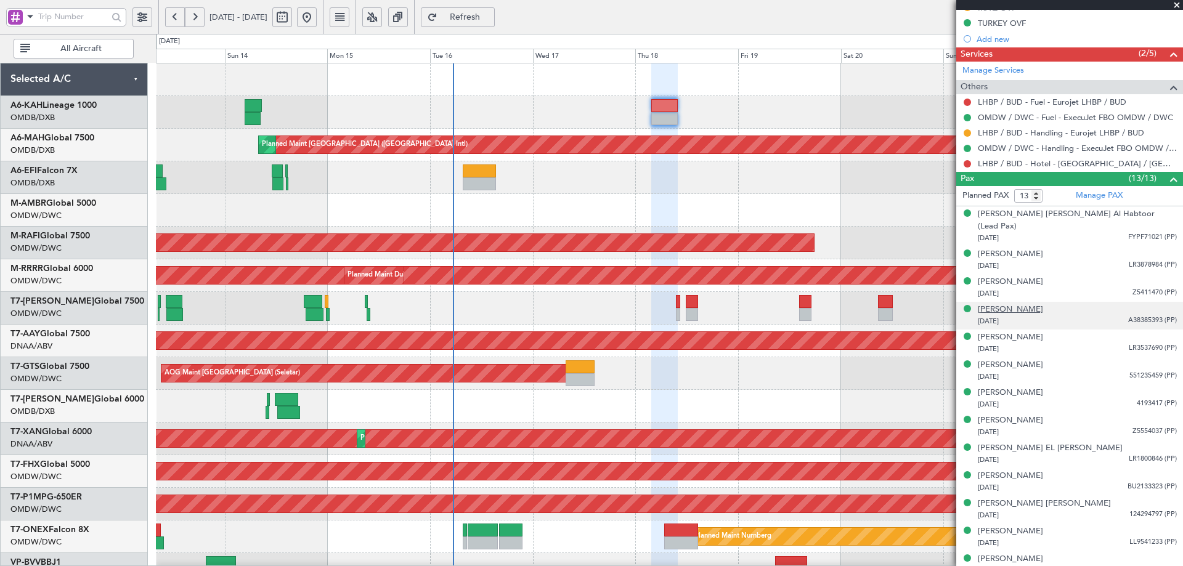
click at [1044, 304] on div "[PERSON_NAME]" at bounding box center [1010, 310] width 65 height 12
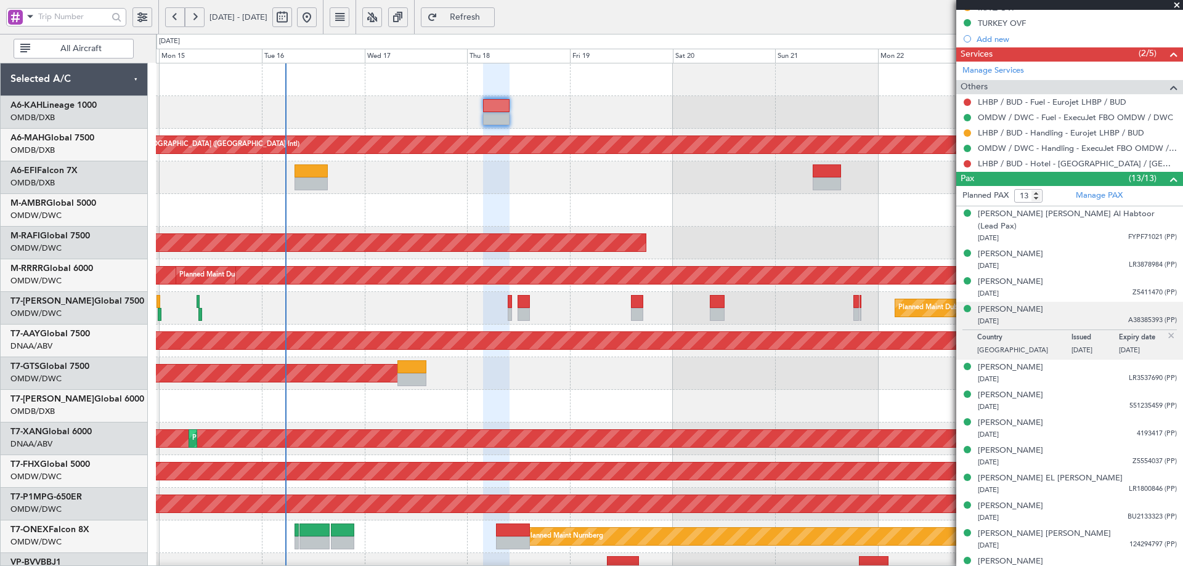
click at [306, 261] on div "Planned Maint [GEOGRAPHIC_DATA] ([GEOGRAPHIC_DATA] Intl) Planned Maint [GEOGRAP…" at bounding box center [669, 422] width 1027 height 719
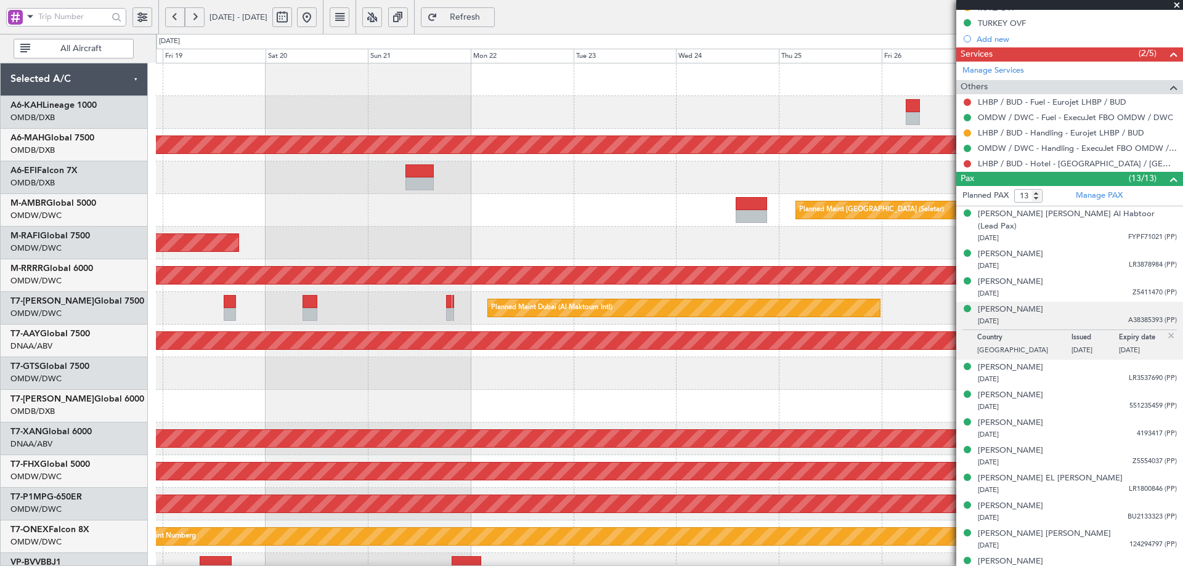
scroll to position [1, 0]
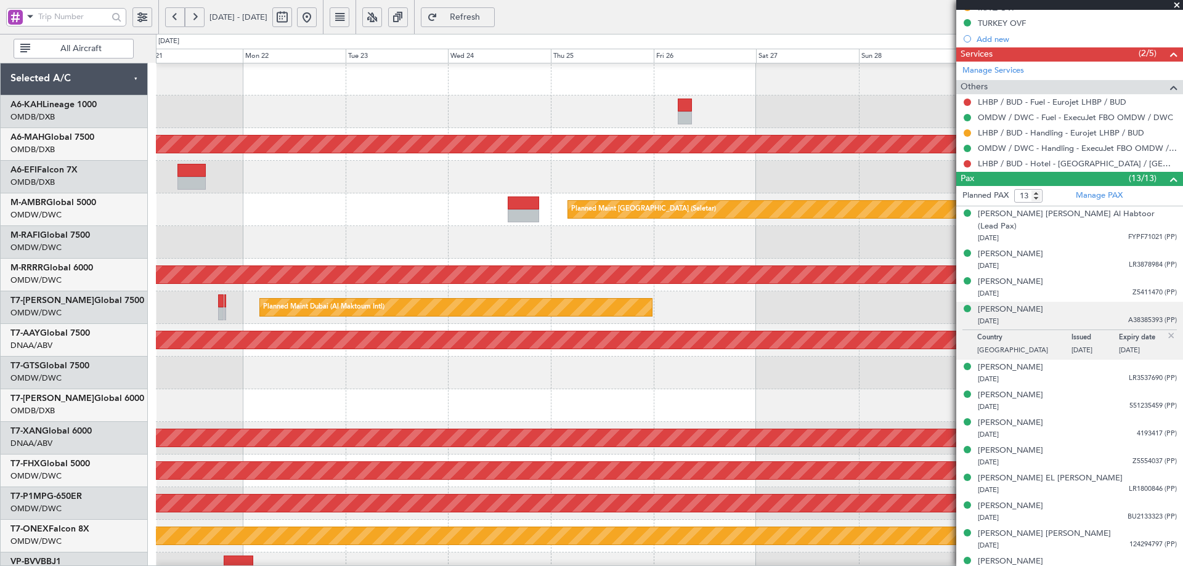
click at [211, 226] on div "Planned Maint Dubai (Al Maktoum Intl)" at bounding box center [669, 242] width 1027 height 33
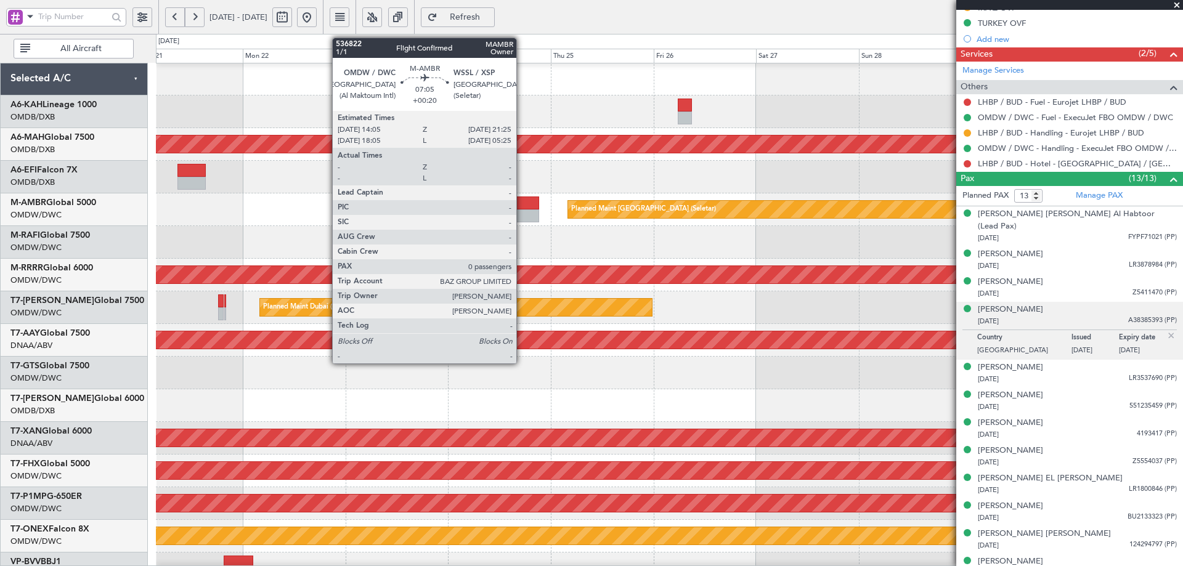
click at [524, 211] on div at bounding box center [523, 216] width 31 height 13
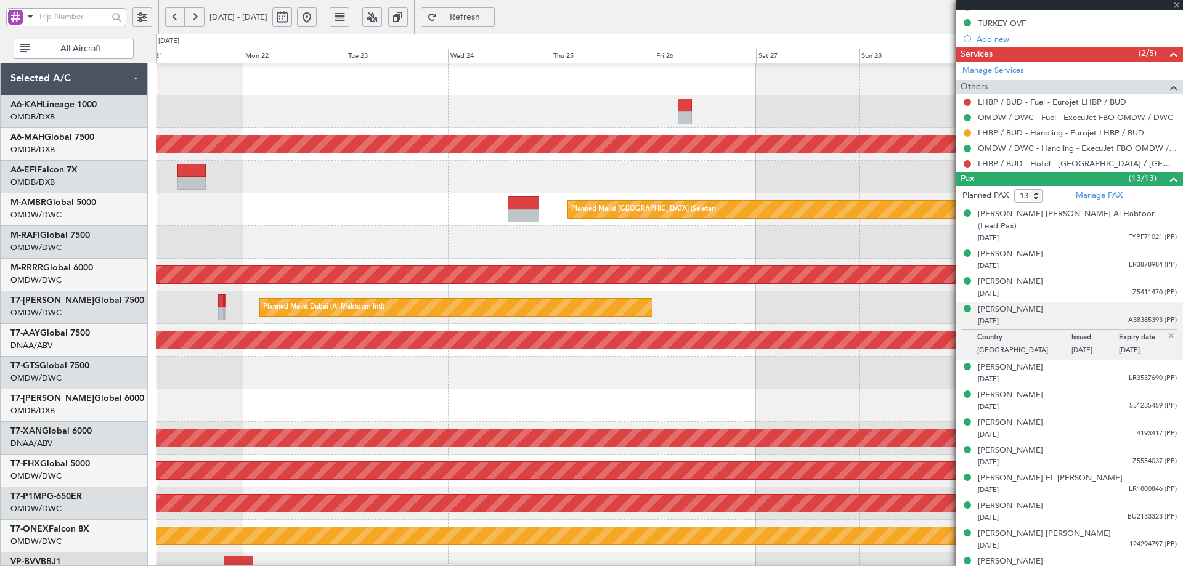
type input "+00:20"
type input "0"
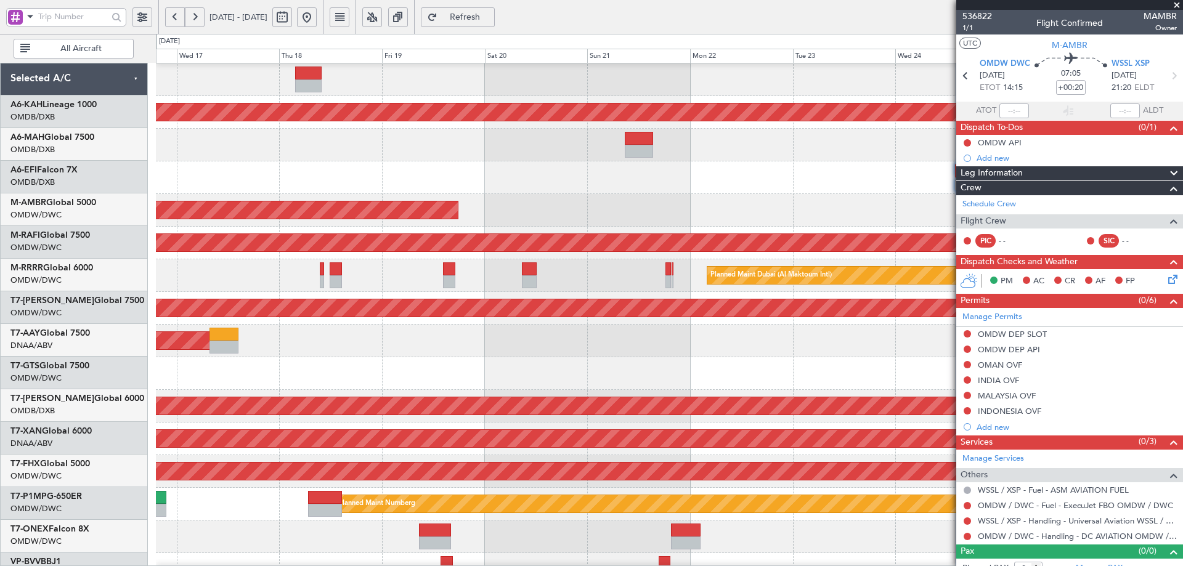
scroll to position [34, 0]
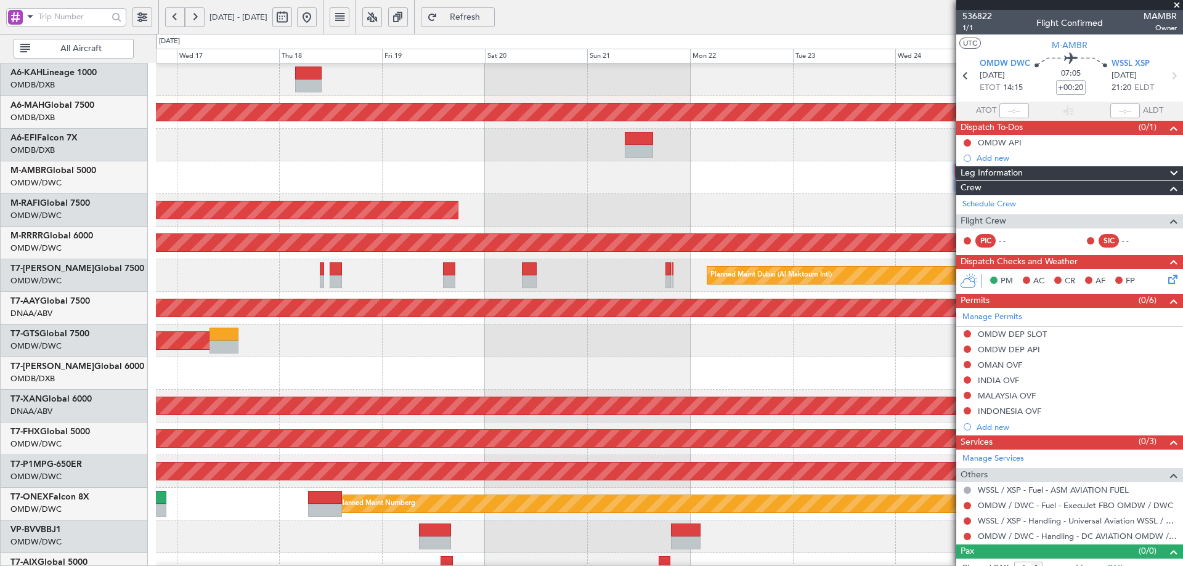
click at [803, 383] on div at bounding box center [669, 374] width 1027 height 33
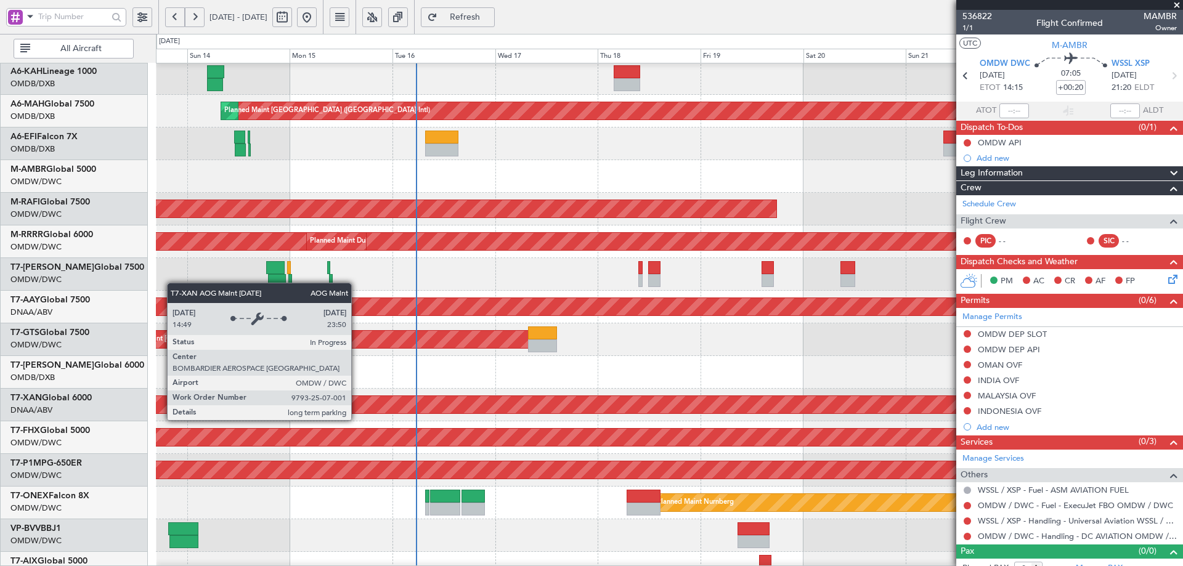
click at [603, 409] on div "AOG Maint Dubai (Al Maktoum Intl)" at bounding box center [479, 404] width 2699 height 17
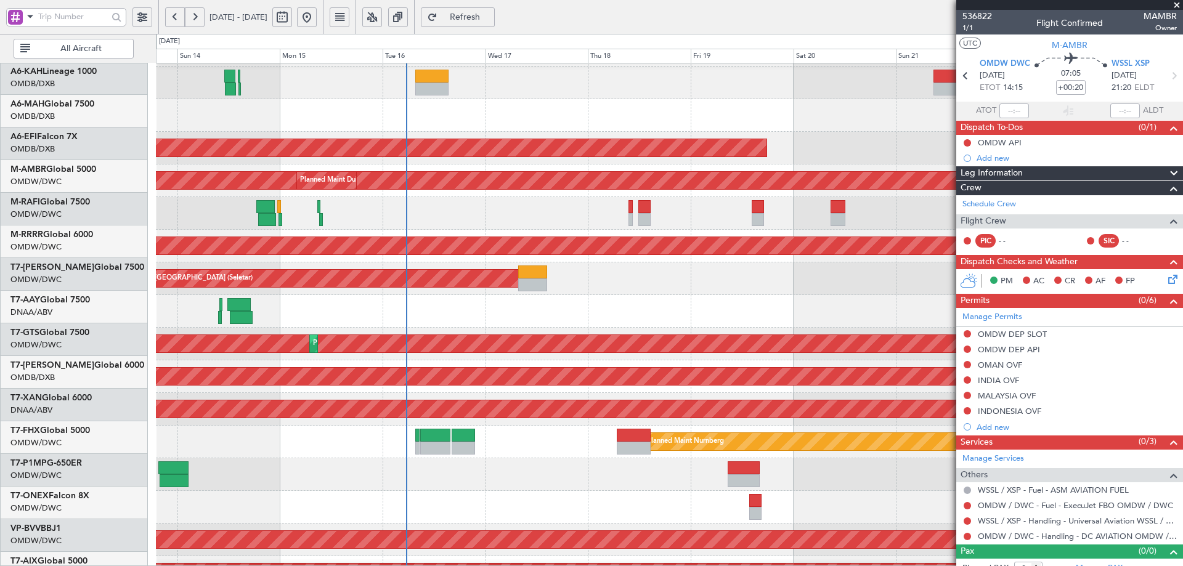
scroll to position [215, 0]
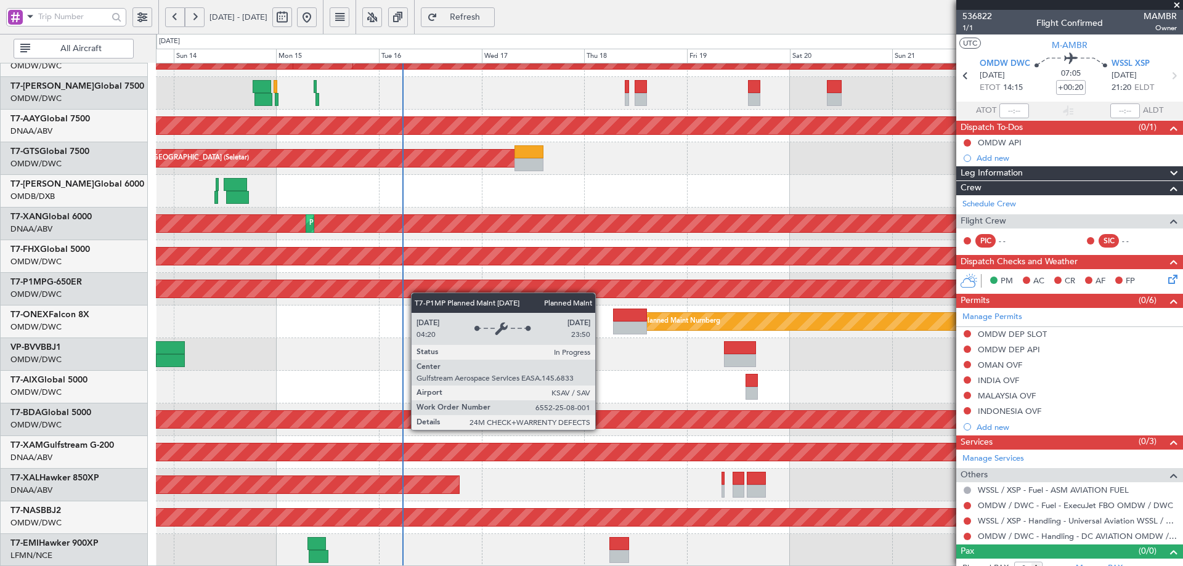
click at [417, 276] on div "Planned Maint Savannah (Savannah/hilton Head Intl)" at bounding box center [669, 289] width 1027 height 33
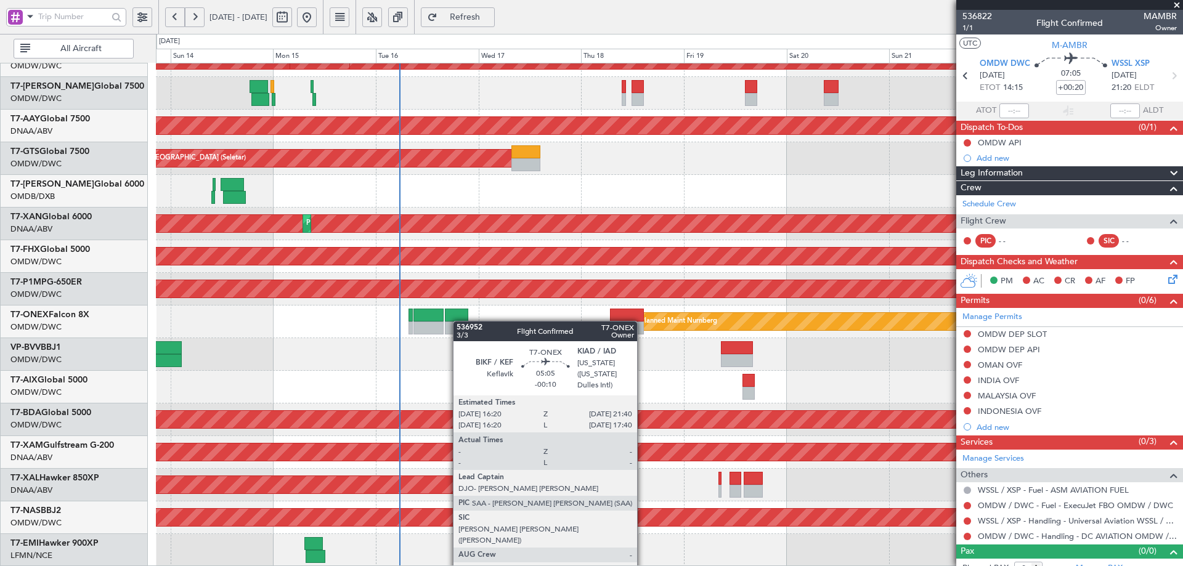
click at [459, 317] on div "Planned Maint Dubai (Al Maktoum Intl) Planned Maint [GEOGRAPHIC_DATA] (Al Makto…" at bounding box center [669, 207] width 1027 height 719
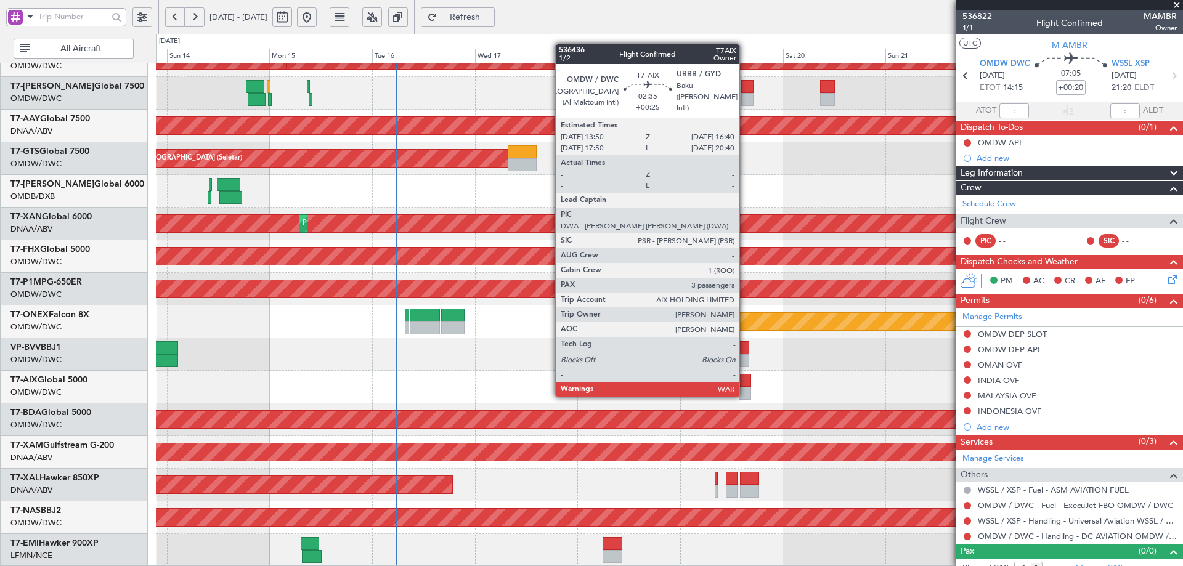
click at [746, 385] on div at bounding box center [745, 380] width 12 height 13
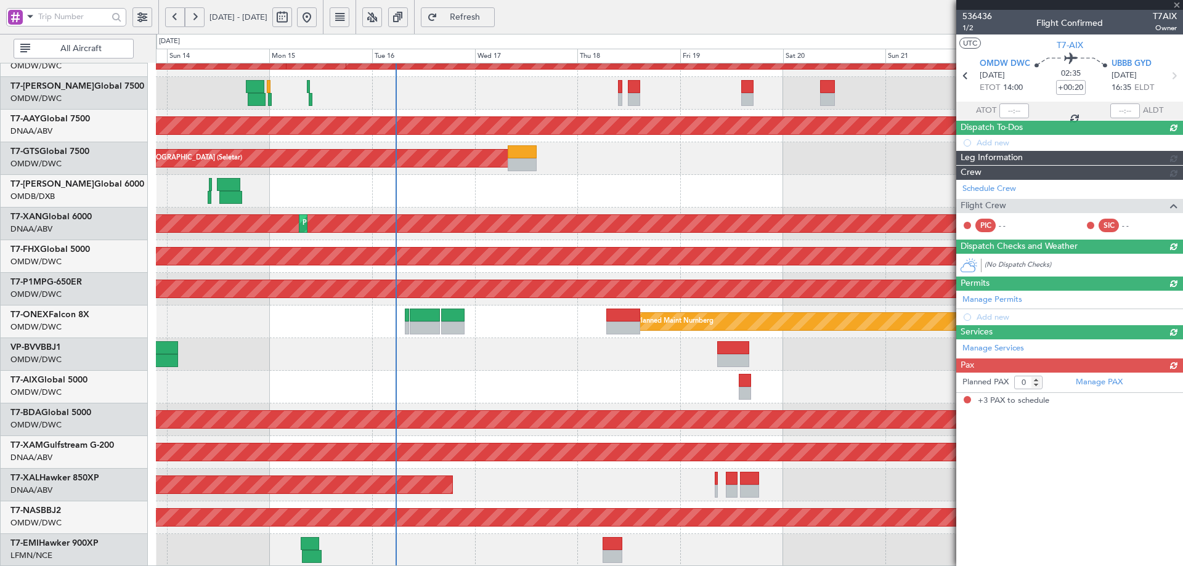
type input "+00:25"
type input "3"
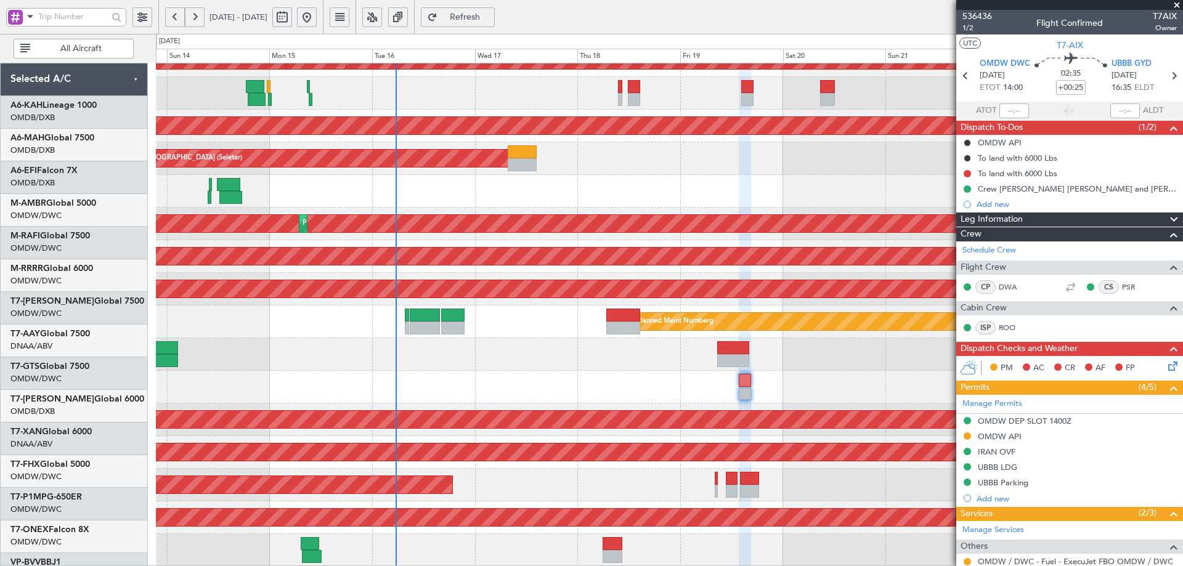
scroll to position [215, 0]
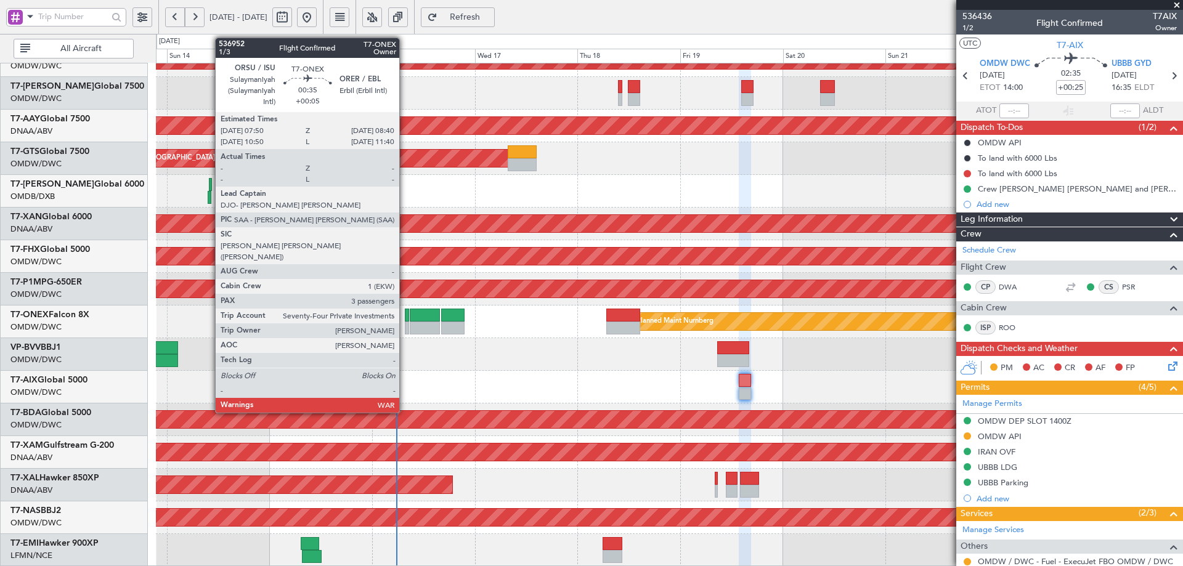
click at [405, 324] on div at bounding box center [407, 328] width 4 height 13
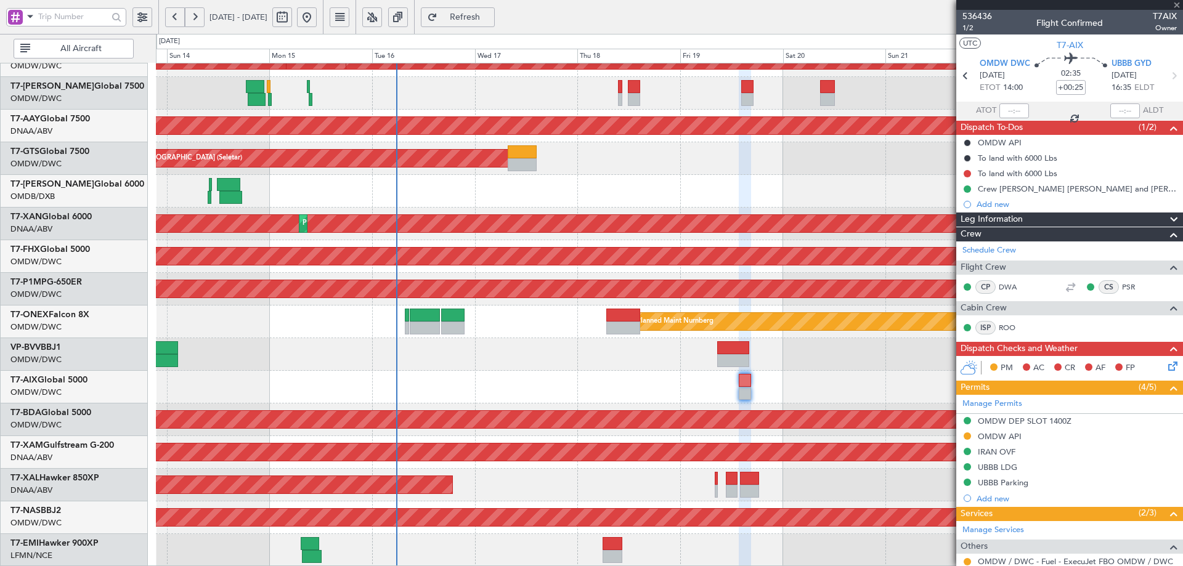
type input "+00:05"
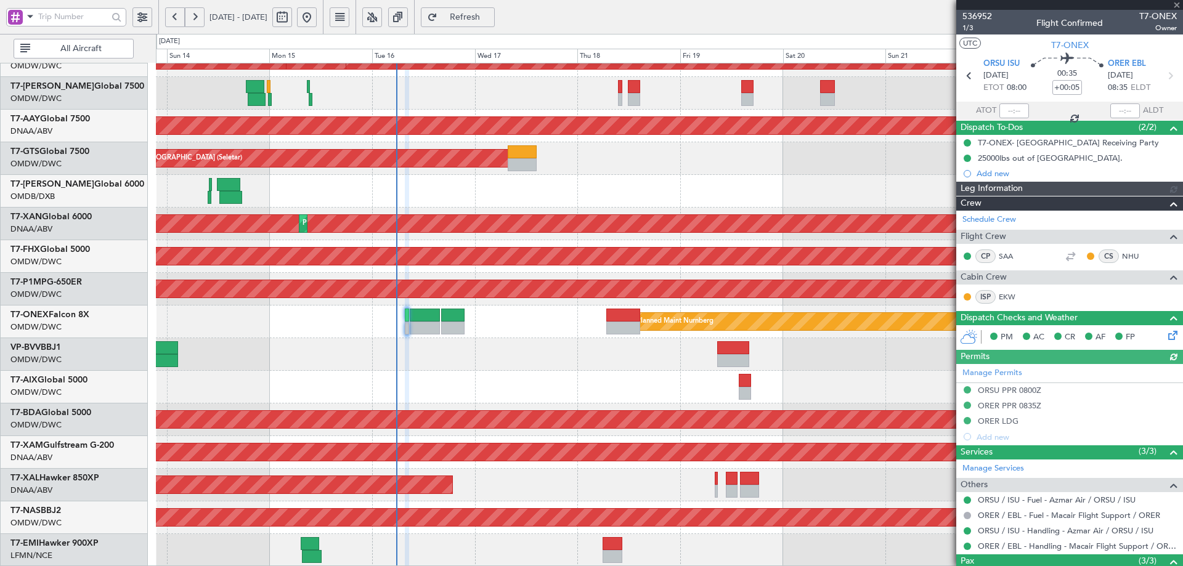
type input "[PERSON_NAME] ([PERSON_NAME])"
type input "7309"
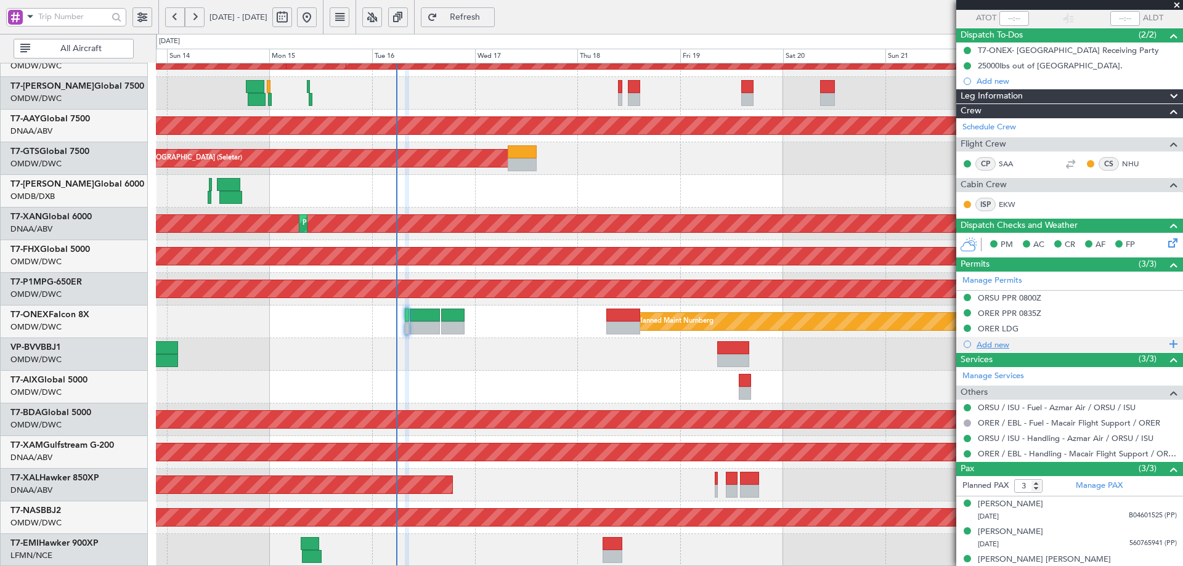
scroll to position [105, 0]
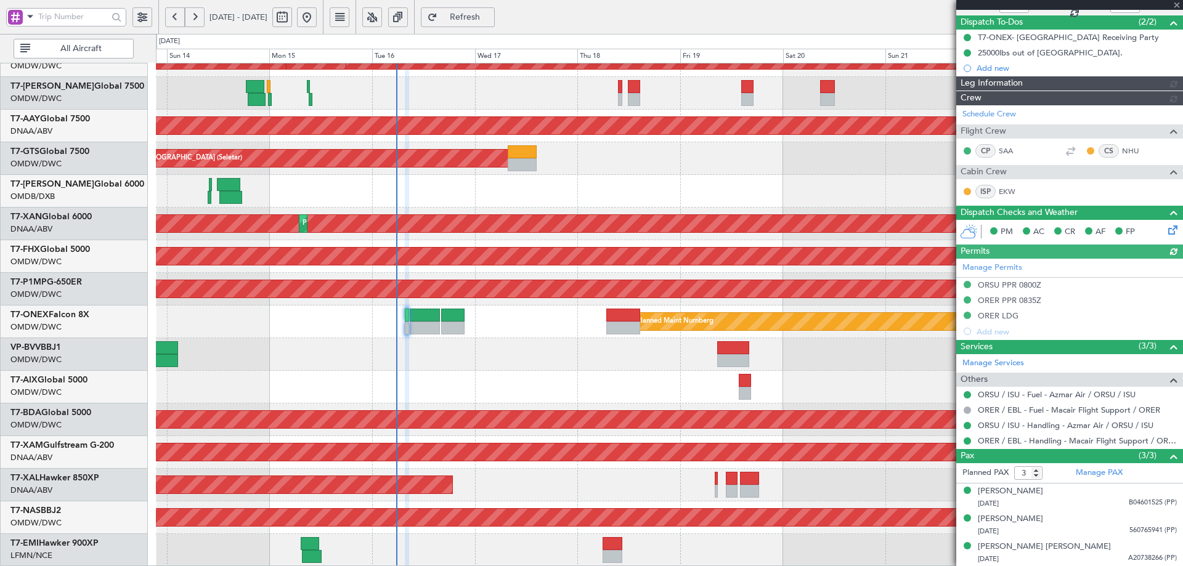
type input "[PERSON_NAME] ([PERSON_NAME])"
type input "7309"
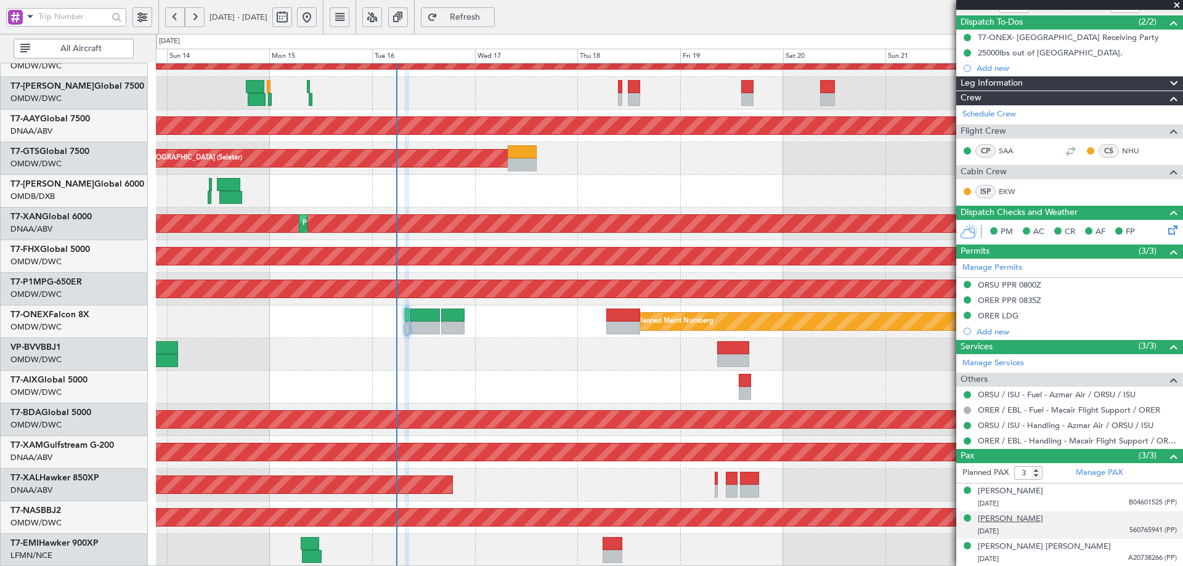
click at [1010, 520] on div "Bafel Ahmed" at bounding box center [1010, 519] width 65 height 12
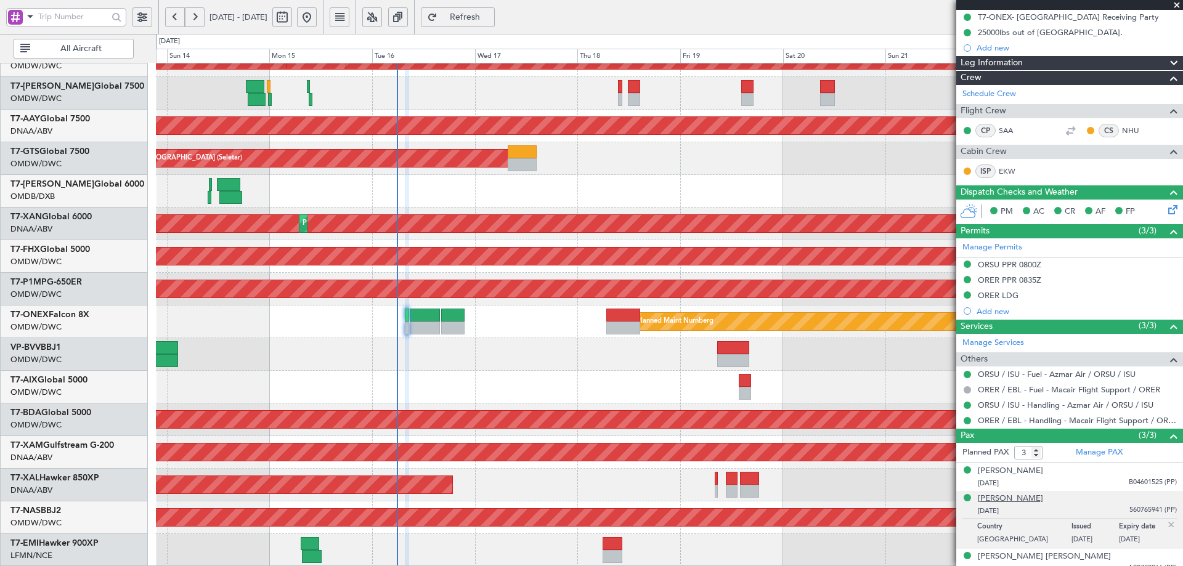
scroll to position [136, 0]
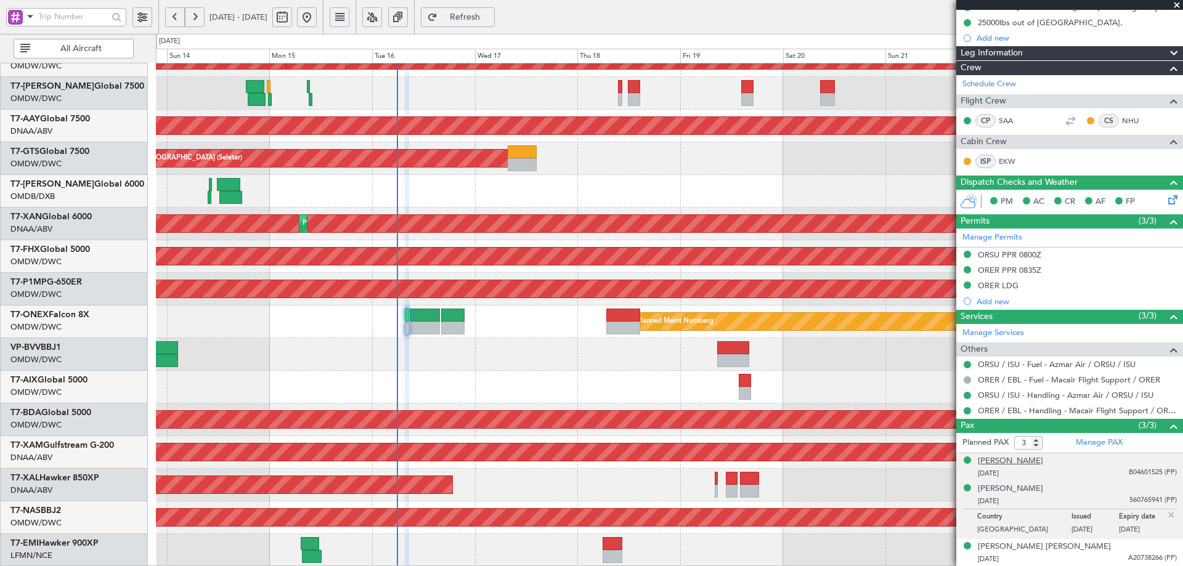
click at [860, 507] on div "Planned Maint [GEOGRAPHIC_DATA]-[GEOGRAPHIC_DATA]" at bounding box center [669, 518] width 1027 height 33
click at [1012, 461] on div "Ali Abdulsattar Abd Oun" at bounding box center [1010, 462] width 65 height 12
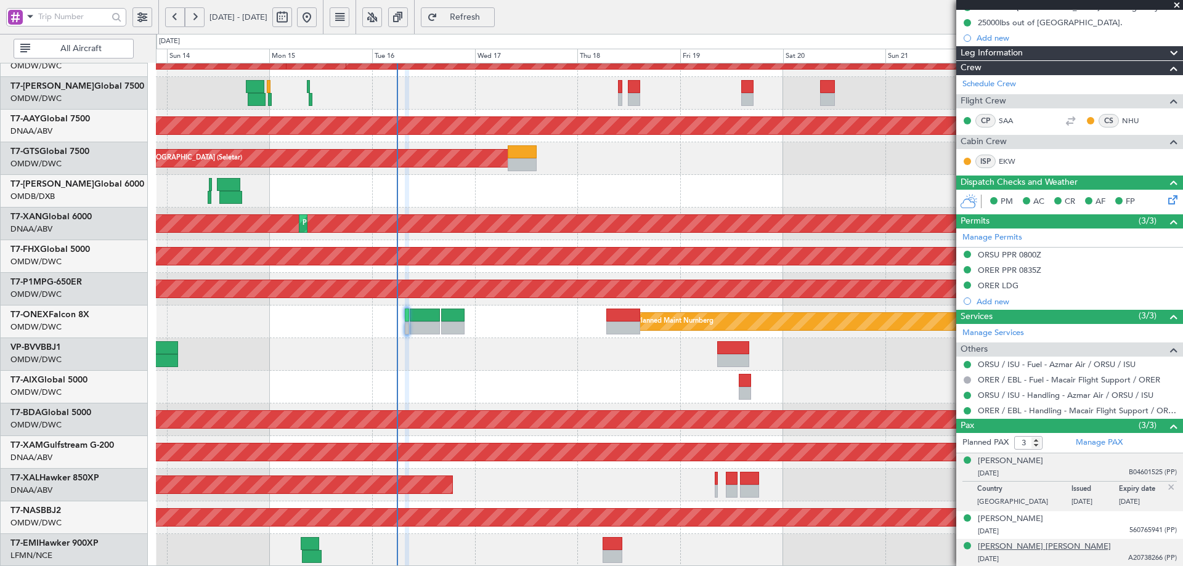
click at [1048, 542] on div "Tarina Sarkawt Hassan HASSAN" at bounding box center [1044, 547] width 133 height 12
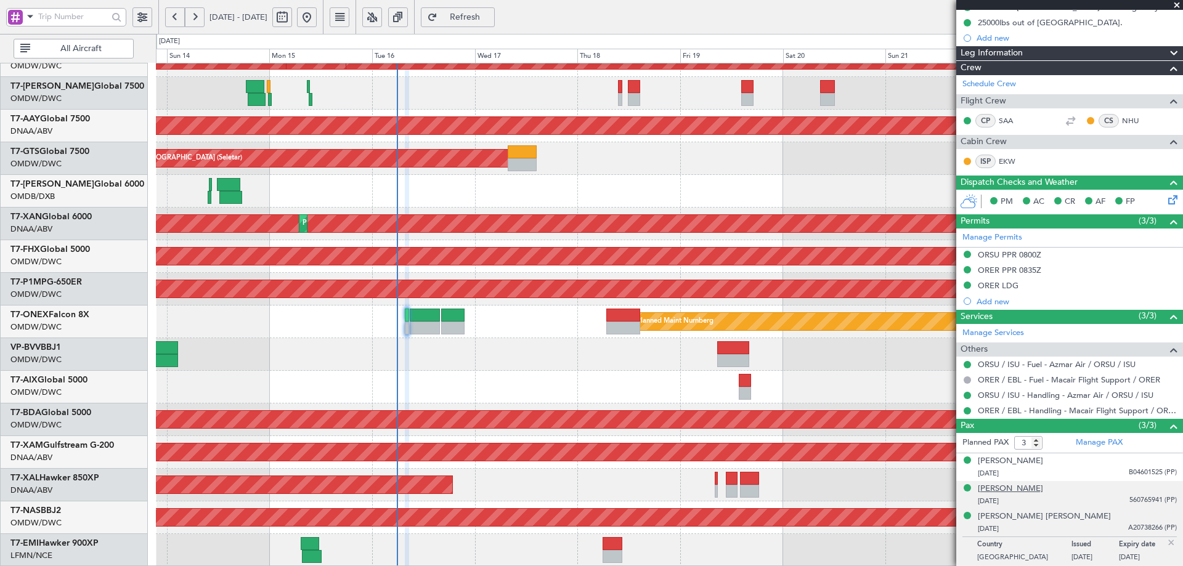
click at [1003, 488] on div "Bafel Ahmed" at bounding box center [1010, 489] width 65 height 12
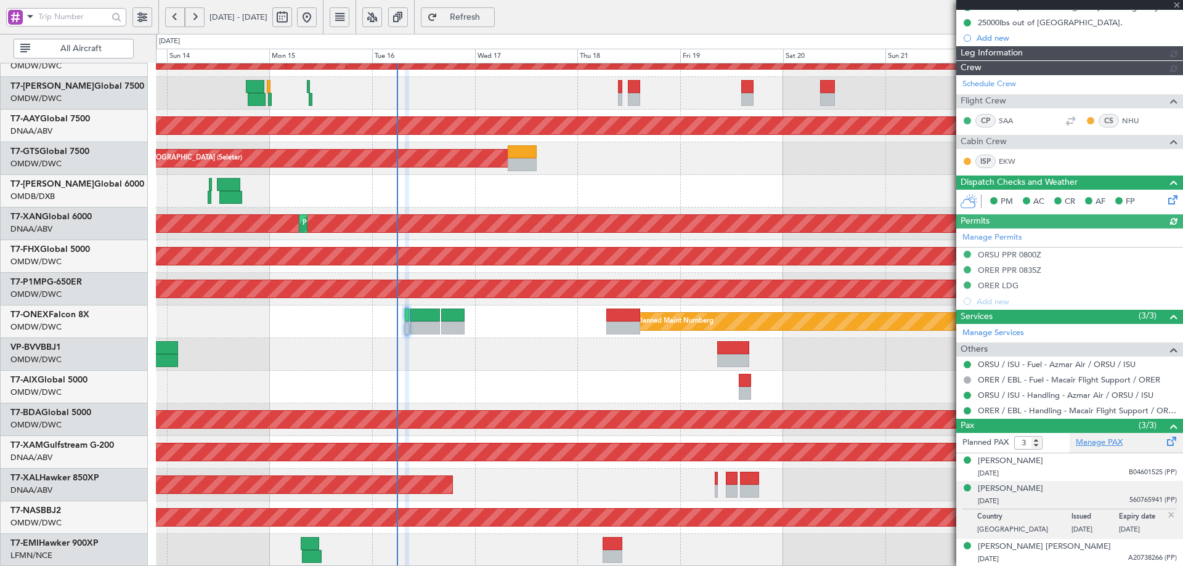
type input "[PERSON_NAME] ([PERSON_NAME])"
type input "7309"
click at [1081, 444] on link "Manage PAX" at bounding box center [1099, 443] width 47 height 12
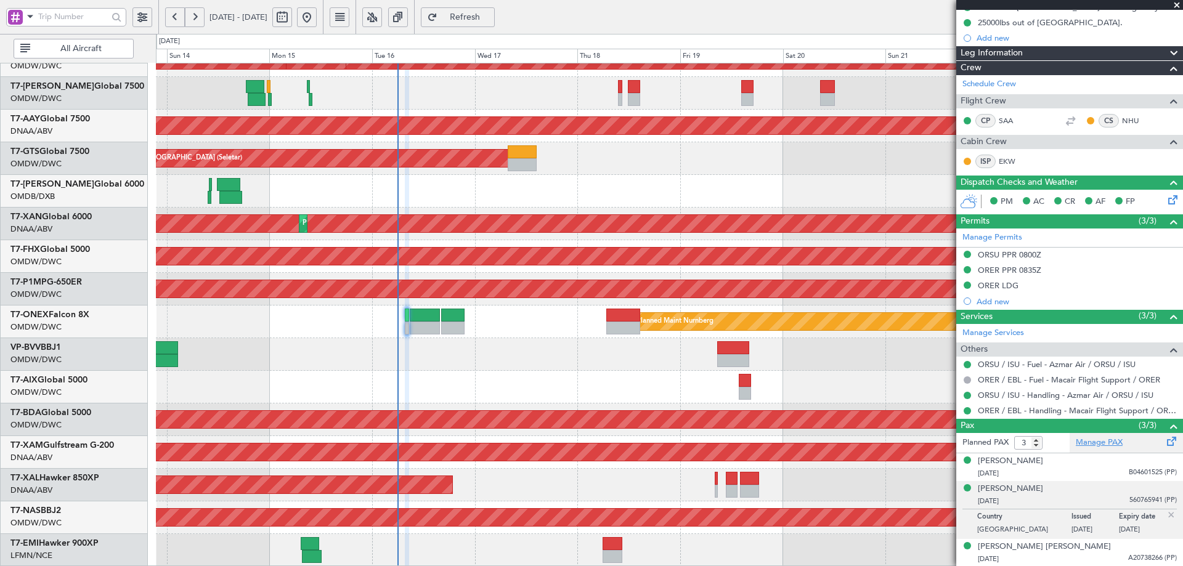
type input "[PERSON_NAME] ([PERSON_NAME])"
type input "7309"
type input "[PERSON_NAME] ([PERSON_NAME])"
type input "7309"
type input "[PERSON_NAME] ([PERSON_NAME])"
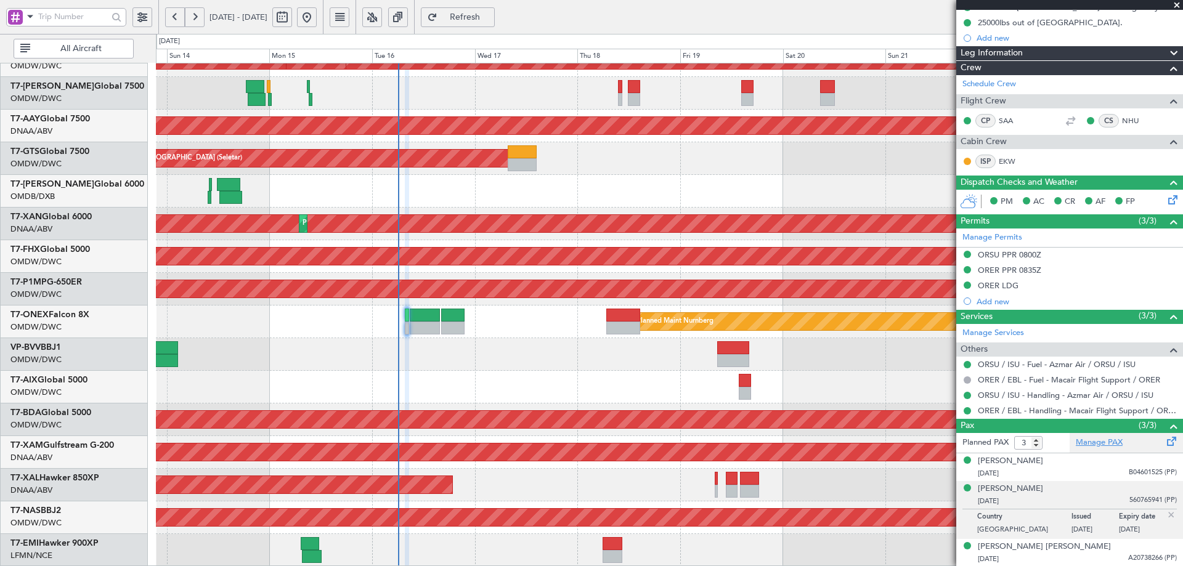
type input "7309"
type input "[PERSON_NAME] ([PERSON_NAME])"
type input "7309"
